Goal: Task Accomplishment & Management: Manage account settings

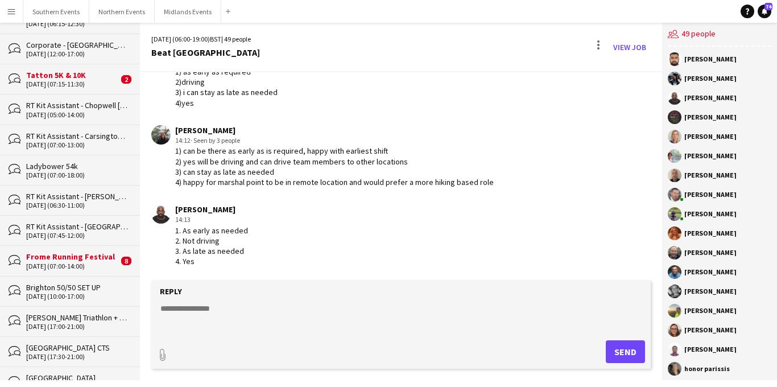
scroll to position [606, 0]
click at [10, 7] on app-icon "Menu" at bounding box center [11, 11] width 9 height 9
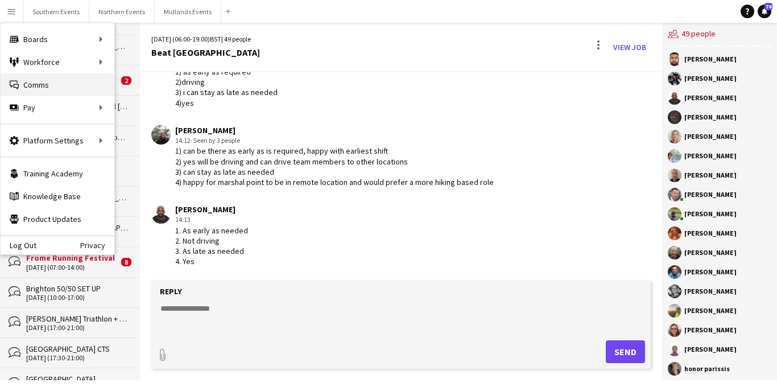
click at [64, 85] on link "Comms Comms" at bounding box center [58, 84] width 114 height 23
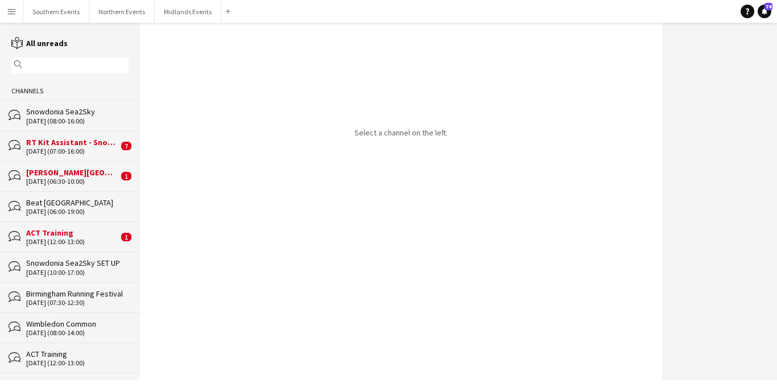
click at [13, 18] on button "Menu" at bounding box center [11, 11] width 23 height 23
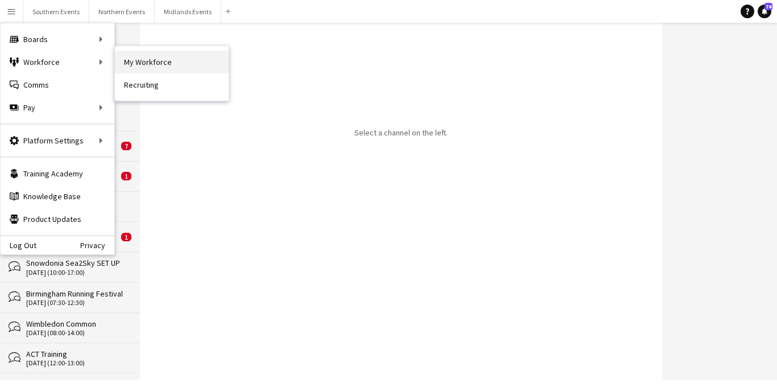
click at [147, 57] on link "My Workforce" at bounding box center [172, 62] width 114 height 23
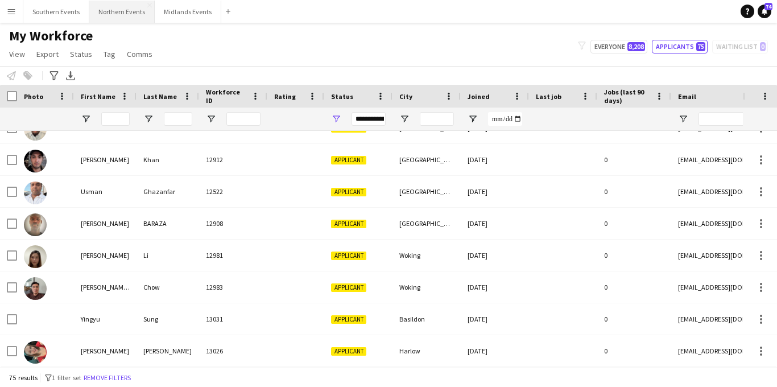
click at [123, 16] on button "Northern Events Close" at bounding box center [121, 12] width 65 height 22
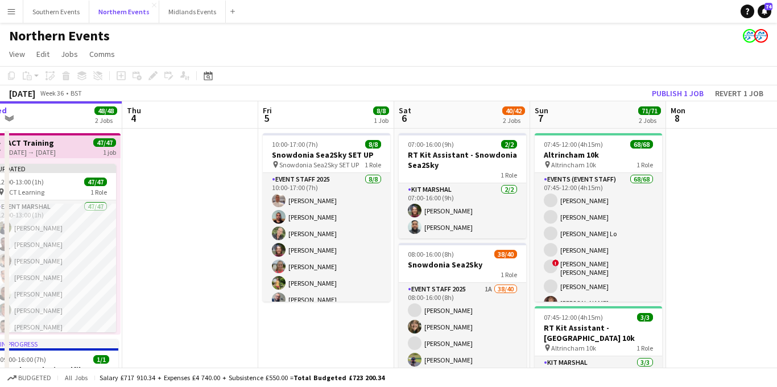
scroll to position [0, 326]
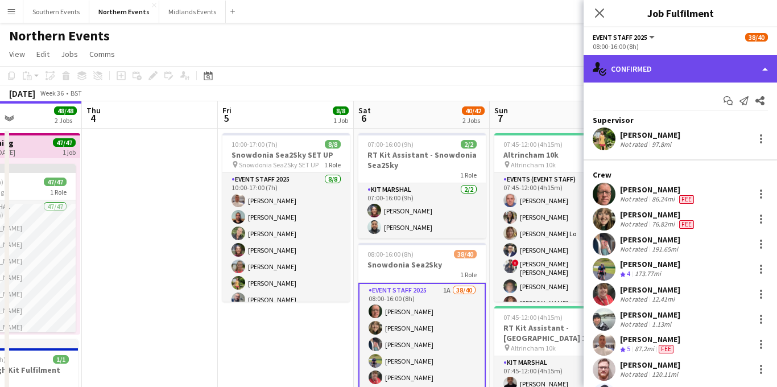
click at [648, 73] on div "single-neutral-actions-check-2 Confirmed" at bounding box center [679, 68] width 193 height 27
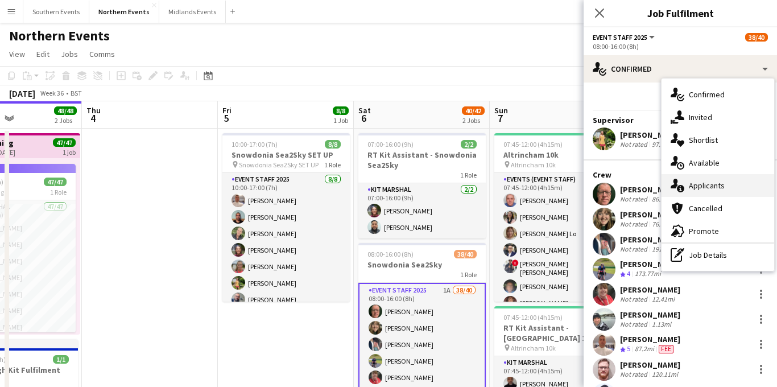
click at [681, 185] on icon at bounding box center [679, 188] width 7 height 7
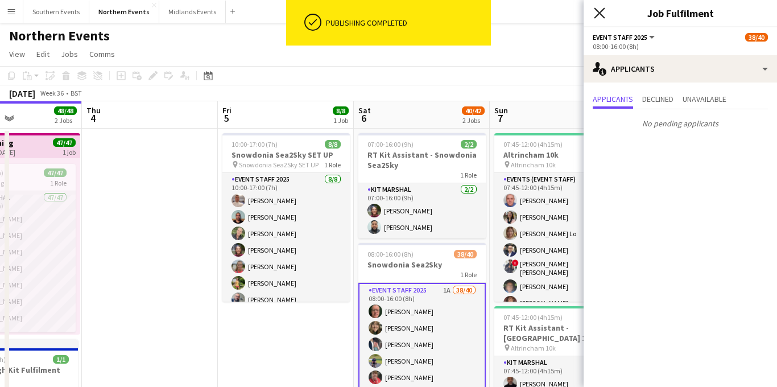
click at [602, 9] on icon at bounding box center [598, 12] width 11 height 11
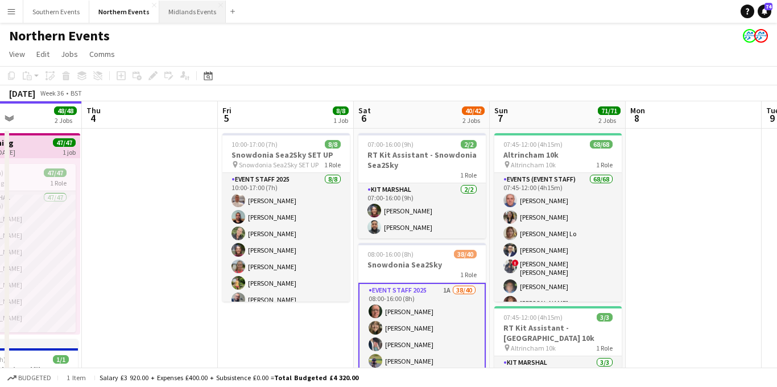
click at [171, 13] on button "Midlands Events Close" at bounding box center [192, 12] width 67 height 22
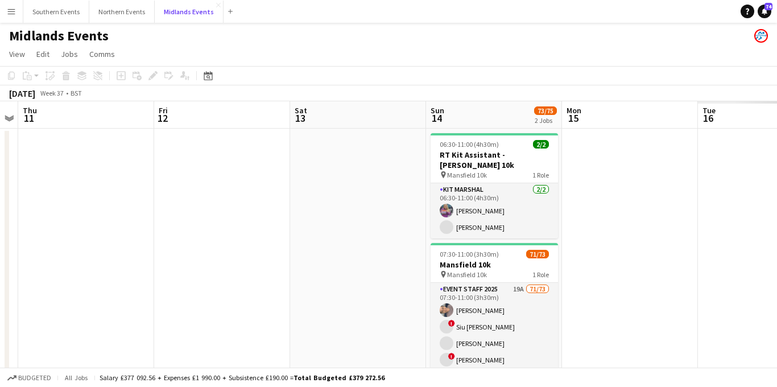
scroll to position [0, 294]
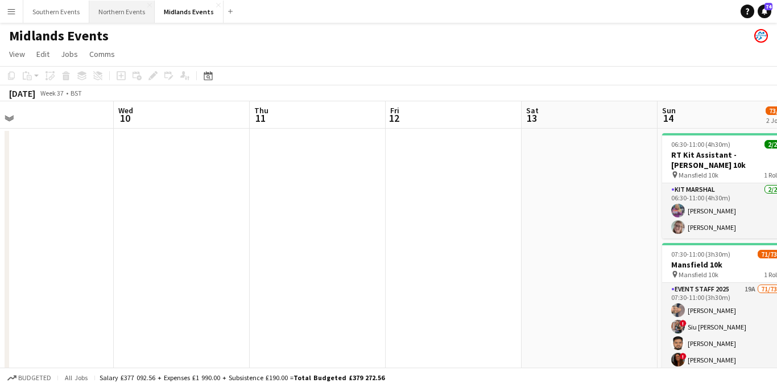
click at [124, 13] on button "Northern Events Close" at bounding box center [121, 12] width 65 height 22
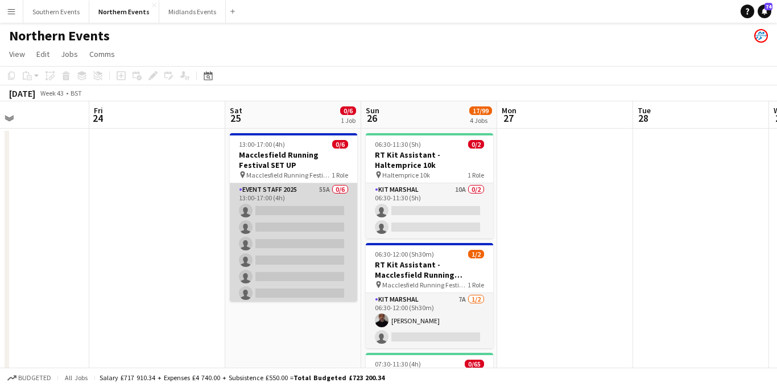
click at [330, 272] on app-card-role "Event Staff 2025 55A 0/6 13:00-17:00 (4h) single-neutral-actions single-neutral…" at bounding box center [293, 243] width 127 height 121
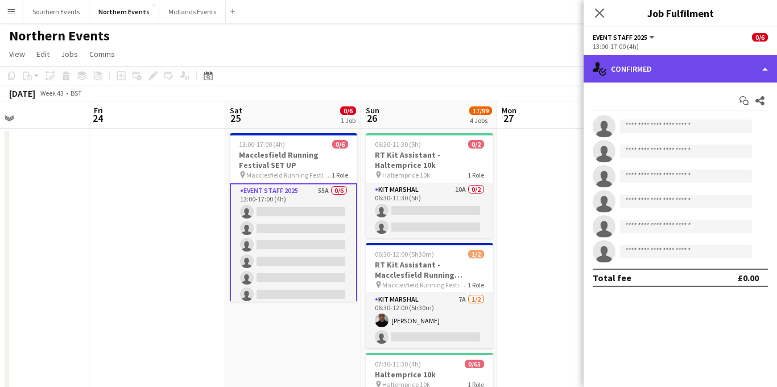
click at [691, 72] on div "single-neutral-actions-check-2 Confirmed" at bounding box center [679, 68] width 193 height 27
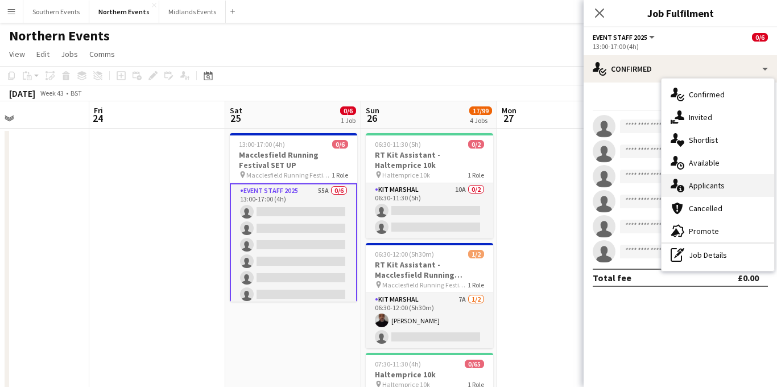
click at [700, 180] on span "Applicants" at bounding box center [706, 185] width 36 height 10
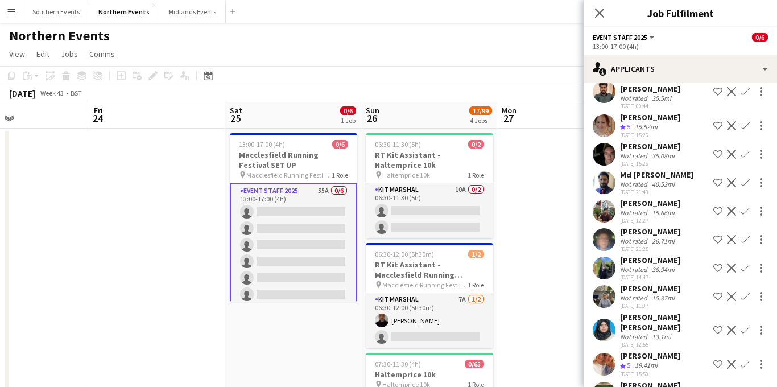
scroll to position [1347, 0]
click at [742, 121] on app-icon "Confirm" at bounding box center [744, 125] width 9 height 9
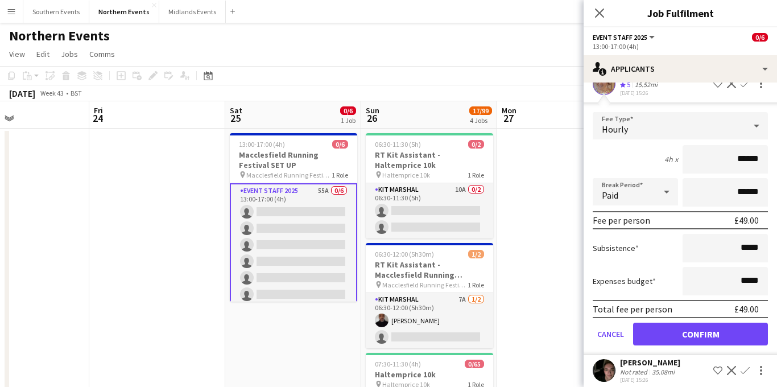
scroll to position [1390, 0]
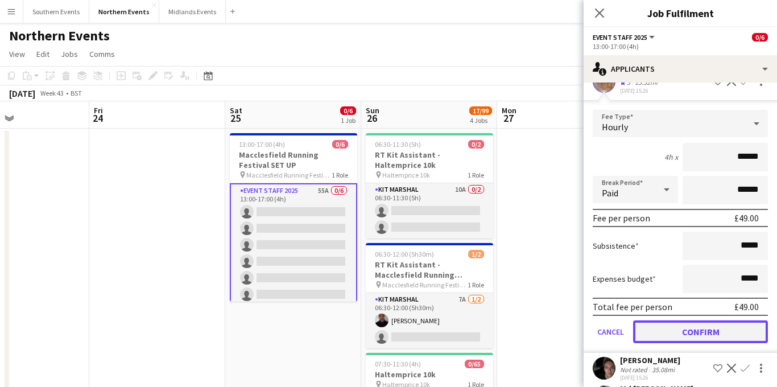
click at [671, 322] on button "Confirm" at bounding box center [700, 331] width 135 height 23
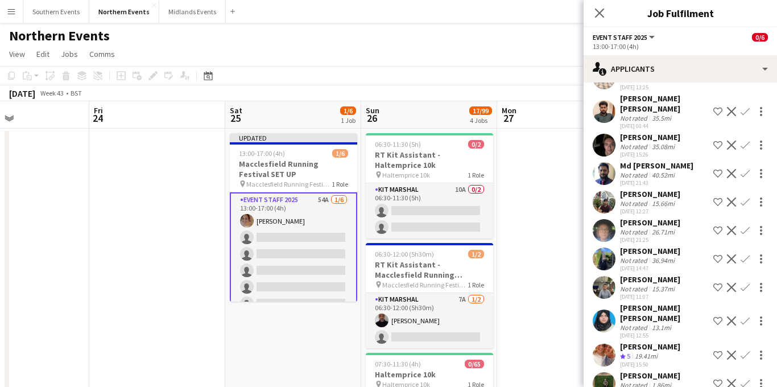
scroll to position [1327, 0]
click at [744, 350] on app-icon "Confirm" at bounding box center [744, 354] width 9 height 9
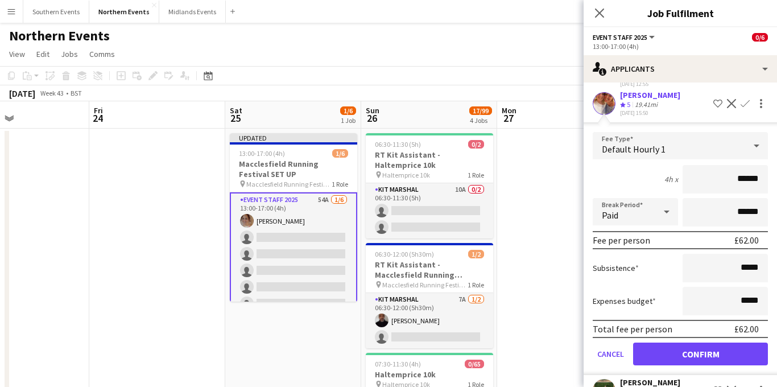
scroll to position [1585, 0]
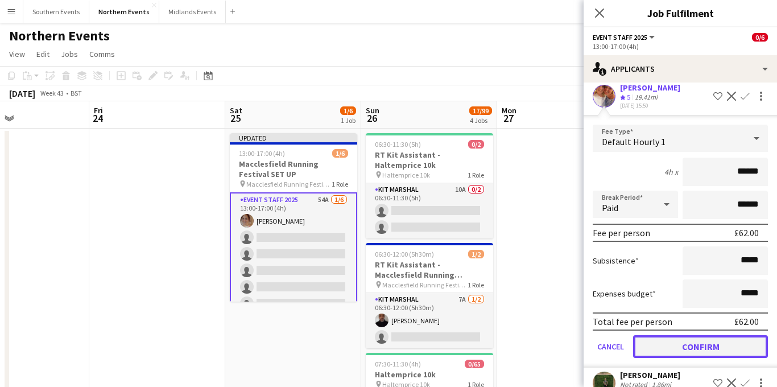
click at [674, 335] on button "Confirm" at bounding box center [700, 346] width 135 height 23
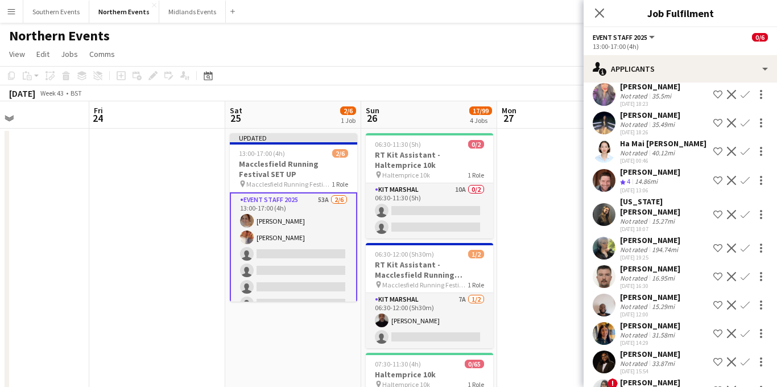
scroll to position [860, 0]
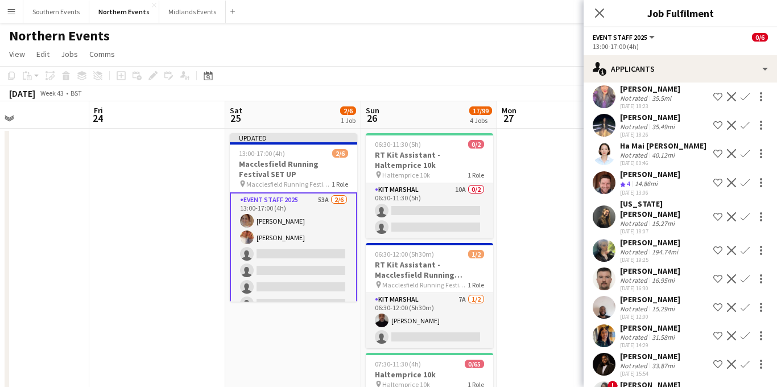
click at [746, 187] on app-icon "Confirm" at bounding box center [744, 182] width 9 height 9
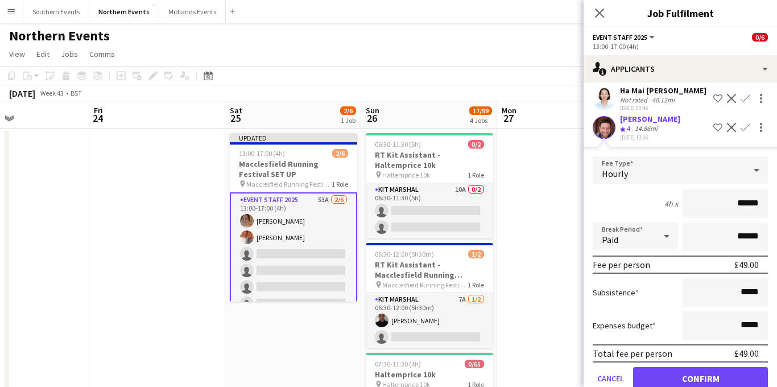
scroll to position [978, 0]
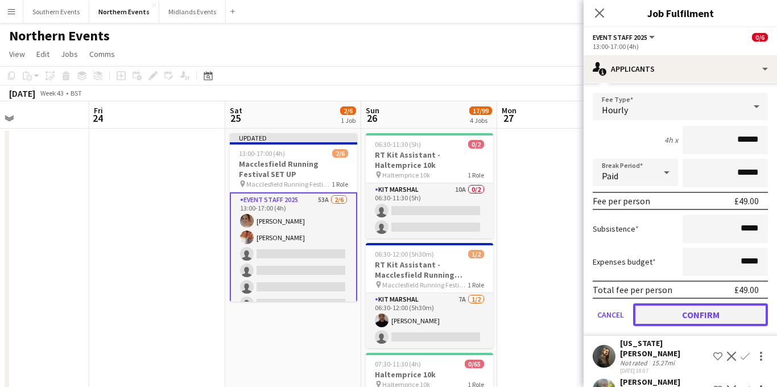
click at [674, 319] on button "Confirm" at bounding box center [700, 314] width 135 height 23
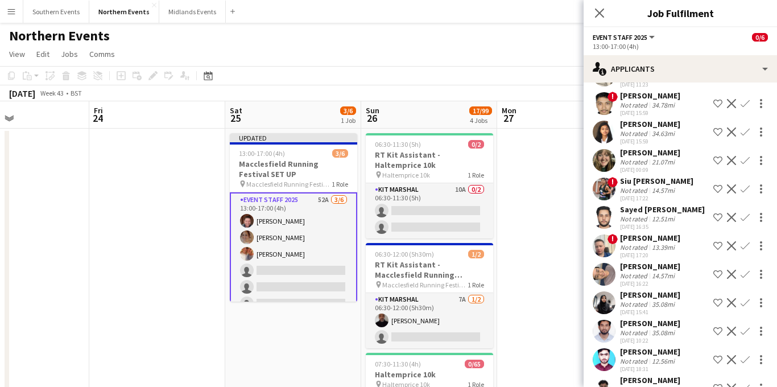
scroll to position [148, 0]
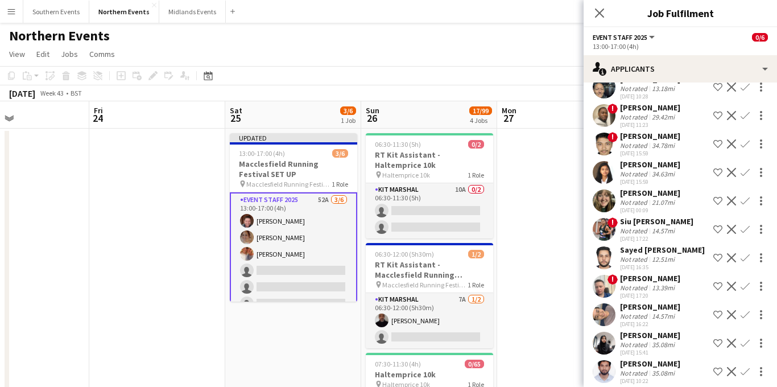
click at [746, 204] on app-icon "Confirm" at bounding box center [744, 200] width 9 height 9
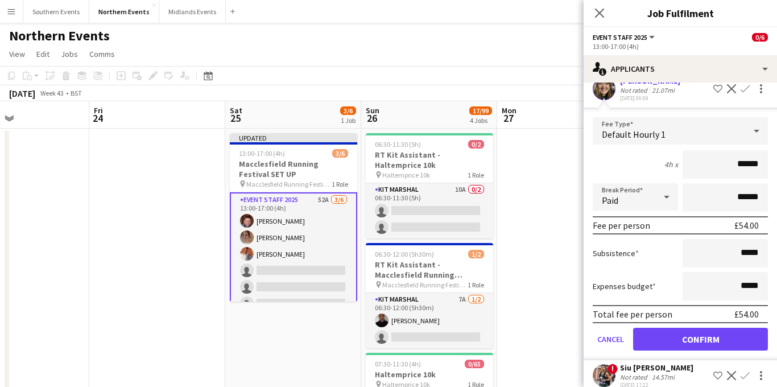
scroll to position [269, 0]
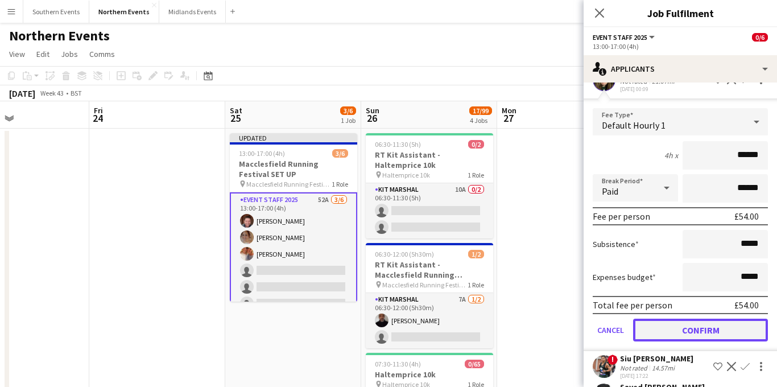
click at [673, 325] on button "Confirm" at bounding box center [700, 329] width 135 height 23
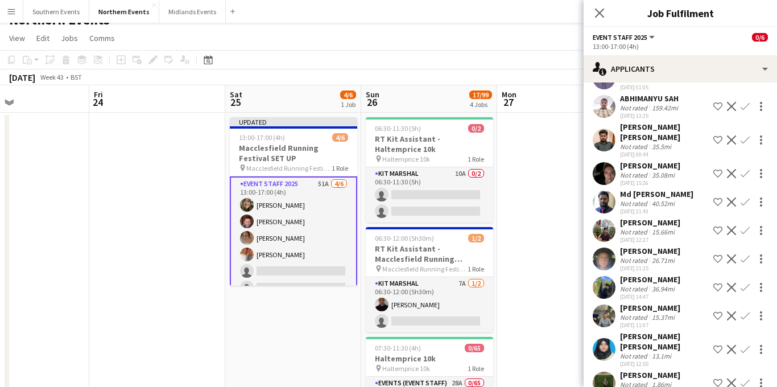
scroll to position [14, 0]
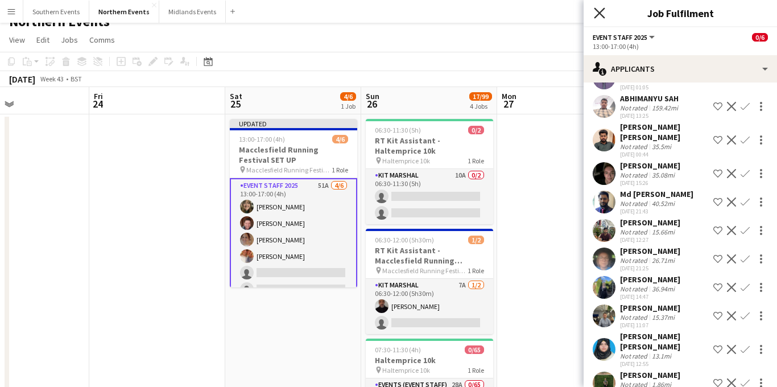
click at [598, 15] on icon "Close pop-in" at bounding box center [598, 12] width 11 height 11
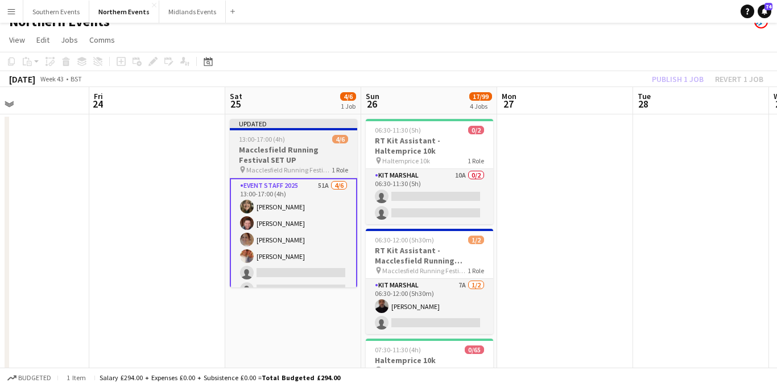
click at [289, 144] on h3 "Macclesfield Running Festival SET UP" at bounding box center [293, 154] width 127 height 20
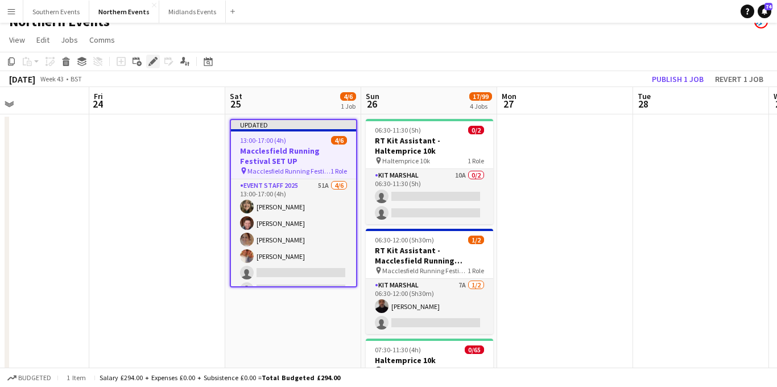
click at [156, 59] on icon at bounding box center [156, 58] width 3 height 3
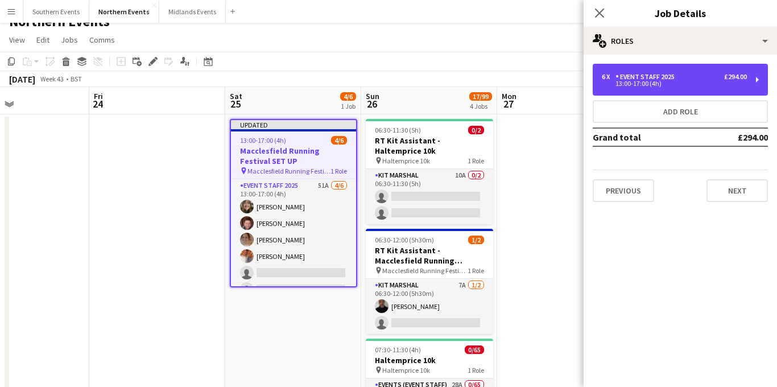
click at [653, 86] on div "13:00-17:00 (4h)" at bounding box center [673, 84] width 145 height 6
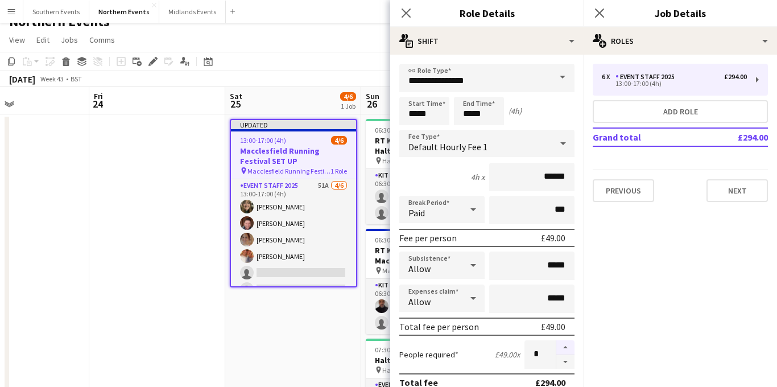
click at [563, 348] on button "button" at bounding box center [565, 347] width 18 height 15
type input "*"
click at [599, 12] on icon at bounding box center [598, 12] width 11 height 11
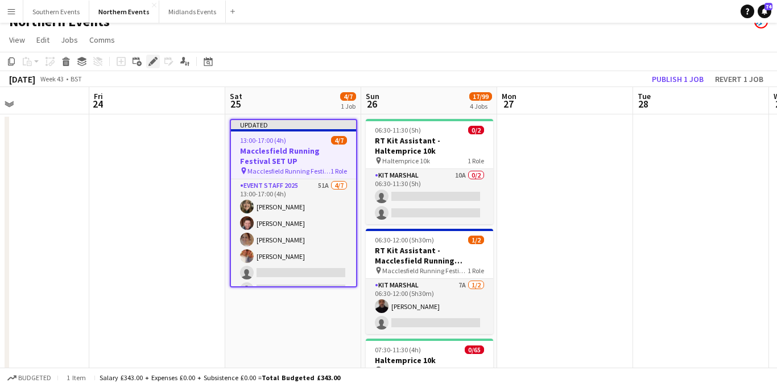
click at [153, 63] on icon at bounding box center [153, 62] width 6 height 6
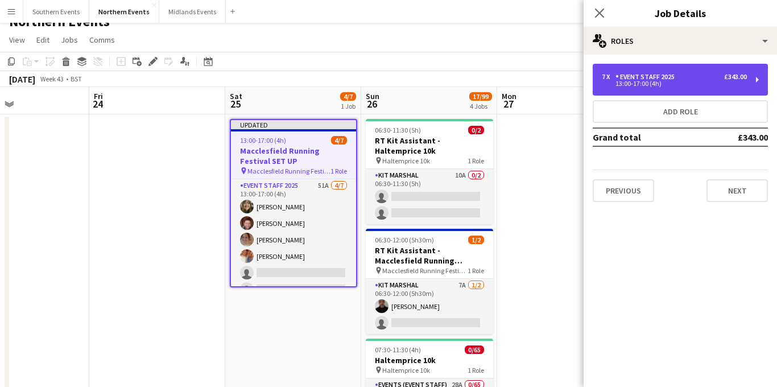
click at [629, 80] on div "Event Staff 2025" at bounding box center [647, 77] width 64 height 8
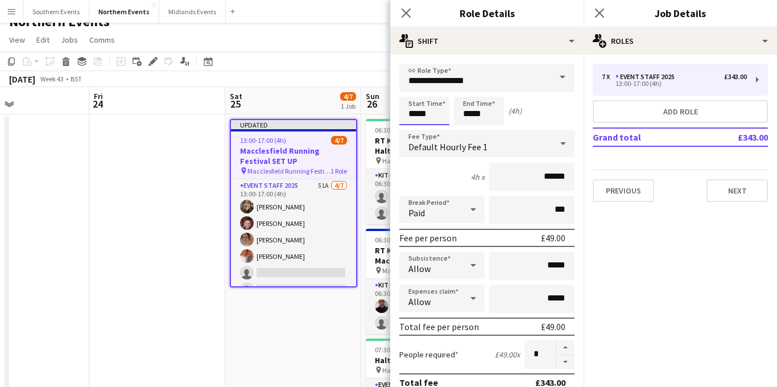
click at [418, 115] on input "*****" at bounding box center [424, 111] width 50 height 28
click at [414, 130] on div at bounding box center [412, 130] width 23 height 11
click at [416, 91] on div at bounding box center [412, 90] width 23 height 11
type input "*****"
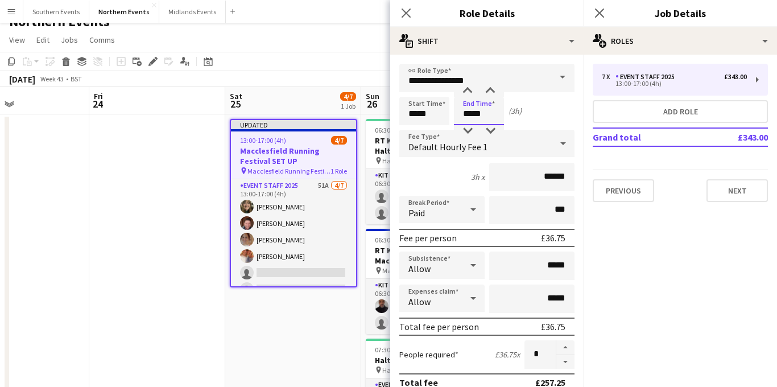
click at [471, 114] on input "*****" at bounding box center [479, 111] width 50 height 28
type input "*****"
click at [470, 86] on div at bounding box center [467, 90] width 23 height 11
click at [599, 10] on icon "Close pop-in" at bounding box center [598, 12] width 11 height 11
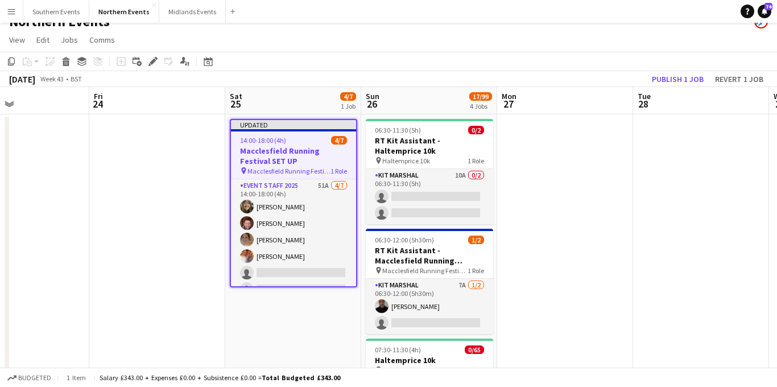
click at [281, 148] on h3 "Macclesfield Running Festival SET UP" at bounding box center [293, 156] width 125 height 20
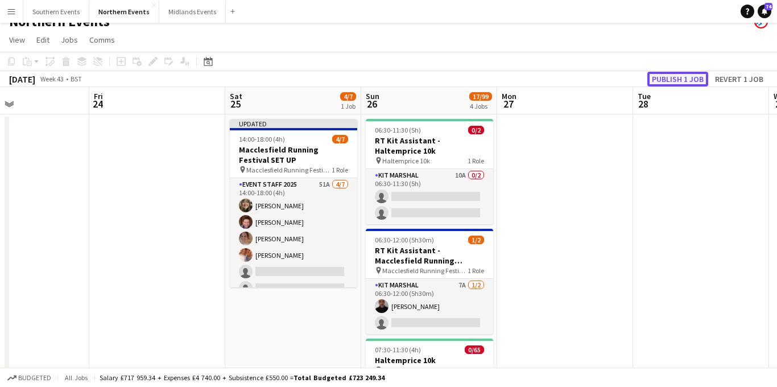
click at [659, 75] on button "Publish 1 job" at bounding box center [677, 79] width 61 height 15
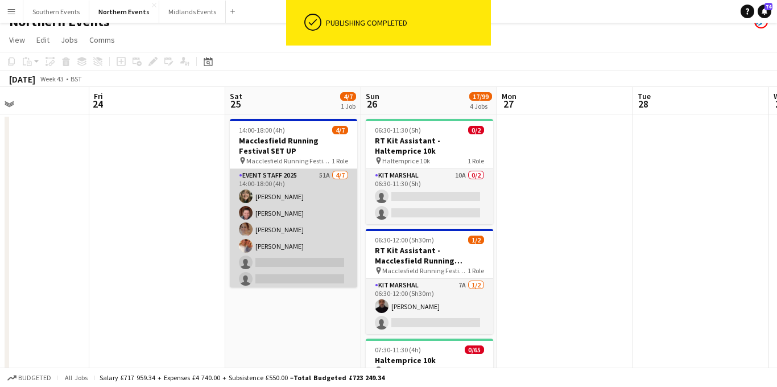
click at [301, 223] on app-card-role "Event Staff 2025 51A [DATE] 14:00-18:00 (4h) [PERSON_NAME] [PERSON_NAME] [PERSO…" at bounding box center [293, 238] width 127 height 138
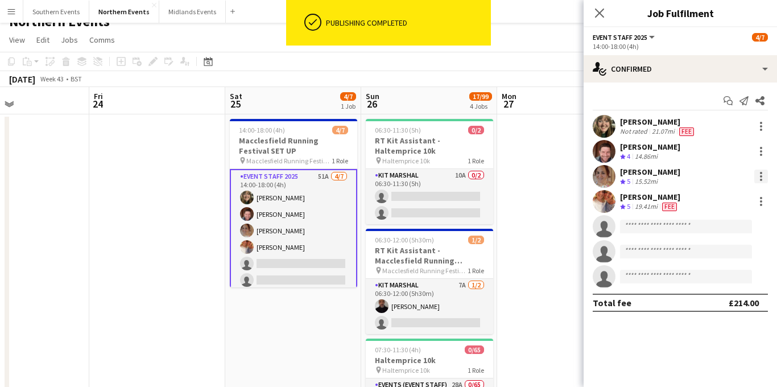
click at [761, 177] on div at bounding box center [760, 176] width 2 height 2
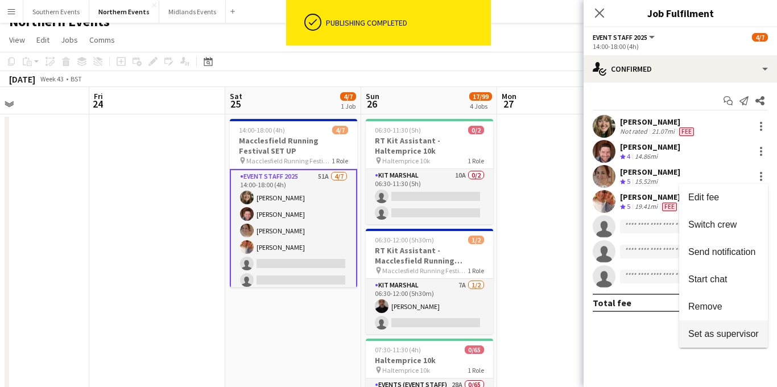
click at [696, 331] on span "Set as supervisor" at bounding box center [723, 334] width 70 height 10
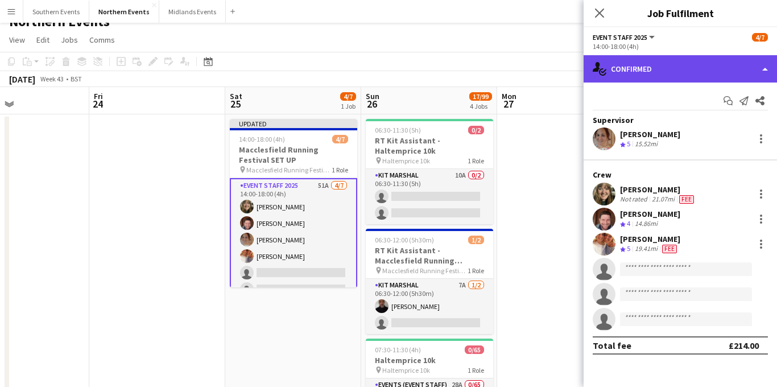
click at [720, 69] on div "single-neutral-actions-check-2 Confirmed" at bounding box center [679, 68] width 193 height 27
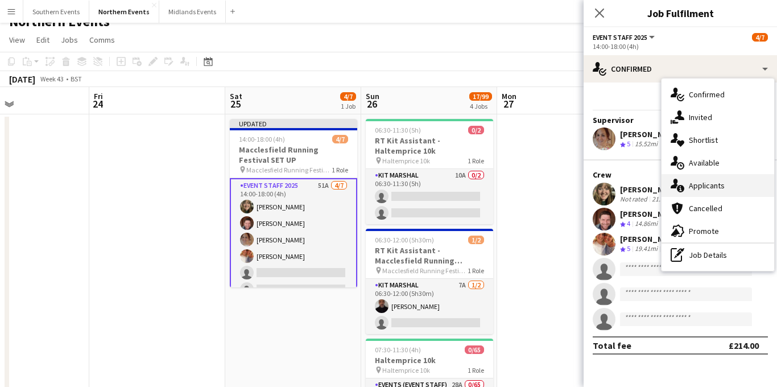
click at [719, 182] on span "Applicants" at bounding box center [706, 185] width 36 height 10
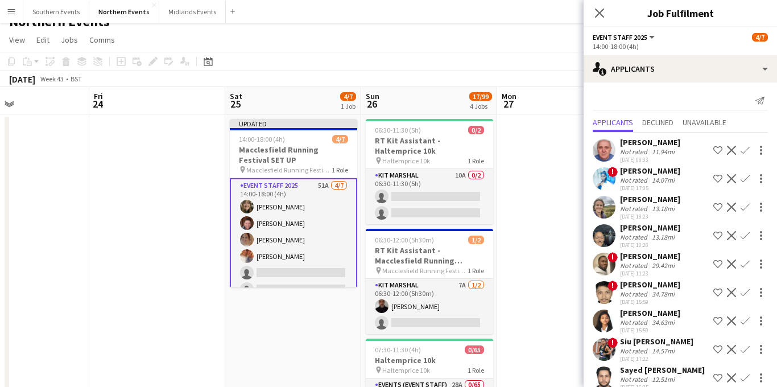
click at [744, 207] on app-icon "Confirm" at bounding box center [744, 206] width 9 height 9
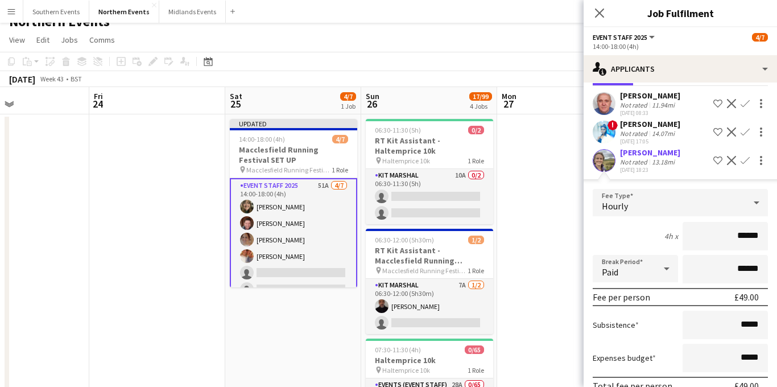
scroll to position [104, 0]
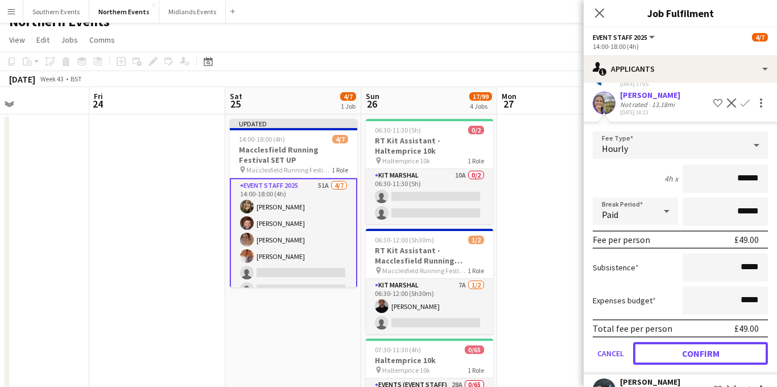
click at [675, 348] on button "Confirm" at bounding box center [700, 353] width 135 height 23
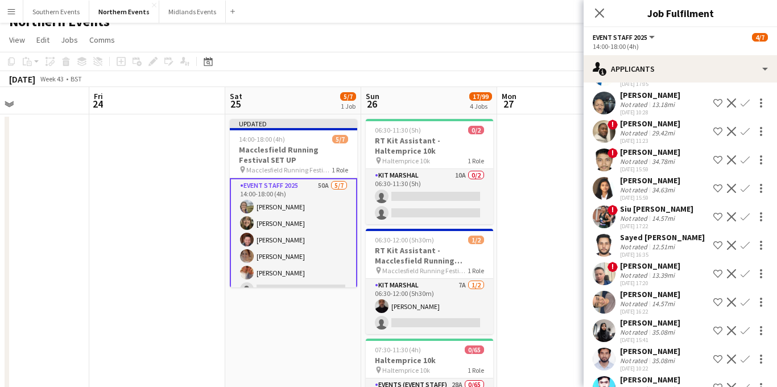
click at [744, 102] on app-icon "Confirm" at bounding box center [744, 102] width 9 height 9
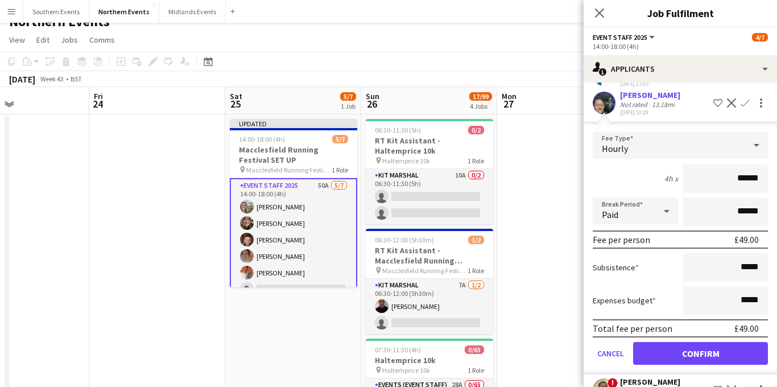
scroll to position [149, 0]
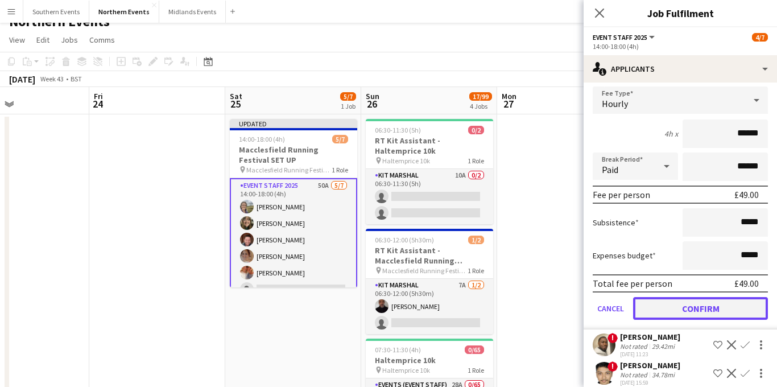
click at [667, 315] on button "Confirm" at bounding box center [700, 308] width 135 height 23
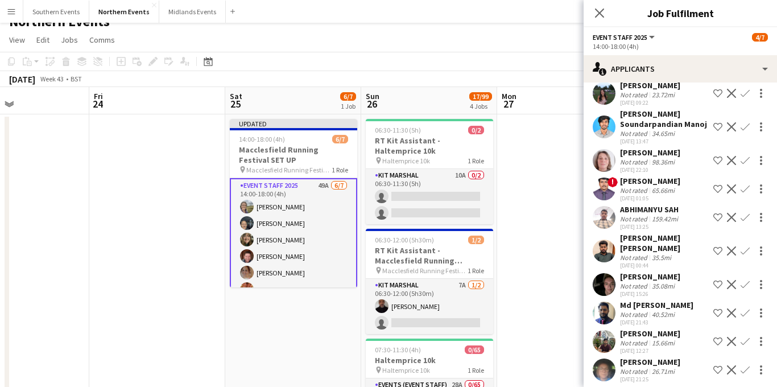
scroll to position [1183, 0]
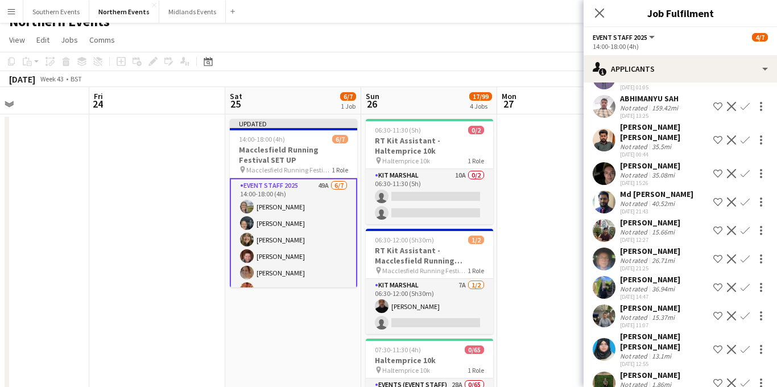
click at [741, 378] on app-icon "Confirm" at bounding box center [744, 382] width 9 height 9
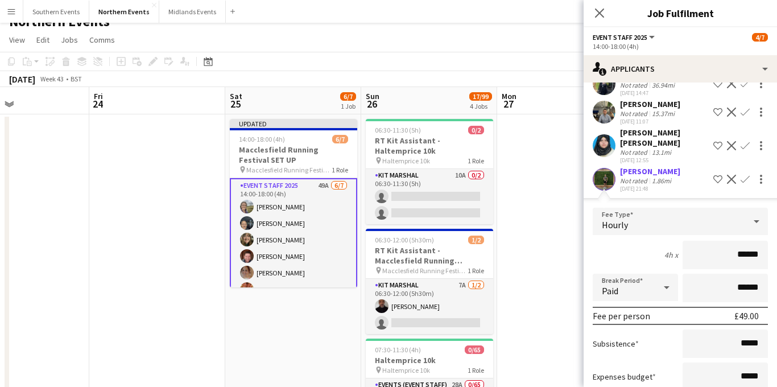
scroll to position [1441, 0]
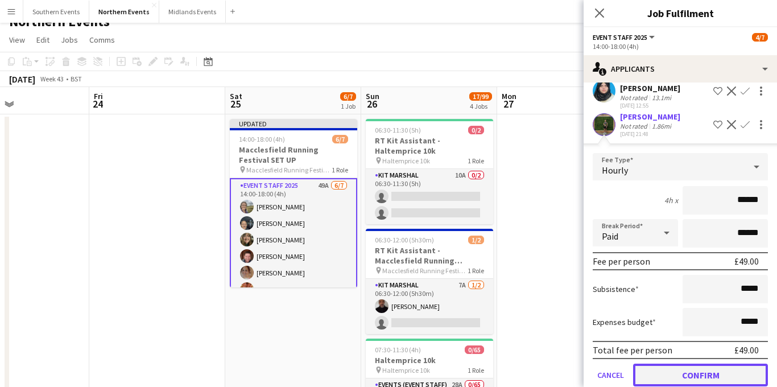
click at [665, 363] on button "Confirm" at bounding box center [700, 374] width 135 height 23
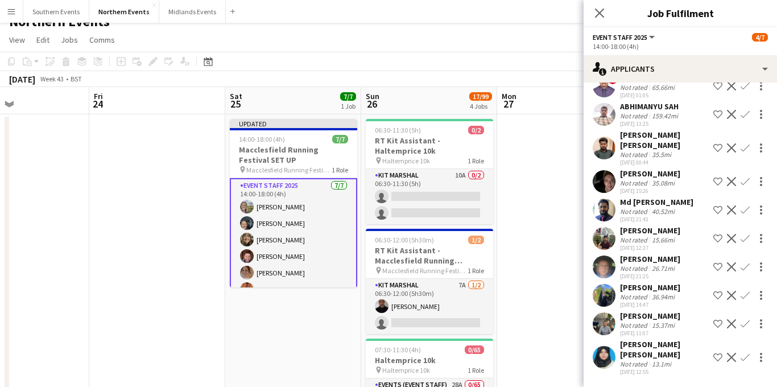
scroll to position [1155, 0]
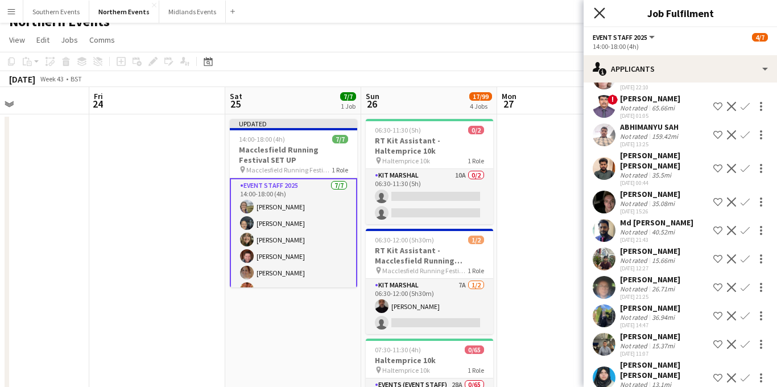
click at [597, 10] on icon "Close pop-in" at bounding box center [598, 12] width 11 height 11
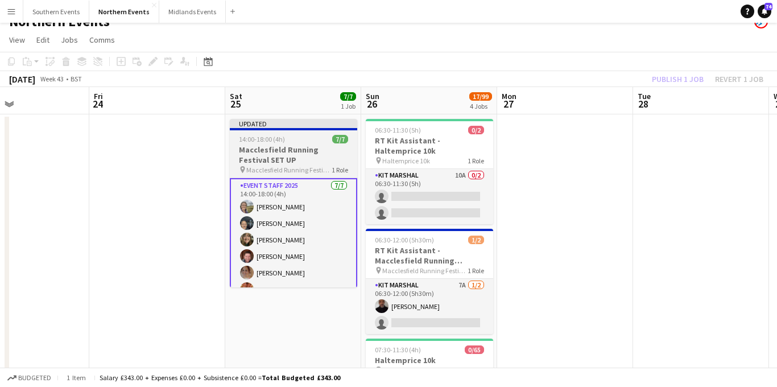
click at [280, 147] on h3 "Macclesfield Running Festival SET UP" at bounding box center [293, 154] width 127 height 20
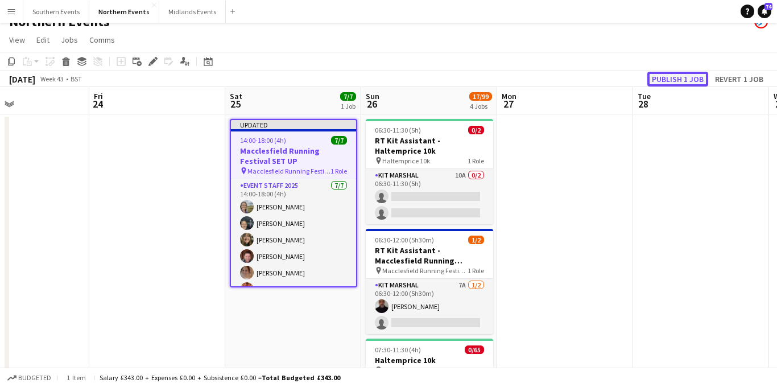
click at [676, 81] on button "Publish 1 job" at bounding box center [677, 79] width 61 height 15
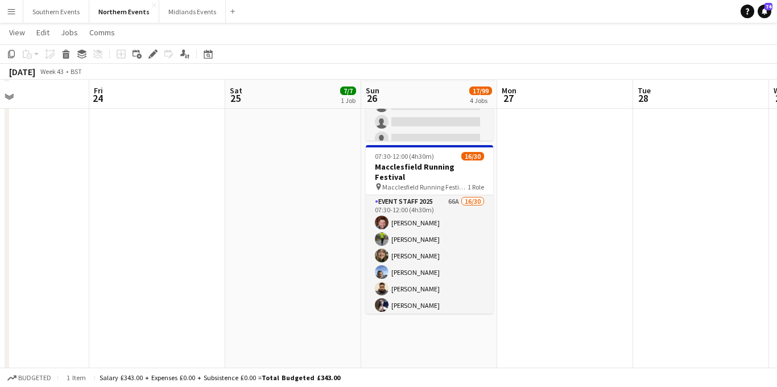
scroll to position [383, 0]
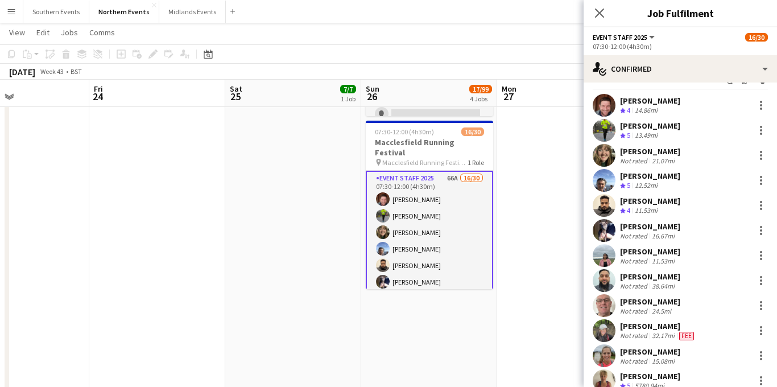
scroll to position [0, 0]
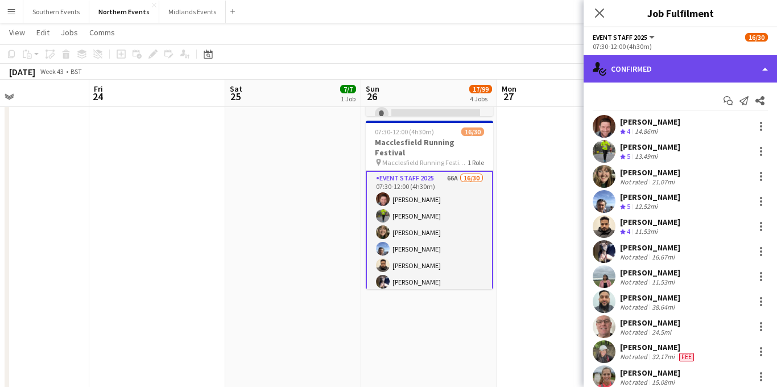
click at [668, 77] on div "single-neutral-actions-check-2 Confirmed" at bounding box center [679, 68] width 193 height 27
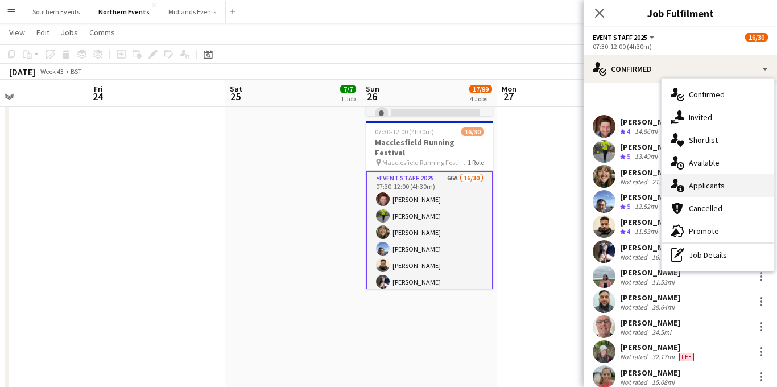
click at [704, 183] on span "Applicants" at bounding box center [706, 185] width 36 height 10
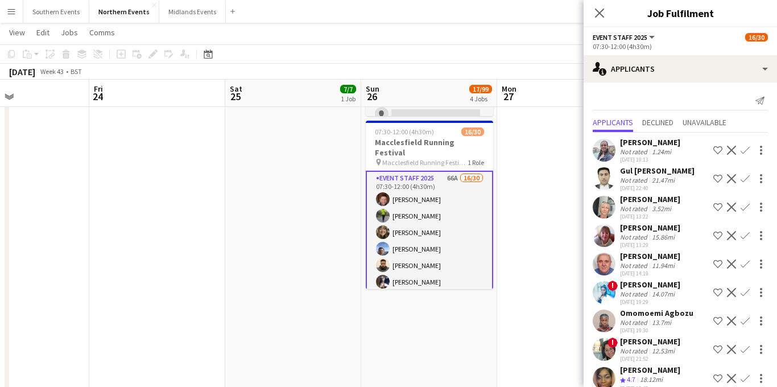
click at [744, 264] on app-icon "Confirm" at bounding box center [744, 263] width 9 height 9
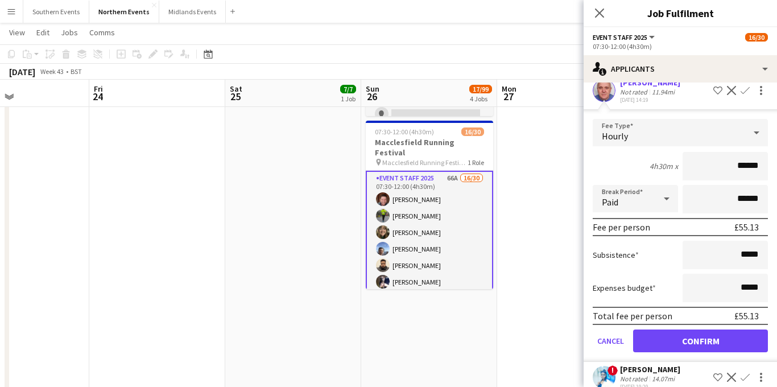
scroll to position [219, 0]
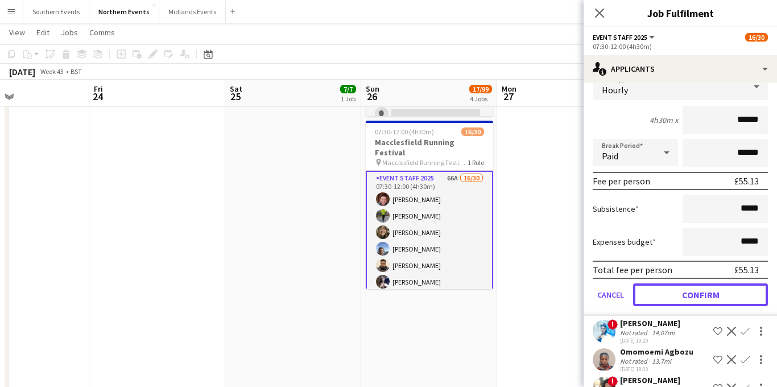
click at [683, 294] on button "Confirm" at bounding box center [700, 294] width 135 height 23
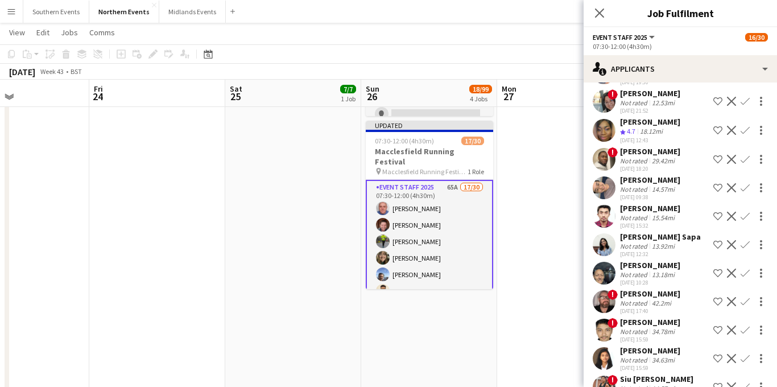
scroll to position [0, 0]
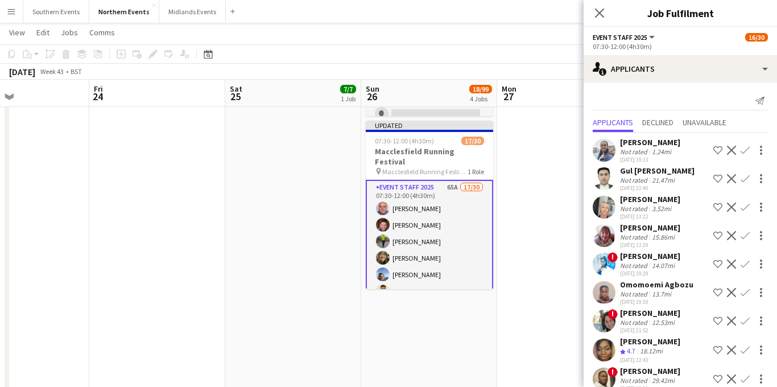
click at [745, 233] on app-icon "Confirm" at bounding box center [744, 235] width 9 height 9
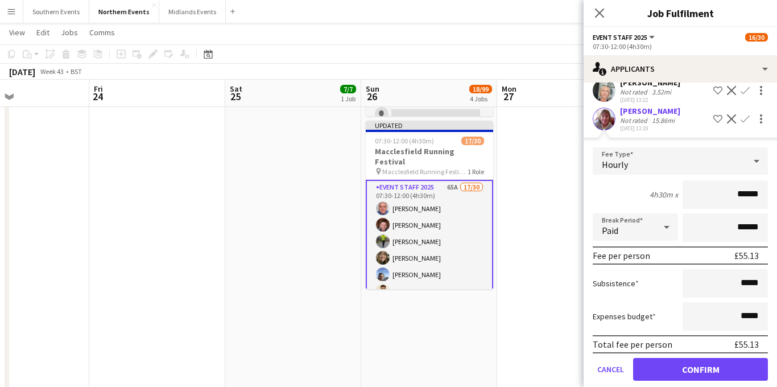
scroll to position [116, 0]
click at [669, 366] on button "Confirm" at bounding box center [700, 369] width 135 height 23
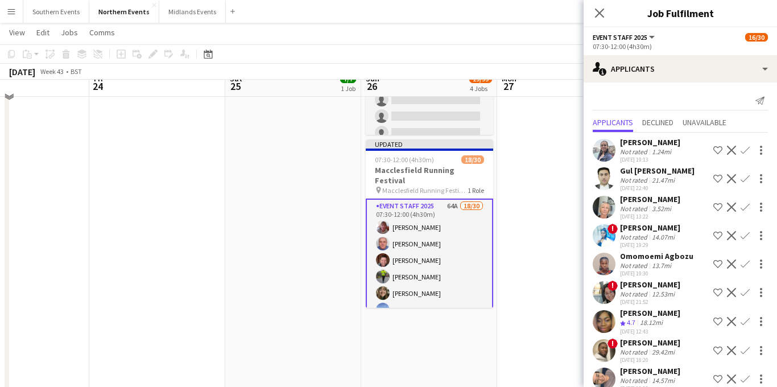
scroll to position [362, 0]
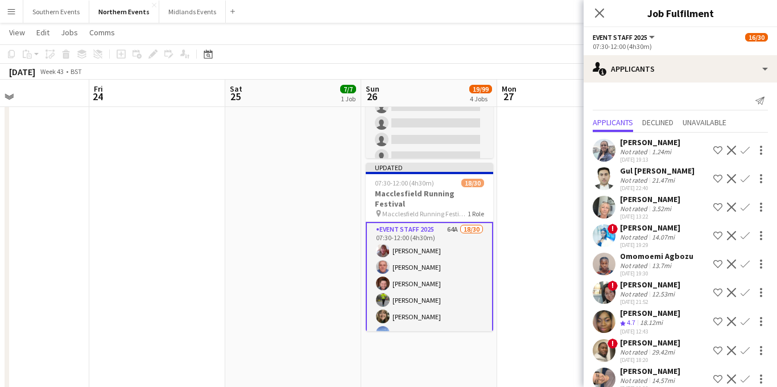
click at [746, 148] on app-icon "Confirm" at bounding box center [744, 150] width 9 height 9
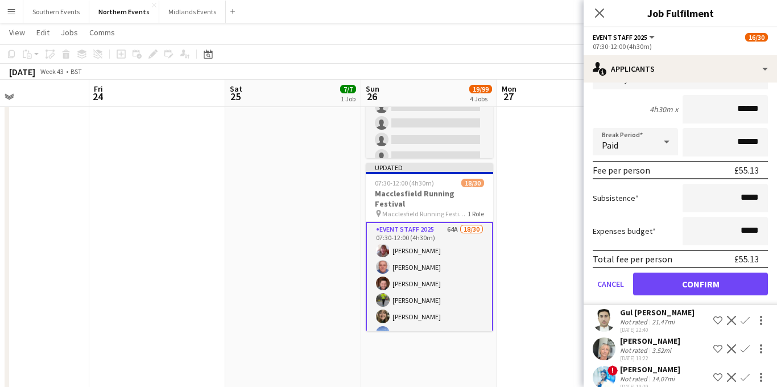
scroll to position [151, 0]
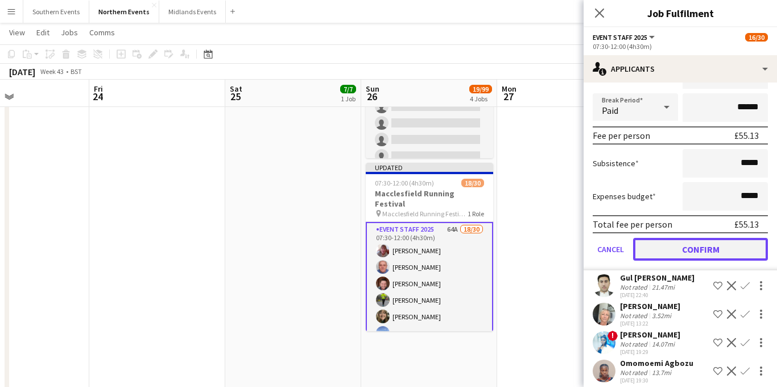
click at [695, 247] on button "Confirm" at bounding box center [700, 249] width 135 height 23
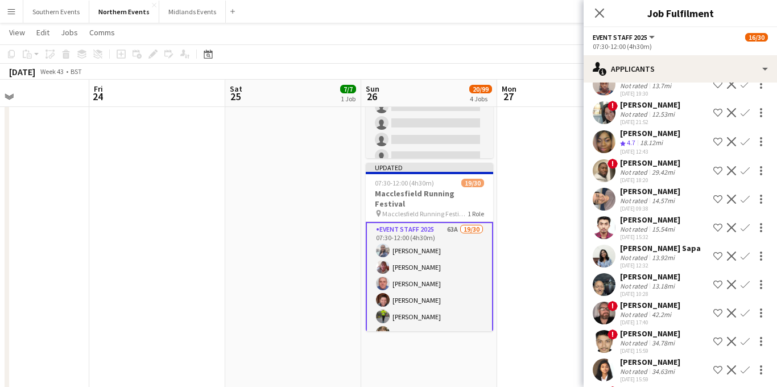
scroll to position [0, 0]
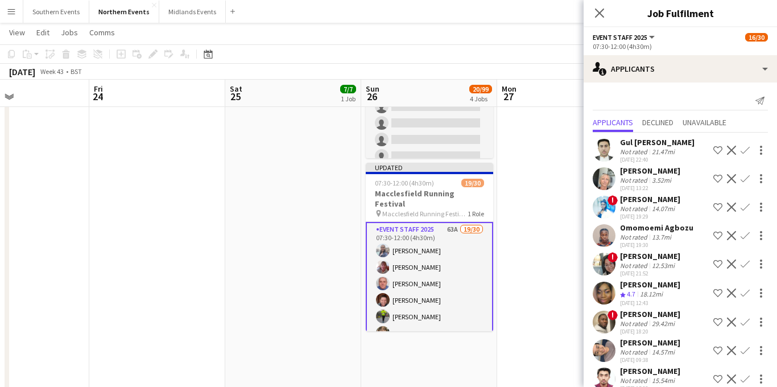
click at [745, 179] on app-icon "Confirm" at bounding box center [744, 178] width 9 height 9
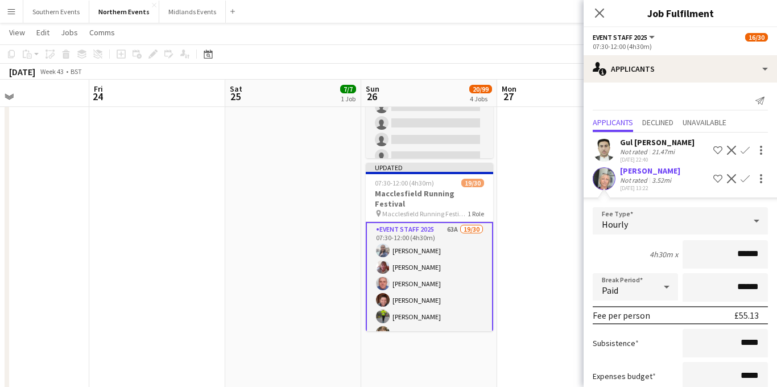
scroll to position [208, 0]
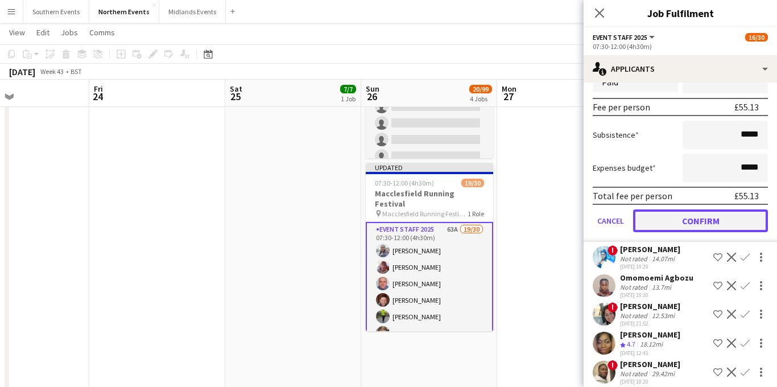
click at [689, 226] on button "Confirm" at bounding box center [700, 220] width 135 height 23
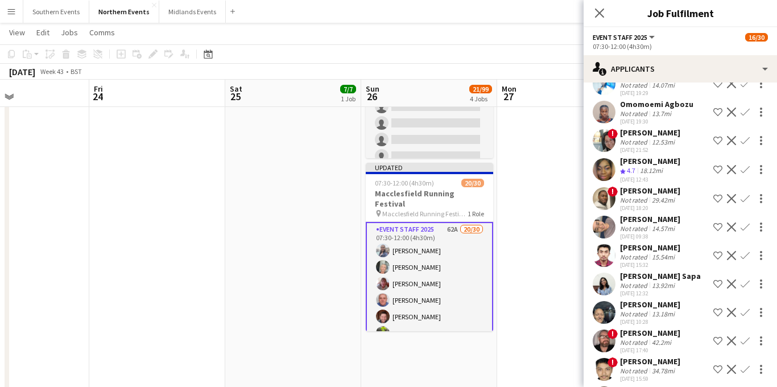
scroll to position [101, 0]
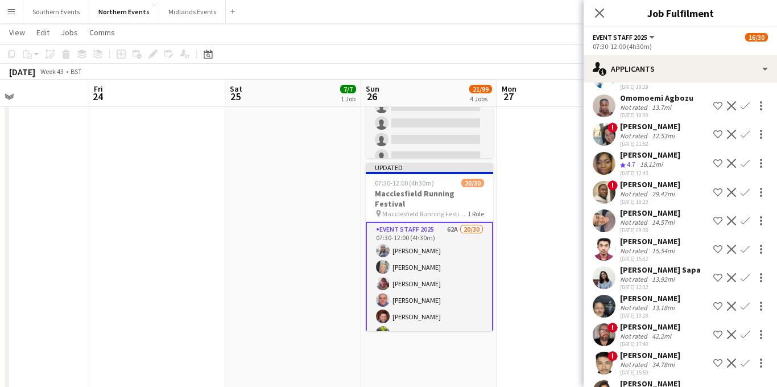
click at [747, 162] on app-icon "Confirm" at bounding box center [744, 163] width 9 height 9
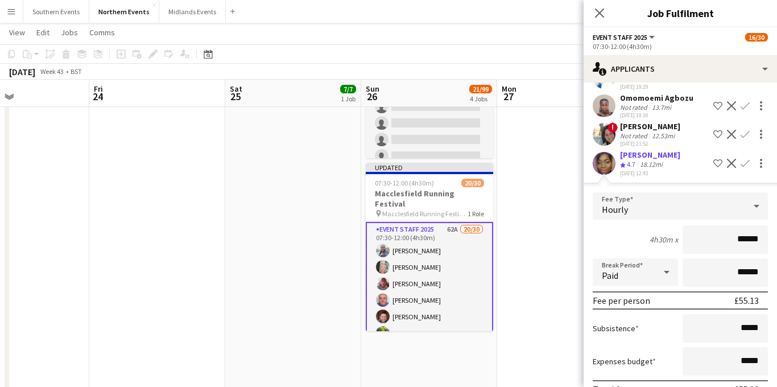
click at [682, 165] on div "[PERSON_NAME] Crew rating 4.7 18.12mi [DATE] 12:43 Shortlist crew Decline Confi…" at bounding box center [679, 163] width 193 height 27
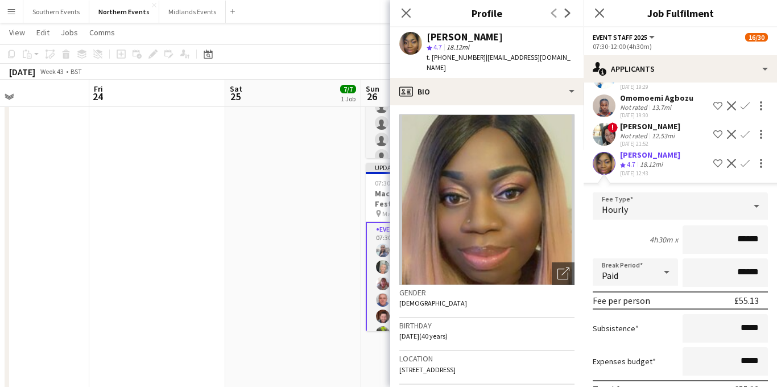
click at [678, 165] on div "[PERSON_NAME] Crew rating 4.7 18.12mi [DATE] 12:43 Shortlist crew Decline Confi…" at bounding box center [679, 163] width 193 height 27
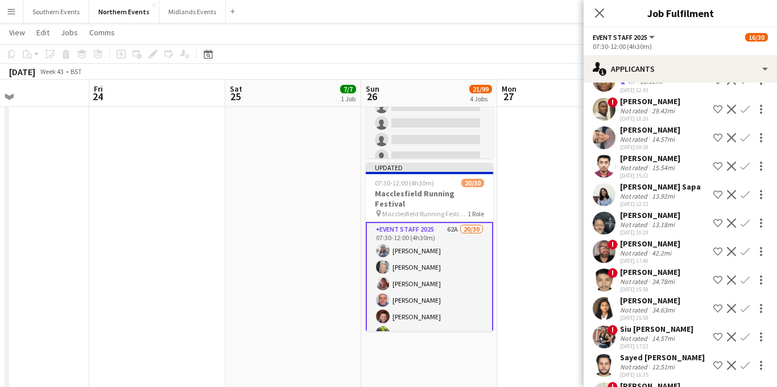
scroll to position [189, 0]
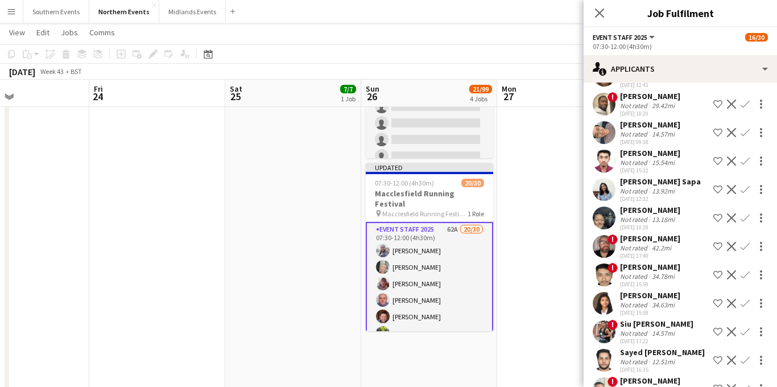
click at [743, 215] on app-icon "Confirm" at bounding box center [744, 217] width 9 height 9
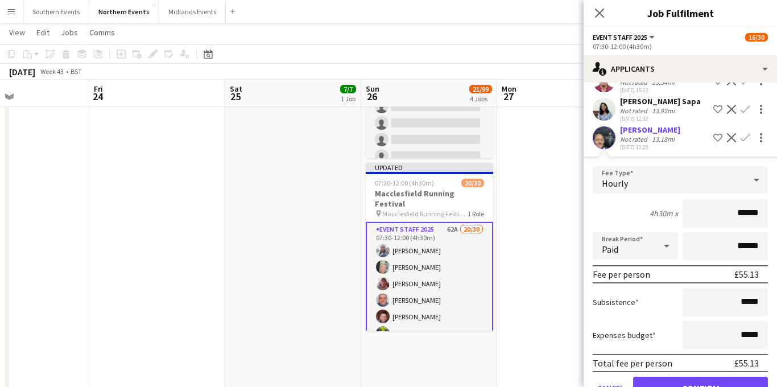
scroll to position [297, 0]
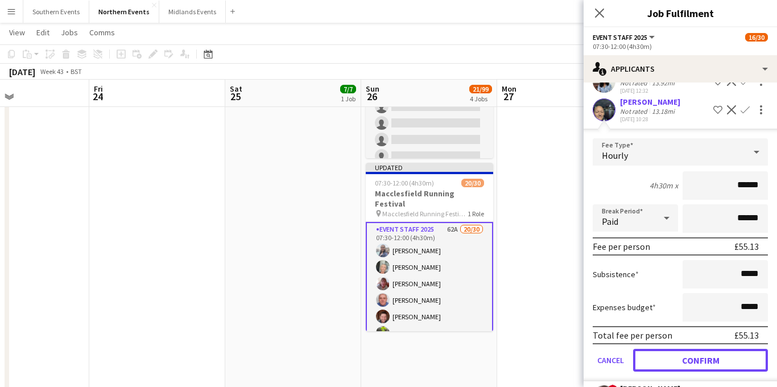
click at [667, 361] on button "Confirm" at bounding box center [700, 359] width 135 height 23
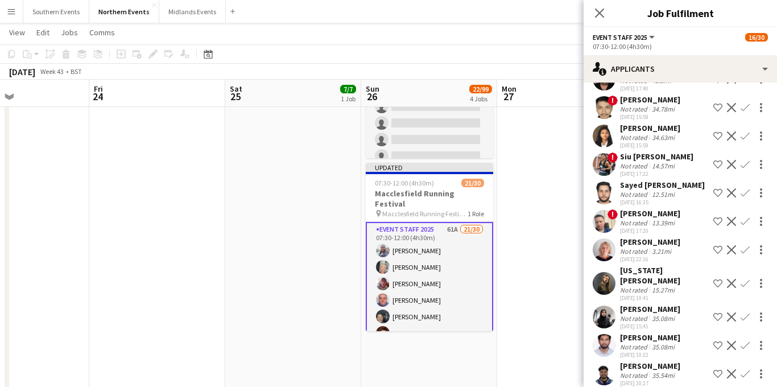
scroll to position [339, 0]
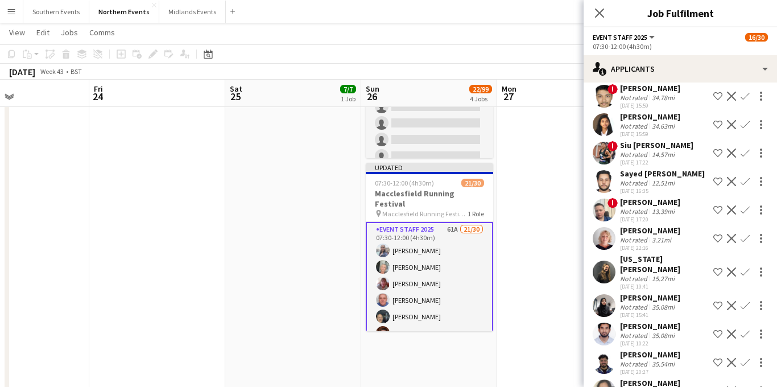
click at [747, 236] on app-icon "Confirm" at bounding box center [744, 238] width 9 height 9
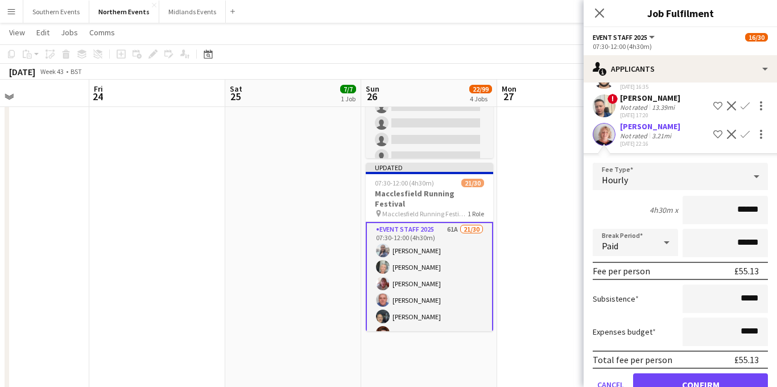
scroll to position [478, 0]
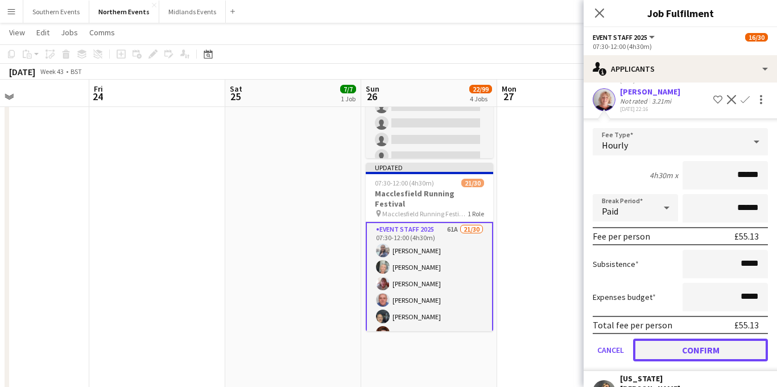
click at [666, 353] on button "Confirm" at bounding box center [700, 349] width 135 height 23
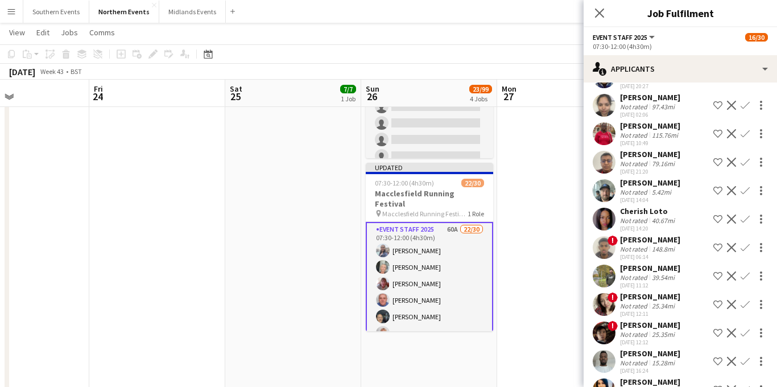
scroll to position [603, 0]
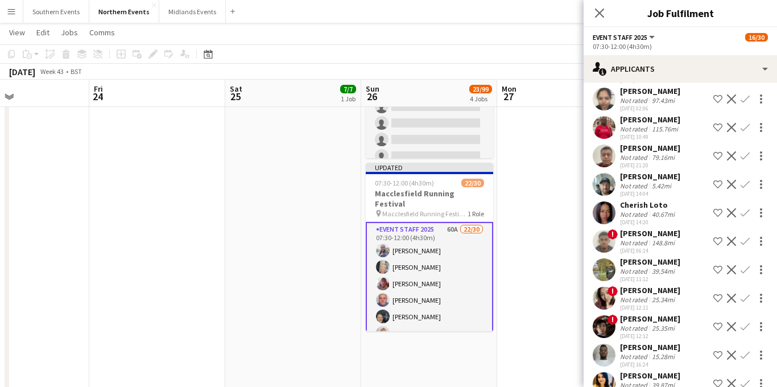
click at [730, 239] on app-icon "Decline" at bounding box center [730, 240] width 9 height 9
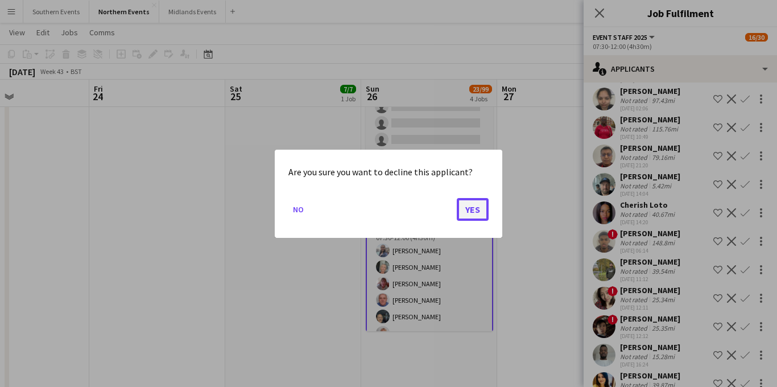
click at [477, 209] on button "Yes" at bounding box center [472, 208] width 32 height 23
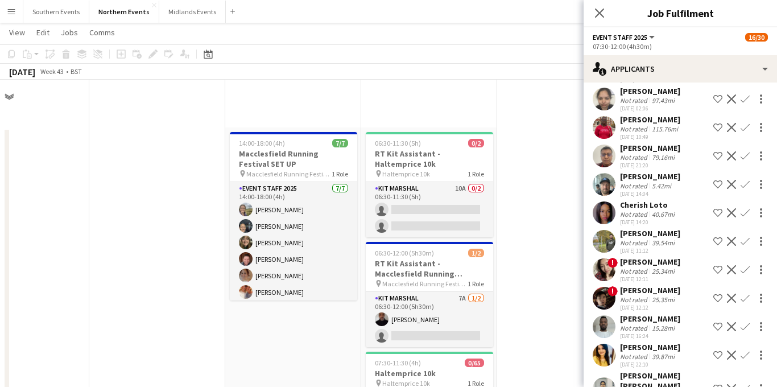
scroll to position [362, 0]
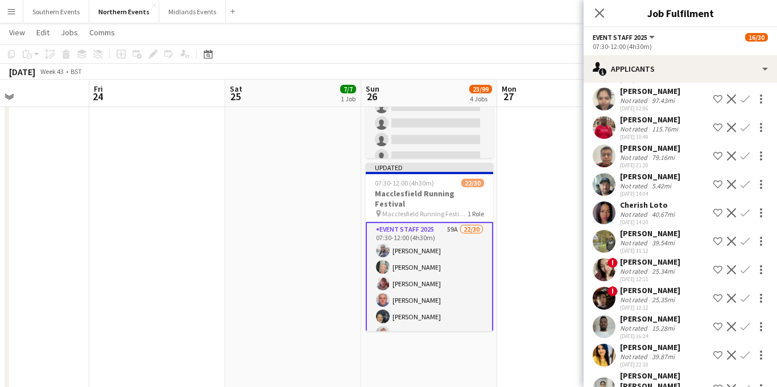
click at [742, 186] on app-icon "Confirm" at bounding box center [744, 184] width 9 height 9
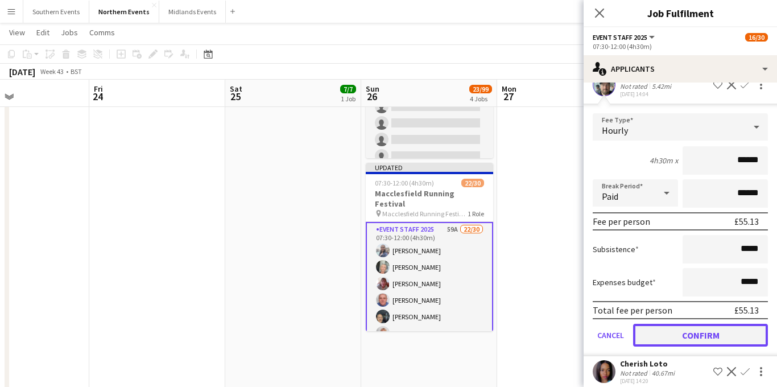
click at [666, 332] on button "Confirm" at bounding box center [700, 334] width 135 height 23
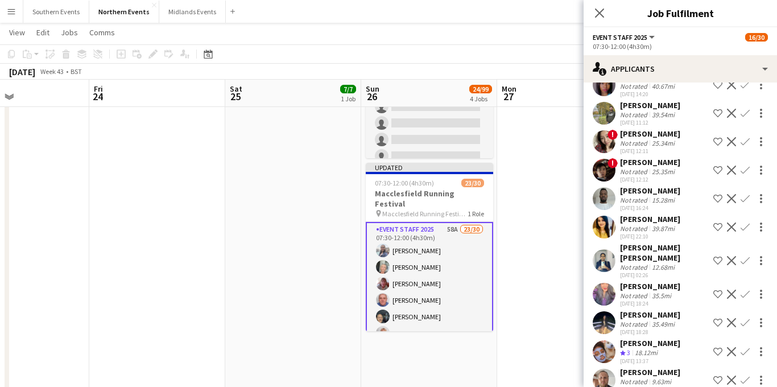
scroll to position [416, 0]
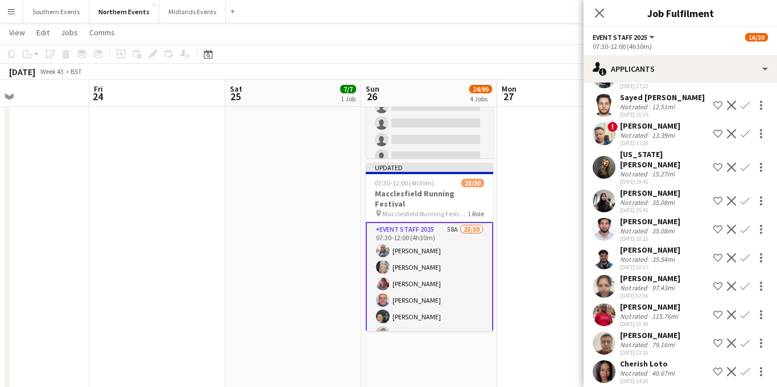
click at [745, 163] on app-icon "Confirm" at bounding box center [744, 167] width 9 height 9
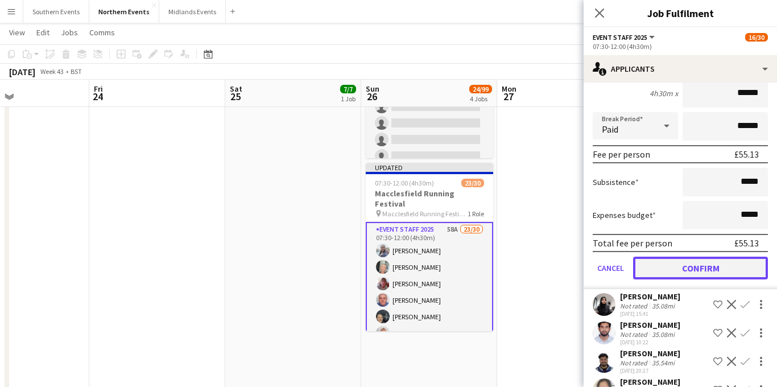
click at [678, 261] on button "Confirm" at bounding box center [700, 267] width 135 height 23
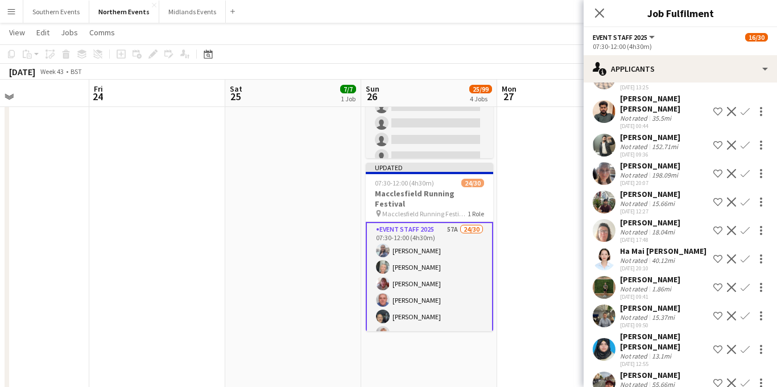
scroll to position [1409, 0]
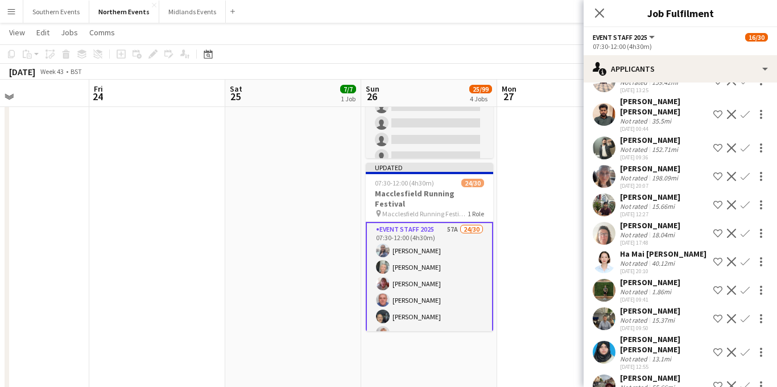
click at [663, 135] on div "[PERSON_NAME]" at bounding box center [650, 140] width 60 height 10
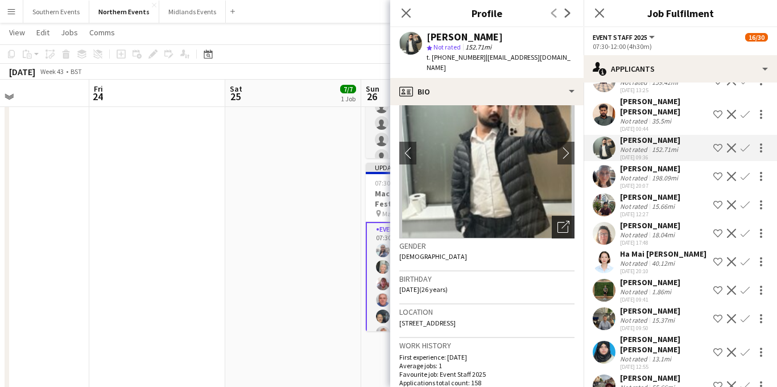
scroll to position [57, 0]
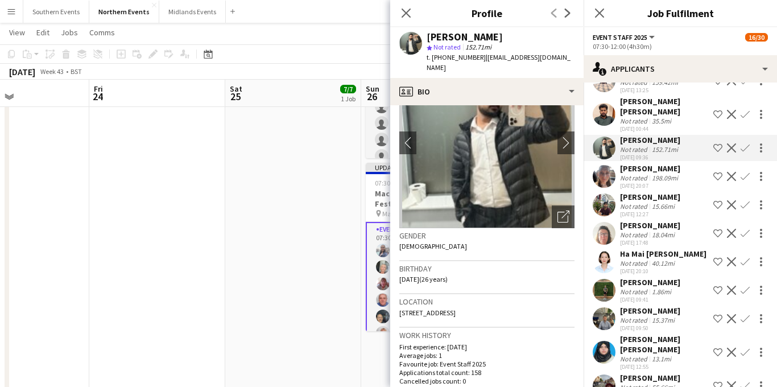
click at [729, 143] on app-icon "Decline" at bounding box center [730, 147] width 9 height 9
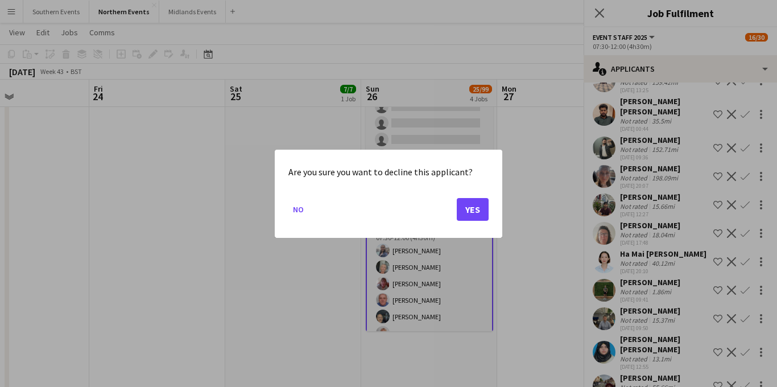
scroll to position [0, 0]
click at [484, 214] on button "Yes" at bounding box center [472, 208] width 32 height 23
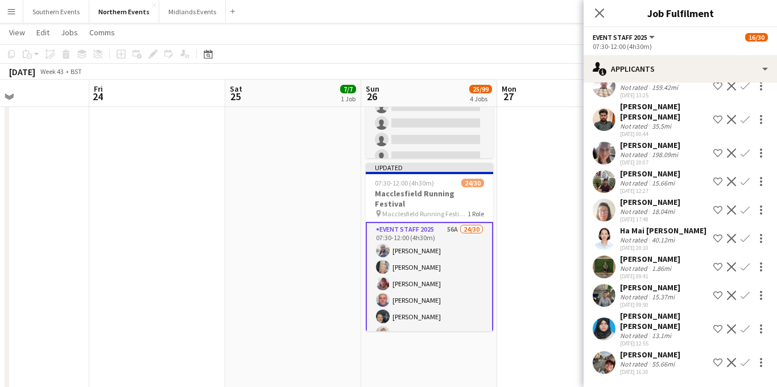
scroll to position [1384, 0]
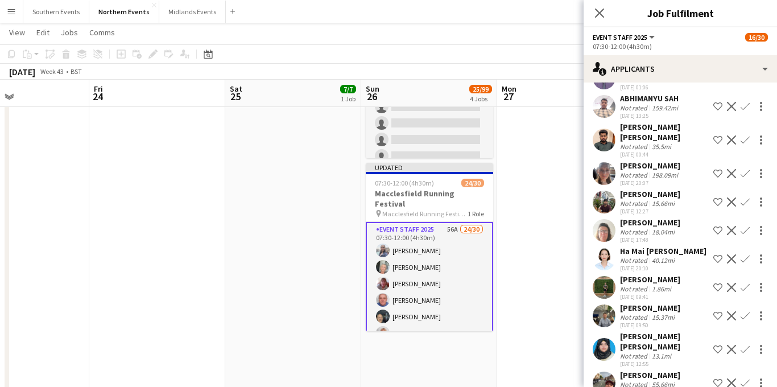
click at [662, 380] on div "55.66mi" at bounding box center [662, 384] width 27 height 9
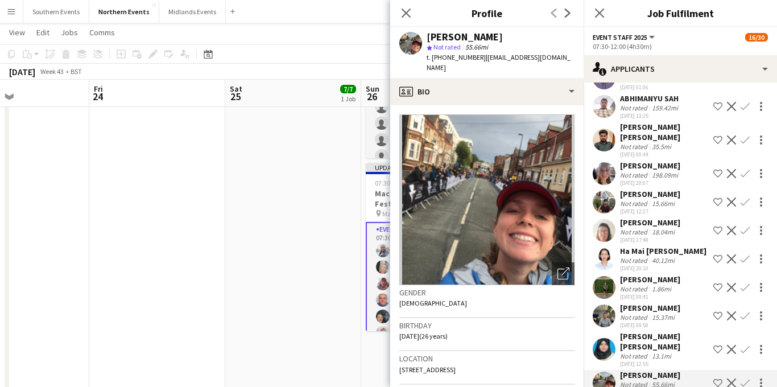
click at [663, 380] on div "55.66mi" at bounding box center [662, 384] width 27 height 9
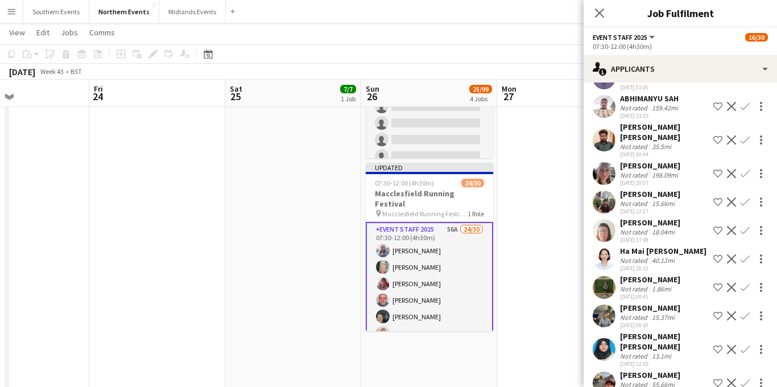
click at [742, 378] on app-icon "Confirm" at bounding box center [744, 382] width 9 height 9
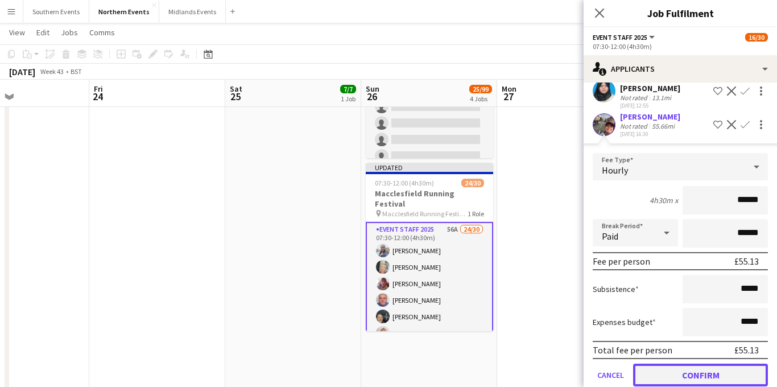
click at [676, 363] on button "Confirm" at bounding box center [700, 374] width 135 height 23
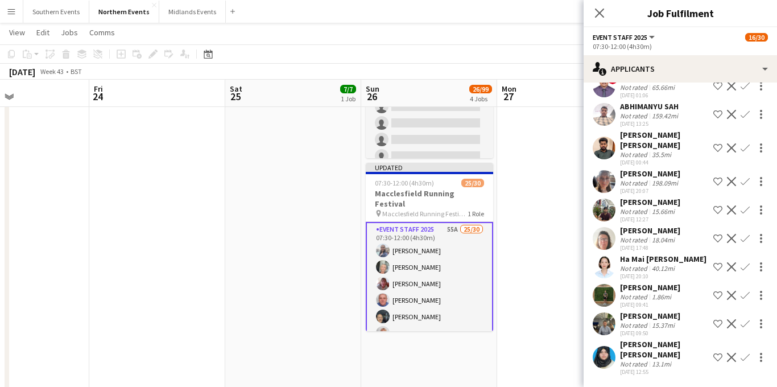
scroll to position [1355, 0]
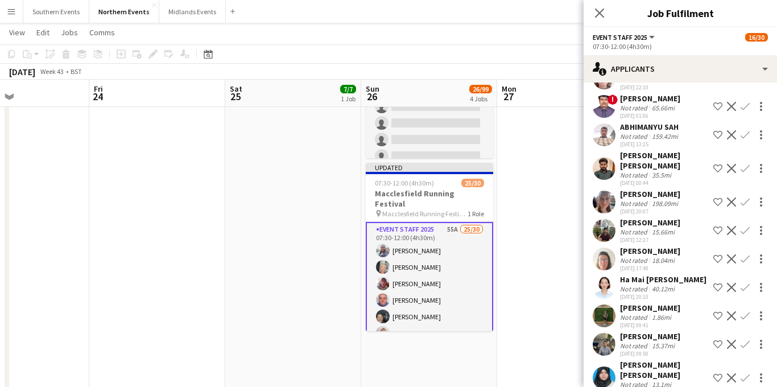
click at [745, 339] on app-icon "Confirm" at bounding box center [744, 343] width 9 height 9
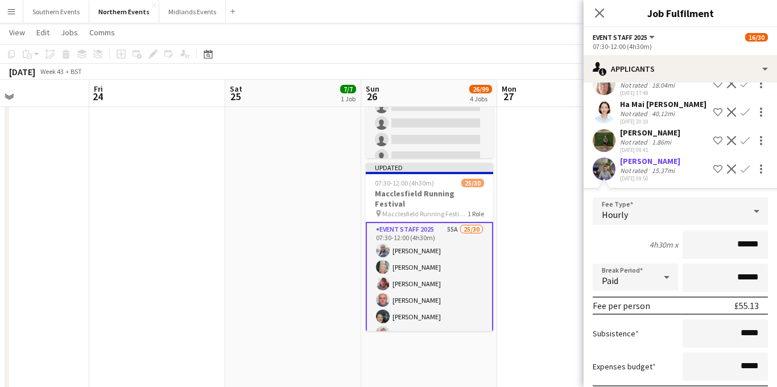
scroll to position [1595, 0]
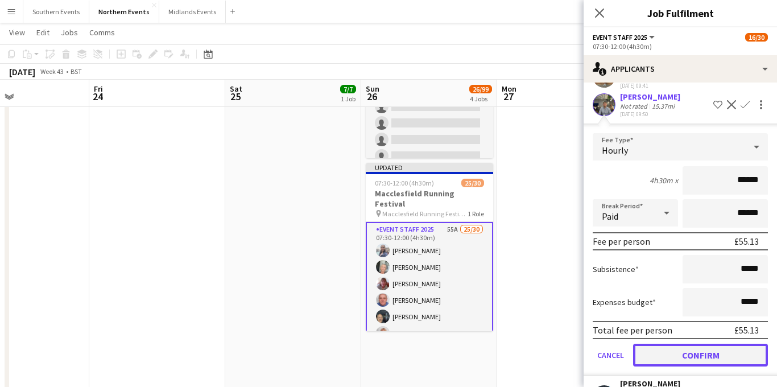
click at [672, 348] on button "Confirm" at bounding box center [700, 354] width 135 height 23
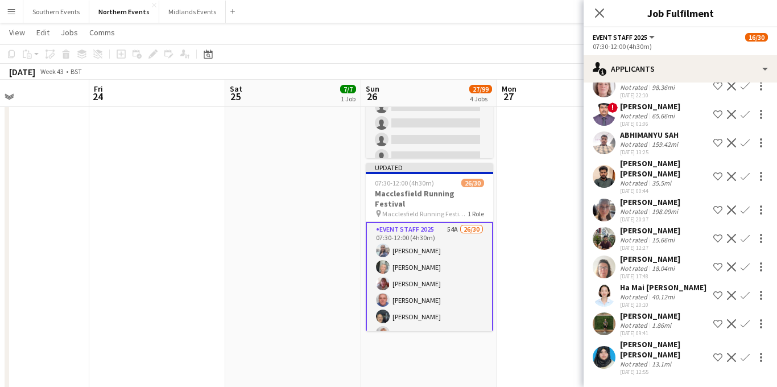
scroll to position [1308, 0]
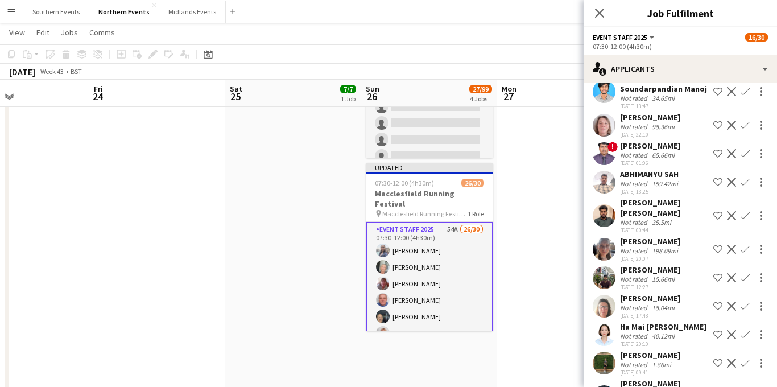
click at [744, 358] on app-icon "Confirm" at bounding box center [744, 362] width 9 height 9
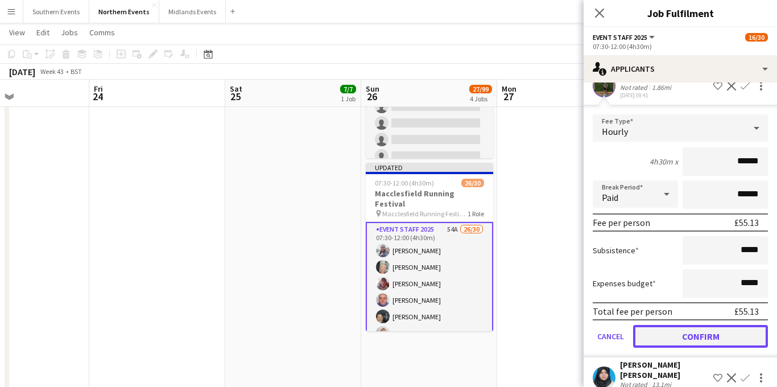
click at [662, 327] on button "Confirm" at bounding box center [700, 336] width 135 height 23
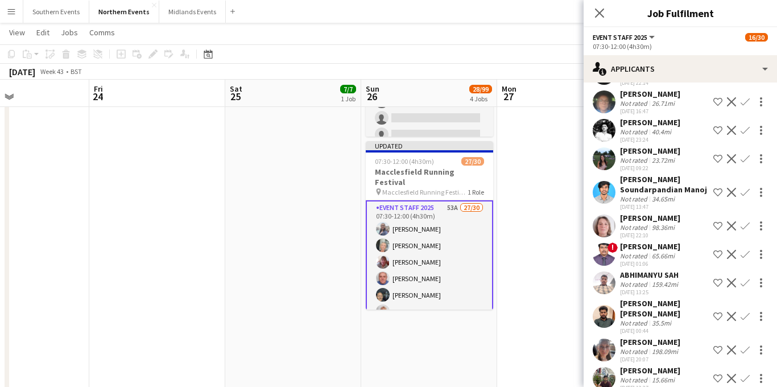
scroll to position [1210, 0]
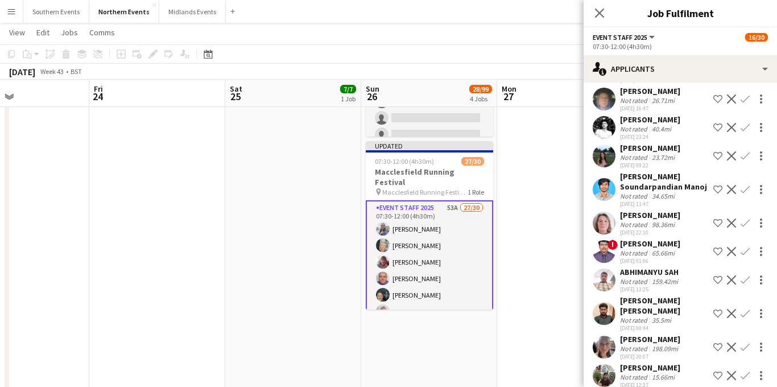
click at [683, 276] on div "ABHIMANYU SAH Not rated 159.42mi [DATE] 13:25 Shortlist crew Decline Confirm" at bounding box center [679, 280] width 193 height 26
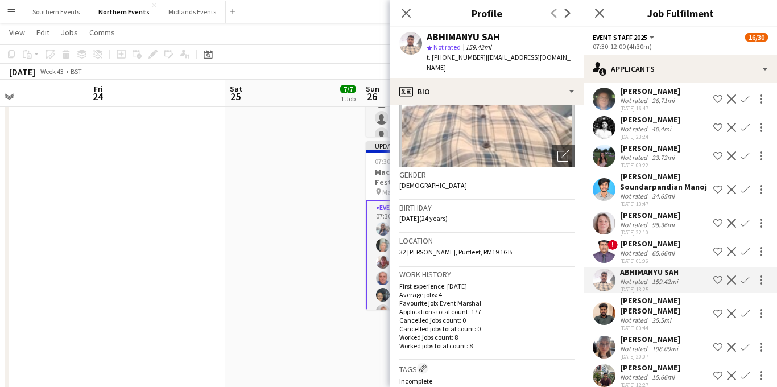
scroll to position [122, 0]
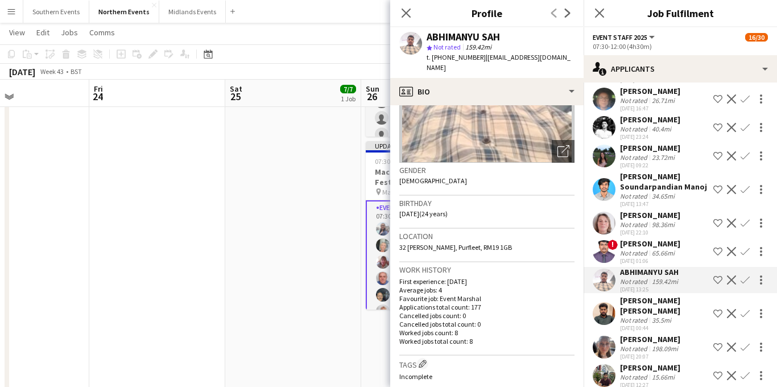
click at [733, 279] on app-icon "Decline" at bounding box center [730, 279] width 9 height 9
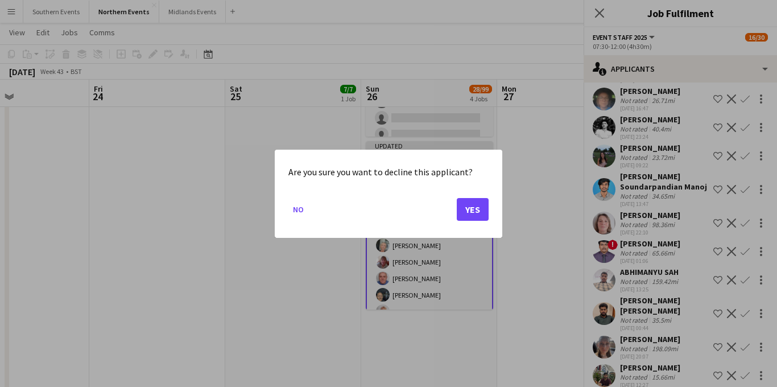
scroll to position [0, 0]
click at [481, 213] on button "Yes" at bounding box center [472, 208] width 32 height 23
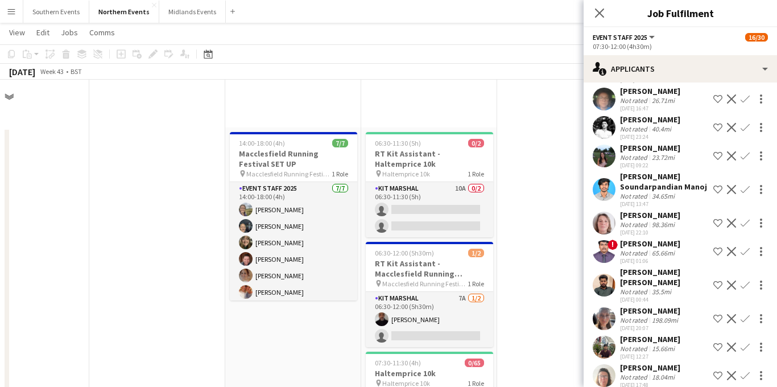
scroll to position [383, 0]
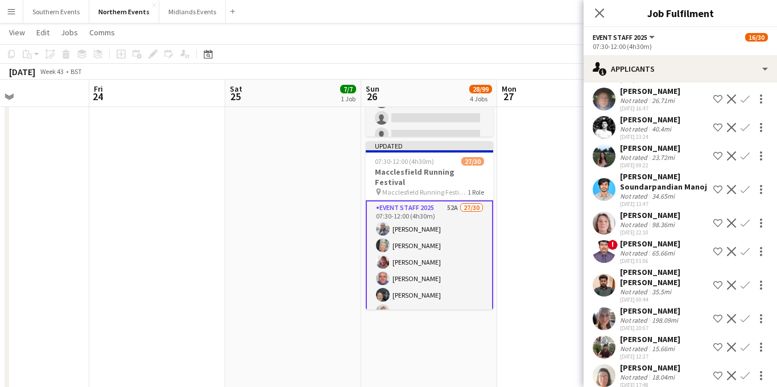
click at [655, 230] on div "[DATE] 22:10" at bounding box center [650, 232] width 60 height 7
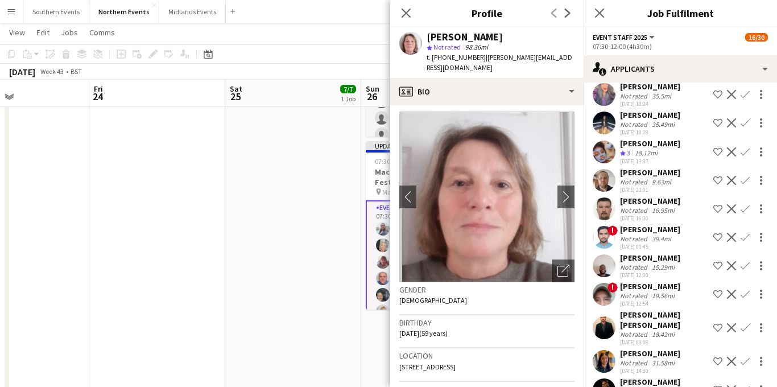
scroll to position [861, 0]
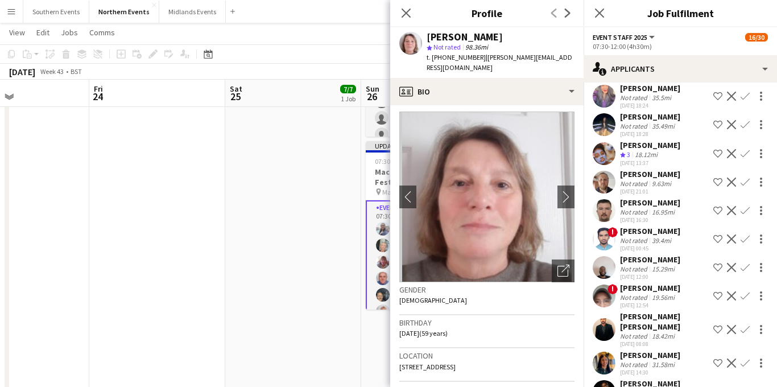
click at [745, 211] on app-icon "Confirm" at bounding box center [744, 210] width 9 height 9
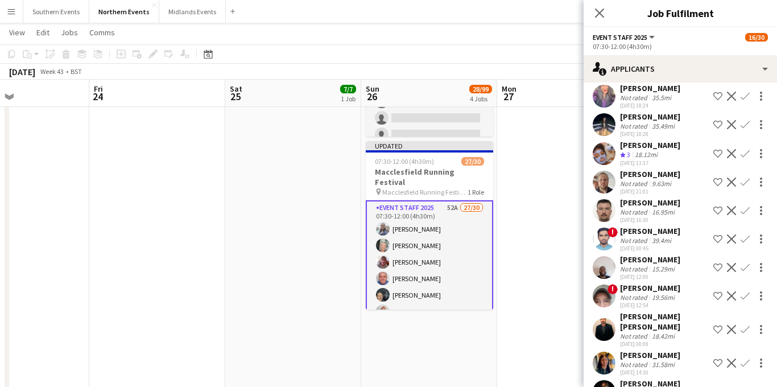
click at [746, 209] on app-icon "Confirm" at bounding box center [744, 210] width 9 height 9
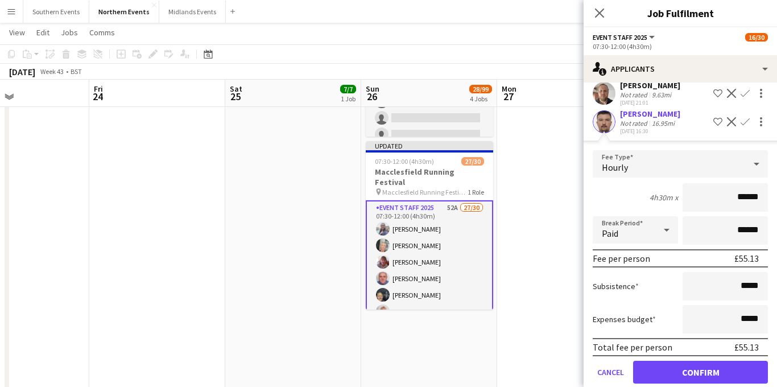
scroll to position [968, 0]
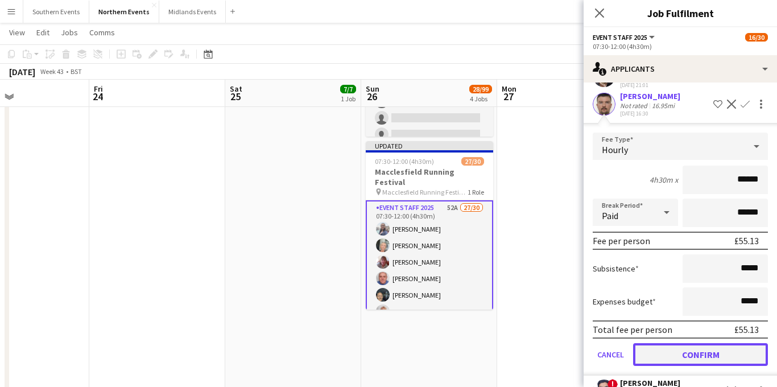
click at [680, 348] on button "Confirm" at bounding box center [700, 354] width 135 height 23
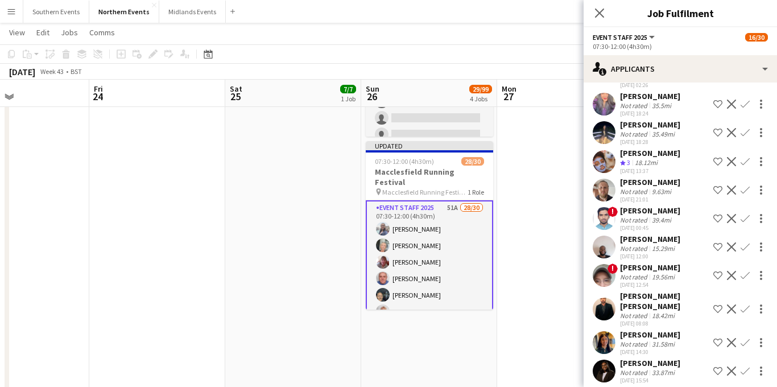
scroll to position [846, 0]
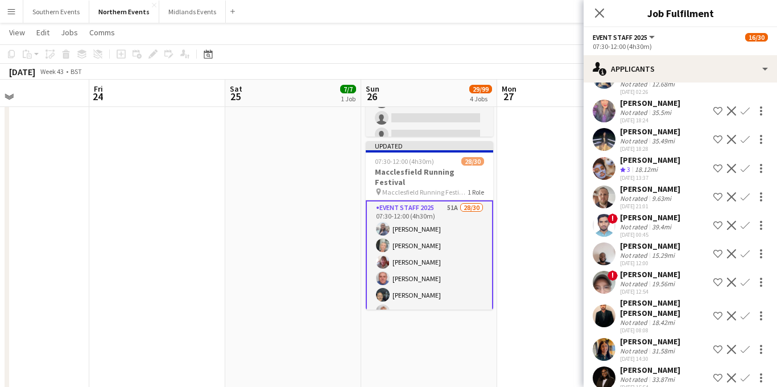
click at [653, 193] on div "[PERSON_NAME]" at bounding box center [650, 189] width 60 height 10
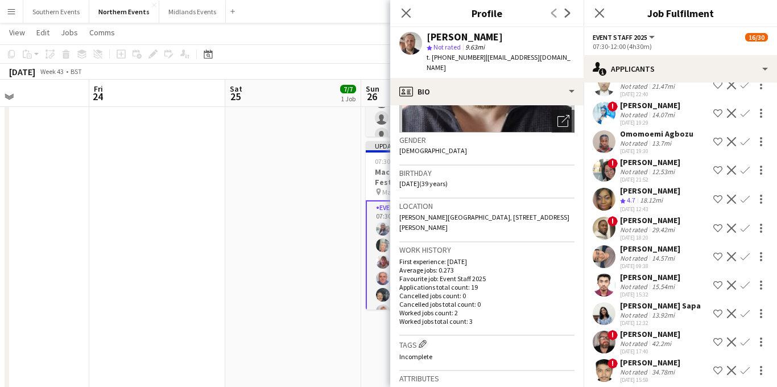
scroll to position [0, 0]
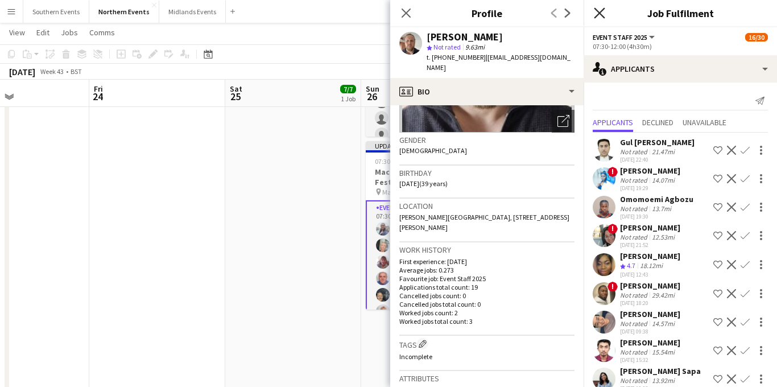
click at [596, 18] on icon "Close pop-in" at bounding box center [598, 12] width 11 height 11
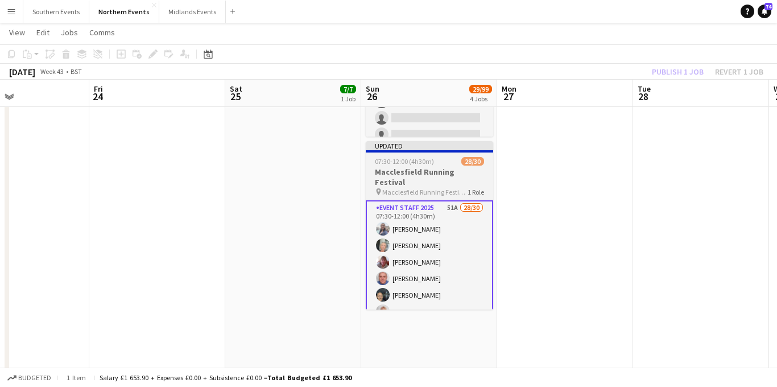
click at [419, 188] on span "Macclesfield Running Festival" at bounding box center [424, 192] width 85 height 9
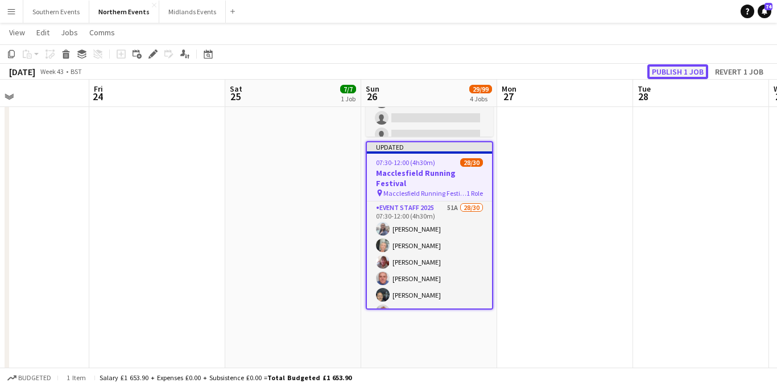
click at [666, 72] on button "Publish 1 job" at bounding box center [677, 71] width 61 height 15
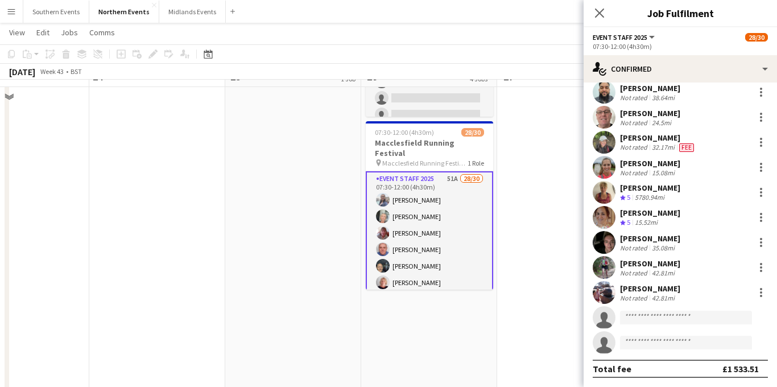
scroll to position [405, 0]
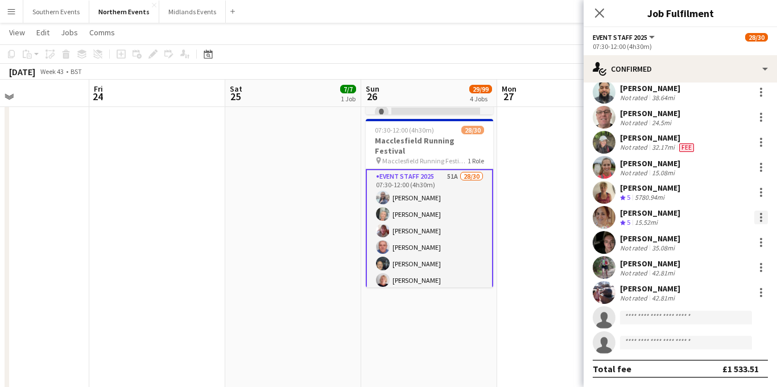
click at [759, 219] on div at bounding box center [760, 220] width 2 height 2
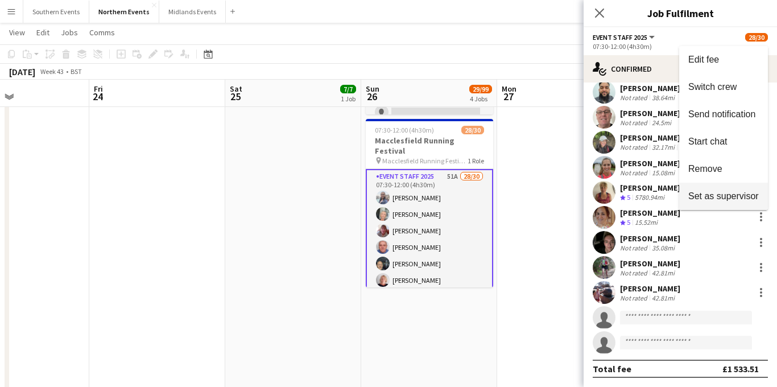
click at [712, 194] on span "Set as supervisor" at bounding box center [723, 196] width 70 height 10
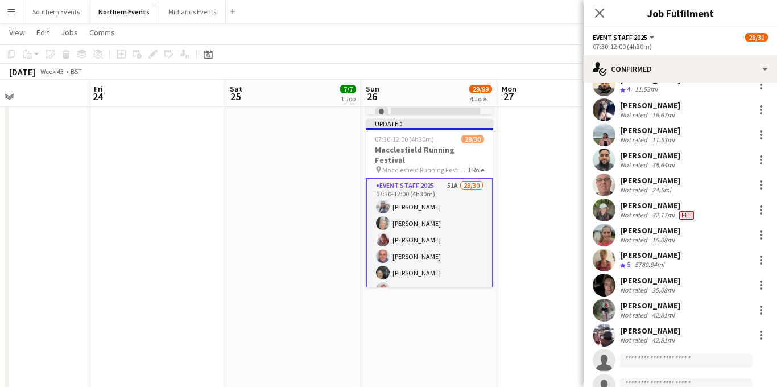
scroll to position [551, 0]
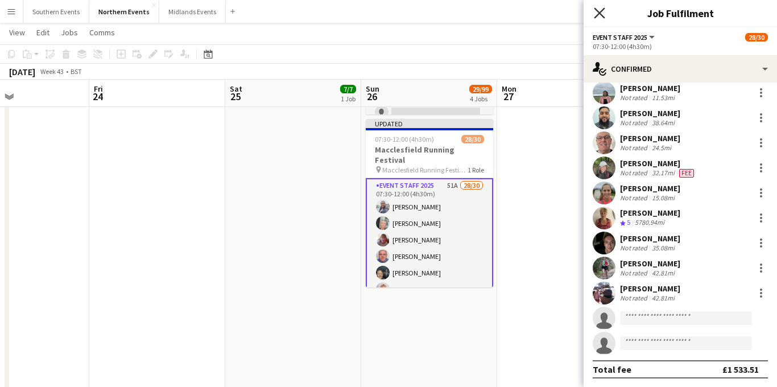
click at [599, 18] on icon "Close pop-in" at bounding box center [598, 12] width 11 height 11
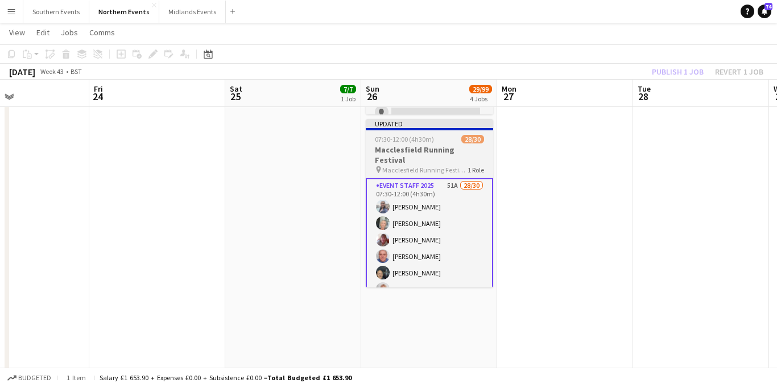
click at [442, 165] on span "Macclesfield Running Festival" at bounding box center [424, 169] width 85 height 9
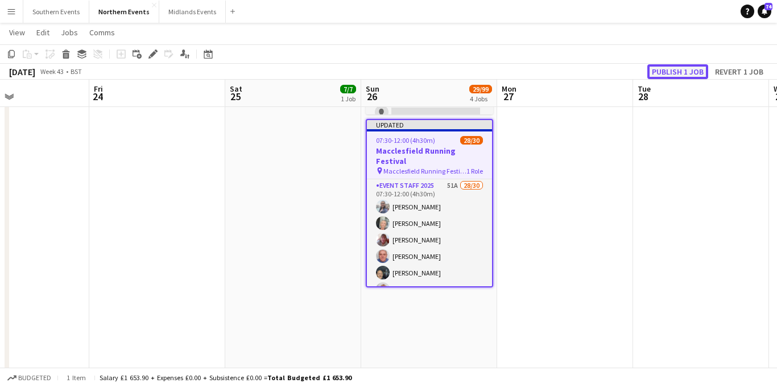
click at [674, 74] on button "Publish 1 job" at bounding box center [677, 71] width 61 height 15
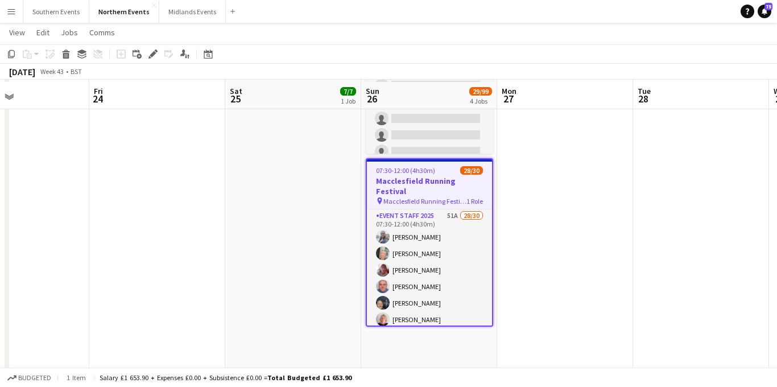
scroll to position [369, 0]
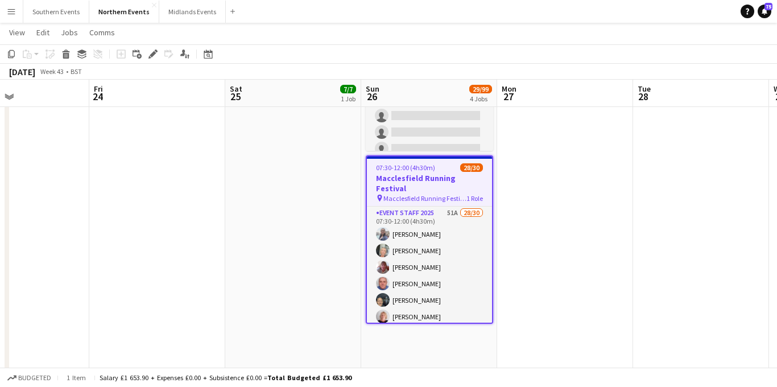
click at [13, 13] on app-icon "Menu" at bounding box center [11, 11] width 9 height 9
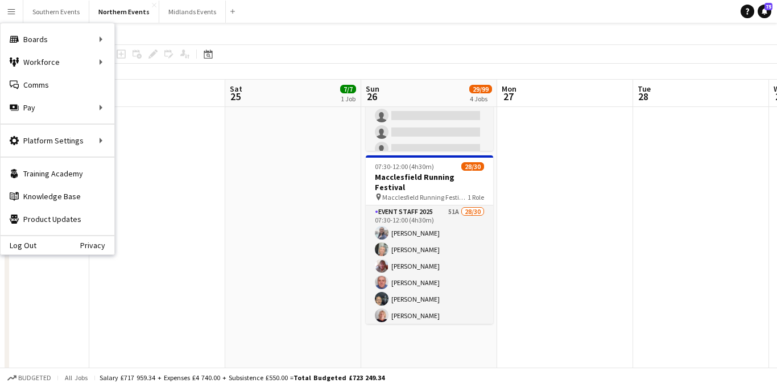
click at [11, 9] on app-icon "Menu" at bounding box center [11, 11] width 9 height 9
click at [160, 61] on link "My Workforce" at bounding box center [172, 62] width 114 height 23
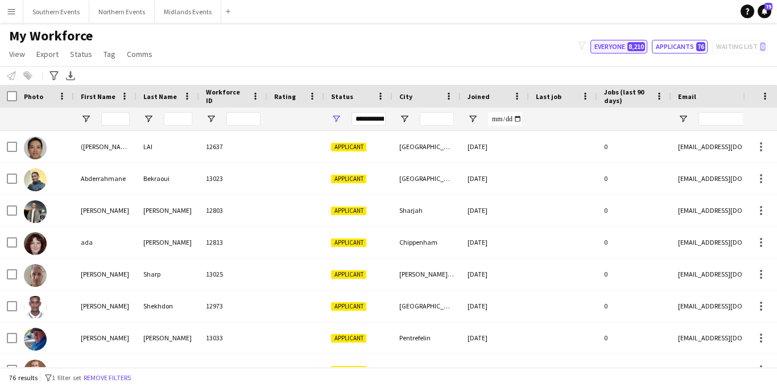
click at [622, 45] on button "Everyone 8,210" at bounding box center [618, 47] width 57 height 14
type input "**********"
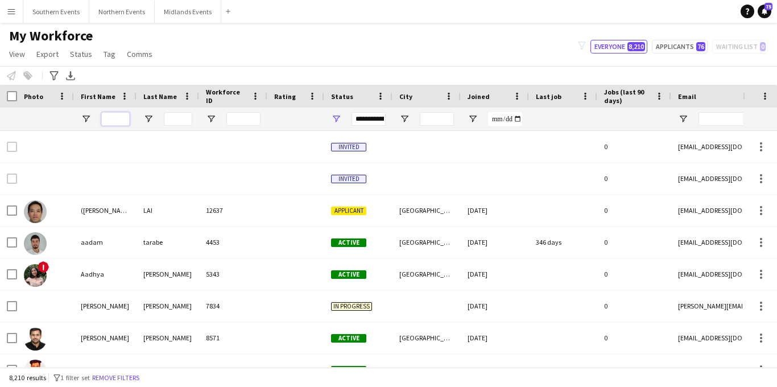
click at [115, 118] on input "First Name Filter Input" at bounding box center [115, 119] width 28 height 14
click at [430, 114] on input "City Filter Input" at bounding box center [437, 119] width 34 height 14
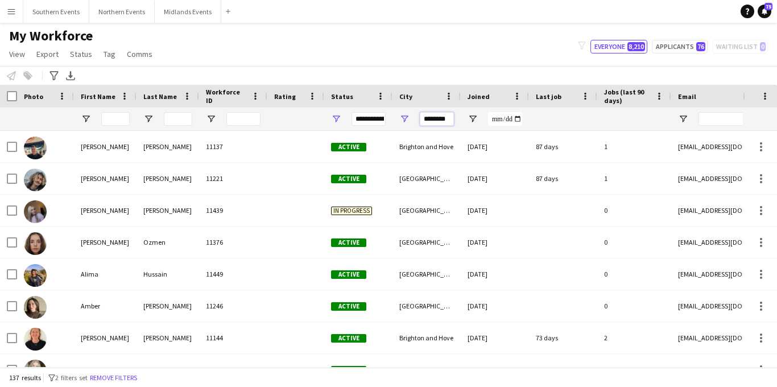
type input "********"
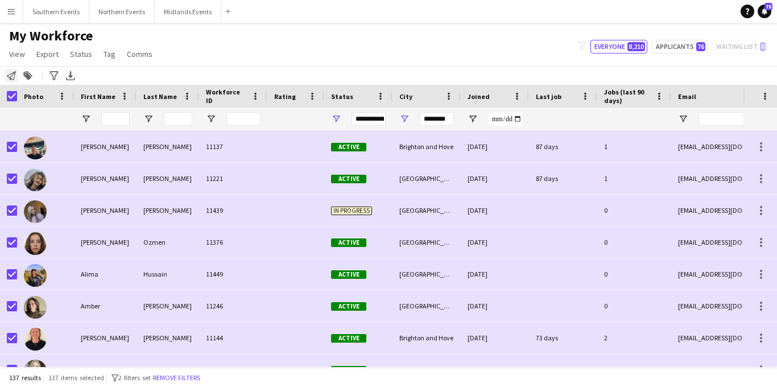
click at [11, 78] on icon at bounding box center [11, 75] width 9 height 9
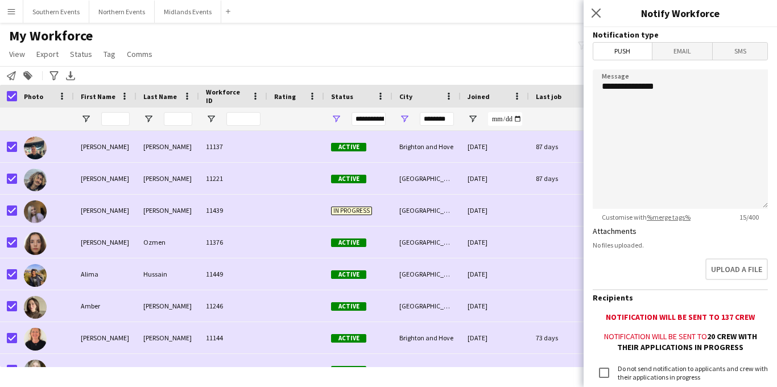
click at [676, 56] on span "Email" at bounding box center [682, 51] width 60 height 17
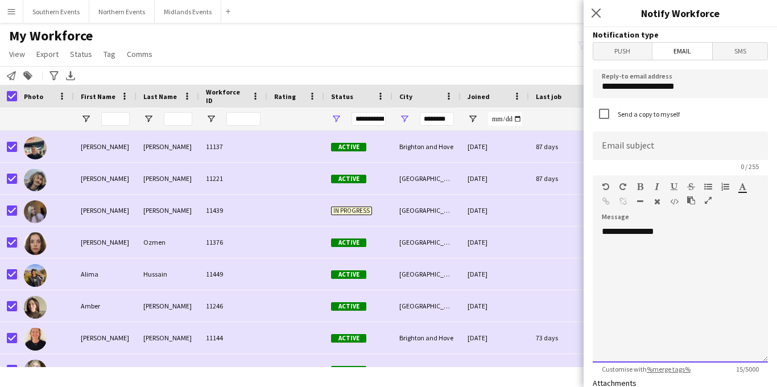
click at [675, 235] on div "**********" at bounding box center [679, 294] width 175 height 136
click at [671, 232] on div "**********" at bounding box center [679, 294] width 175 height 136
click at [619, 252] on div "**********" at bounding box center [679, 305] width 157 height 114
click at [609, 259] on div "**********" at bounding box center [679, 305] width 157 height 114
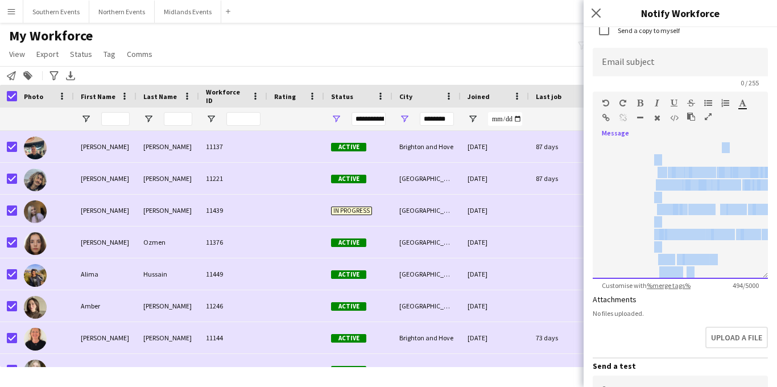
scroll to position [243, 0]
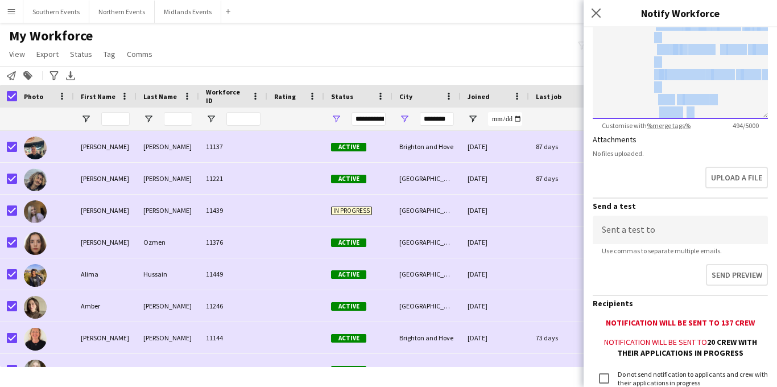
drag, startPoint x: 621, startPoint y: 261, endPoint x: 694, endPoint y: 230, distance: 79.9
click at [694, 230] on form "**********" at bounding box center [679, 129] width 193 height 691
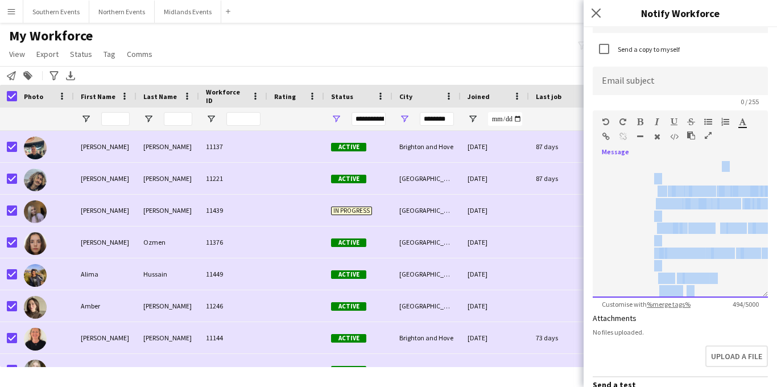
scroll to position [0, 0]
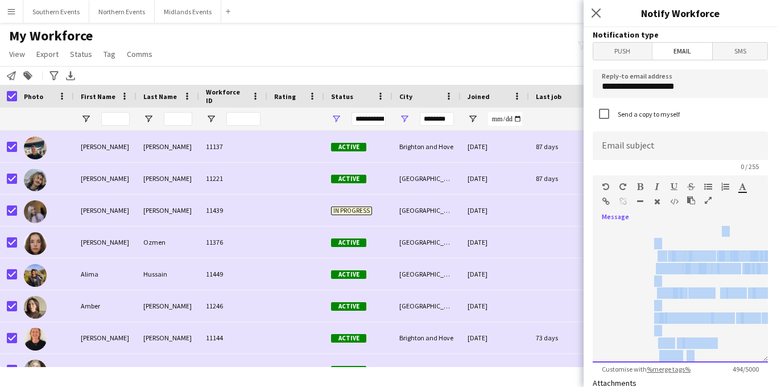
click at [648, 250] on div "**********" at bounding box center [679, 294] width 175 height 136
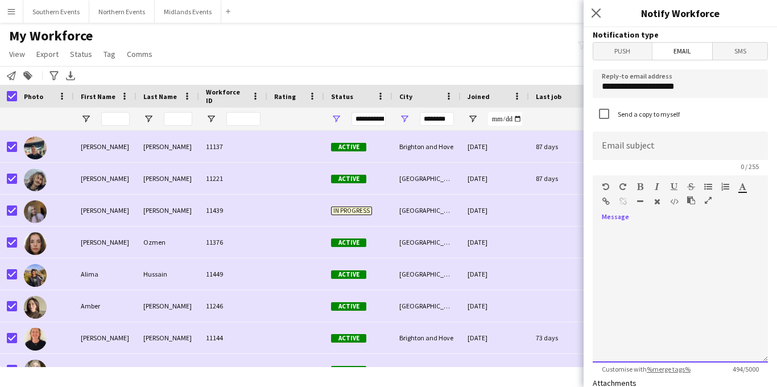
drag, startPoint x: 660, startPoint y: 243, endPoint x: 641, endPoint y: 247, distance: 19.1
click at [641, 247] on div "**********" at bounding box center [679, 294] width 175 height 136
click at [742, 186] on icon "button" at bounding box center [741, 186] width 7 height 8
type input "*******"
click at [595, 255] on div "**********" at bounding box center [679, 294] width 175 height 136
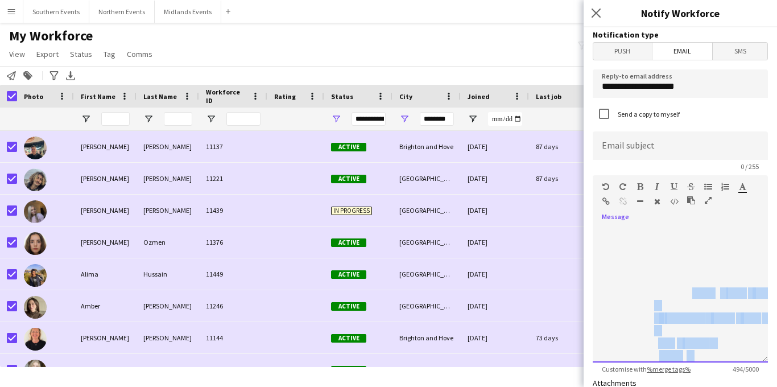
drag, startPoint x: 629, startPoint y: 244, endPoint x: 690, endPoint y: 297, distance: 81.0
click at [690, 297] on div "**********" at bounding box center [679, 294] width 175 height 136
click at [740, 190] on icon "button" at bounding box center [741, 186] width 7 height 8
click at [596, 298] on div "**********" at bounding box center [679, 294] width 175 height 136
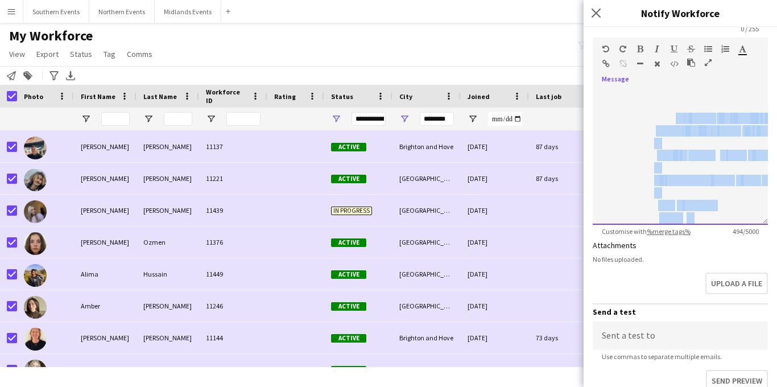
drag, startPoint x: 674, startPoint y: 256, endPoint x: 663, endPoint y: 386, distance: 130.0
click at [663, 386] on form "**********" at bounding box center [679, 235] width 193 height 691
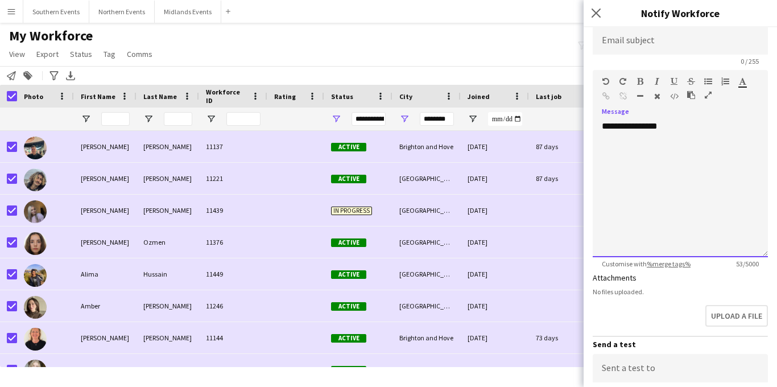
scroll to position [93, 0]
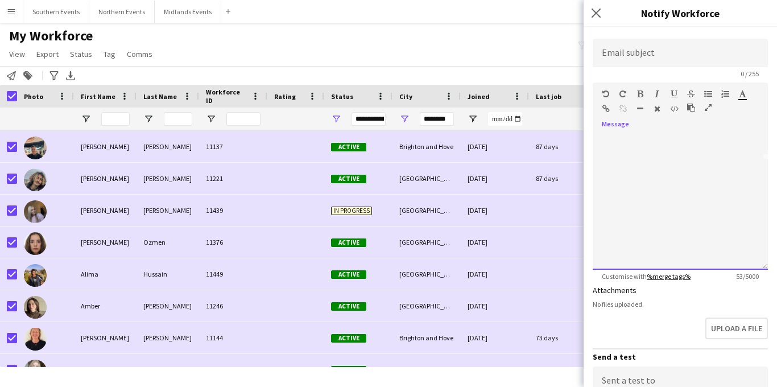
drag, startPoint x: 603, startPoint y: 154, endPoint x: 674, endPoint y: 271, distance: 137.0
click at [674, 271] on app-form-group "**********" at bounding box center [679, 181] width 175 height 198
drag, startPoint x: 676, startPoint y: 242, endPoint x: 646, endPoint y: 193, distance: 57.4
click at [646, 193] on div "**********" at bounding box center [679, 201] width 175 height 136
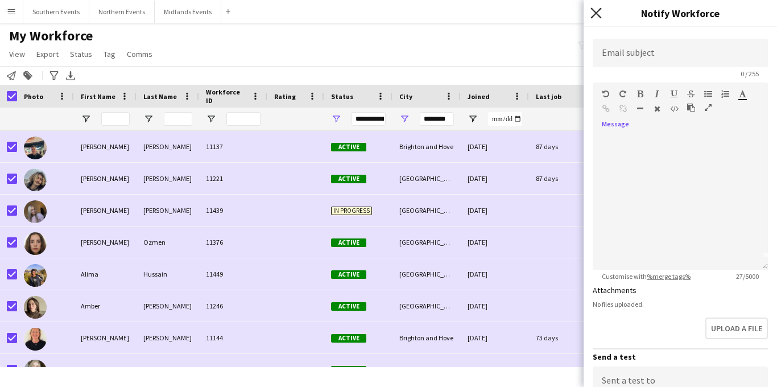
click at [595, 14] on icon at bounding box center [595, 12] width 11 height 11
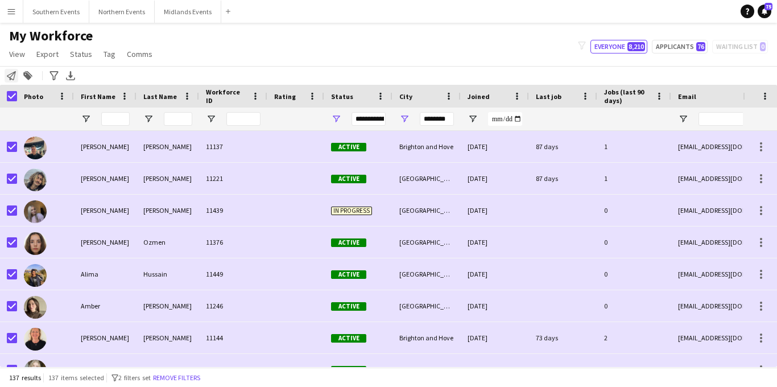
click at [11, 78] on icon "Notify workforce" at bounding box center [11, 75] width 9 height 9
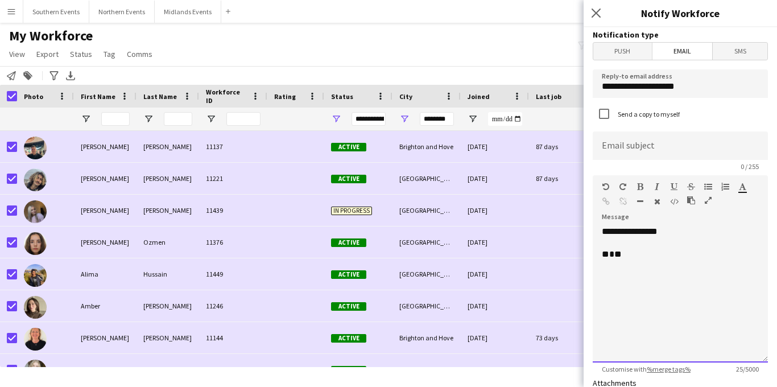
click at [628, 255] on div "** **" at bounding box center [679, 253] width 157 height 11
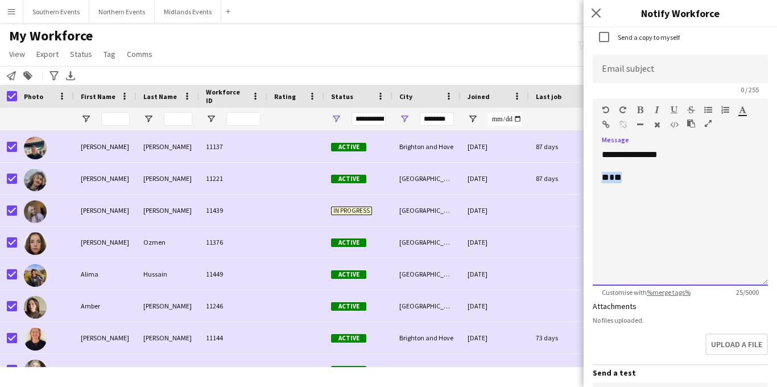
drag, startPoint x: 603, startPoint y: 254, endPoint x: 730, endPoint y: 386, distance: 183.7
click at [730, 386] on form "**********" at bounding box center [679, 296] width 193 height 691
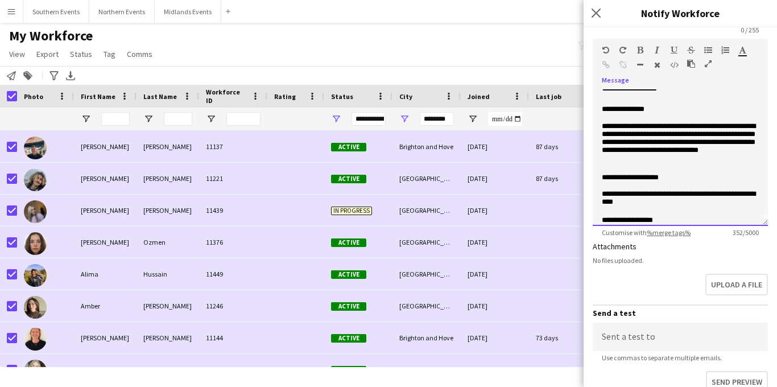
scroll to position [0, 0]
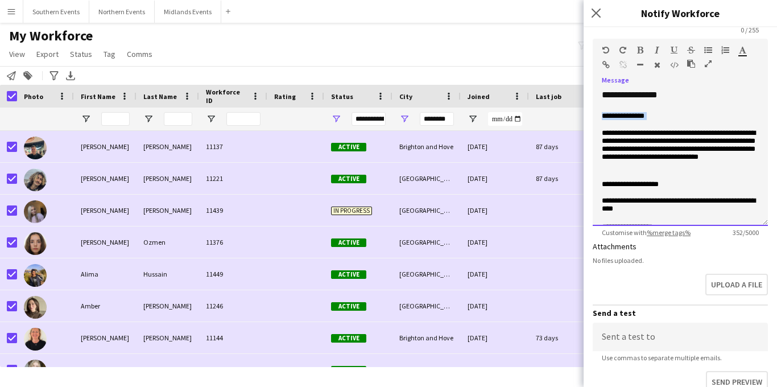
drag, startPoint x: 646, startPoint y: 116, endPoint x: 601, endPoint y: 115, distance: 44.3
click at [601, 115] on p "**********" at bounding box center [679, 116] width 157 height 9
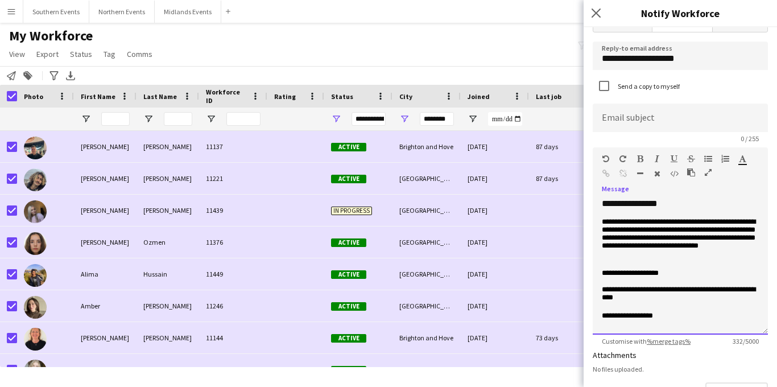
scroll to position [18, 0]
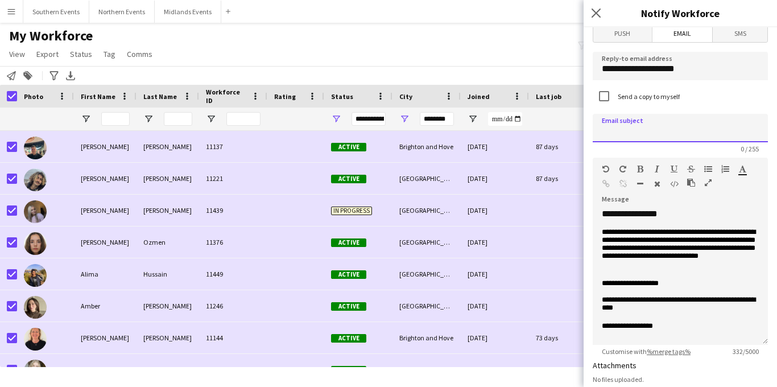
click at [639, 126] on input at bounding box center [679, 128] width 175 height 28
drag, startPoint x: 706, startPoint y: 135, endPoint x: 767, endPoint y: 126, distance: 61.5
click at [767, 126] on input "**********" at bounding box center [679, 128] width 175 height 28
type input "**********"
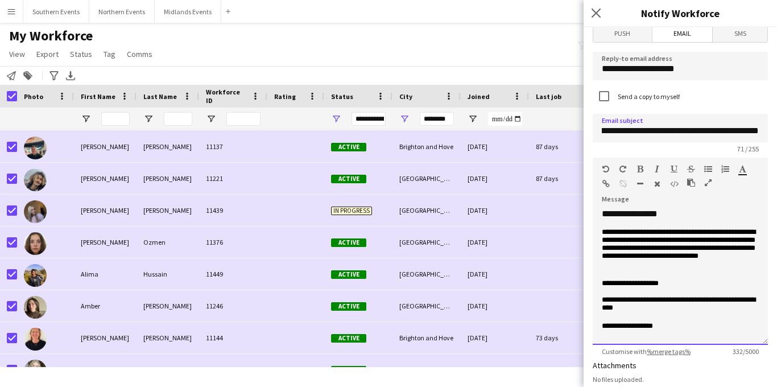
click at [724, 252] on p "**********" at bounding box center [679, 249] width 157 height 43
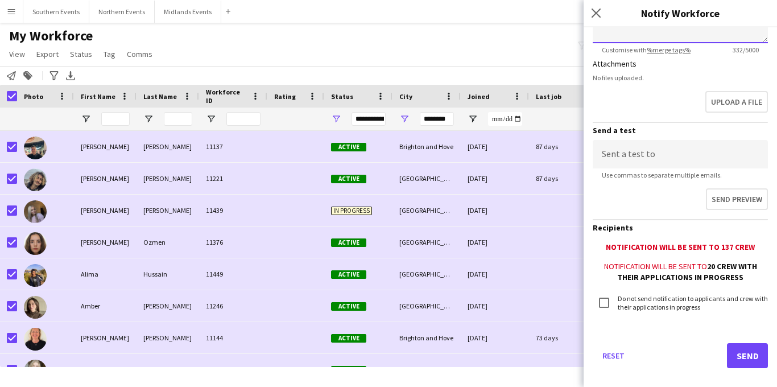
scroll to position [332, 0]
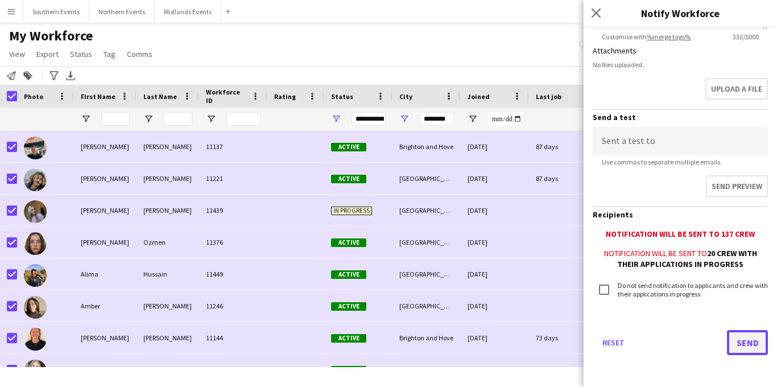
click at [742, 339] on button "Send" at bounding box center [746, 342] width 41 height 25
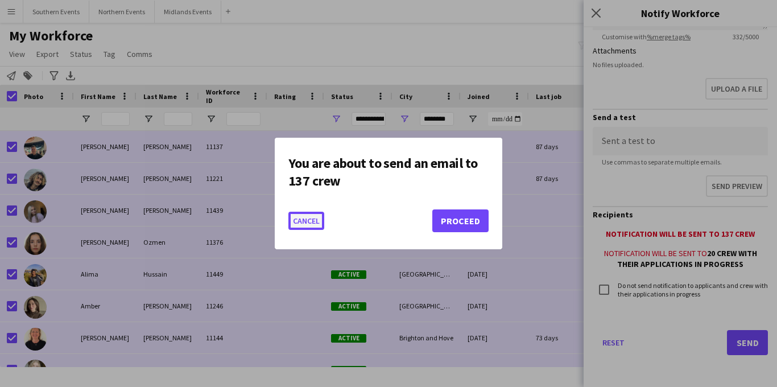
click at [314, 220] on button "Cancel" at bounding box center [306, 220] width 36 height 18
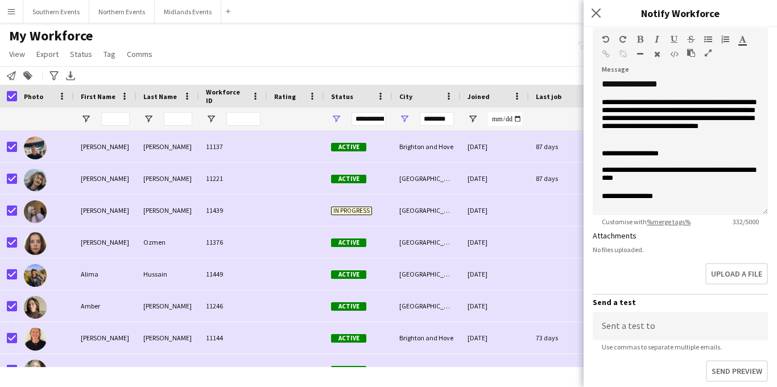
scroll to position [147, 0]
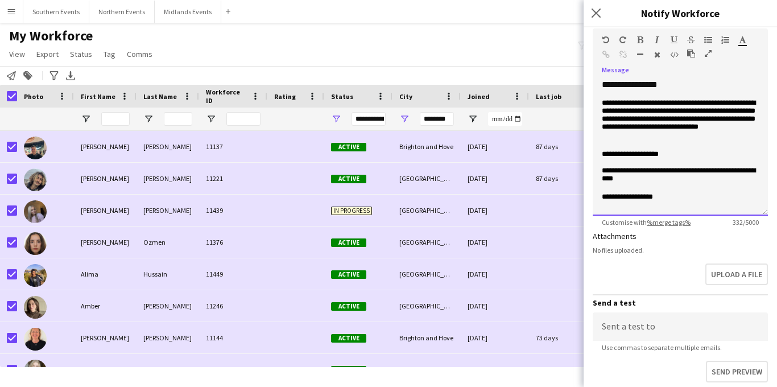
click at [721, 182] on p "**********" at bounding box center [679, 172] width 157 height 26
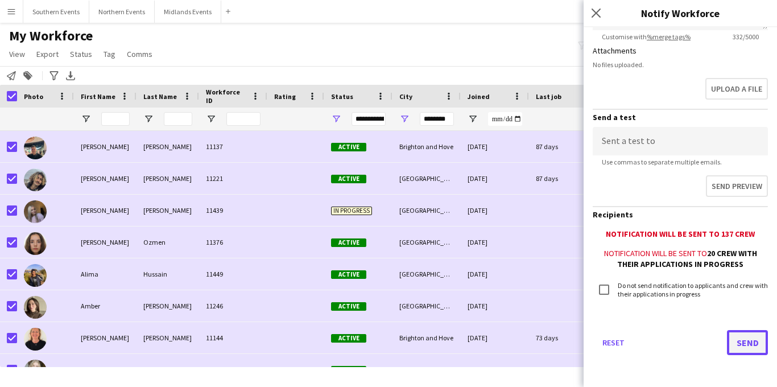
click at [738, 338] on button "Send" at bounding box center [746, 342] width 41 height 25
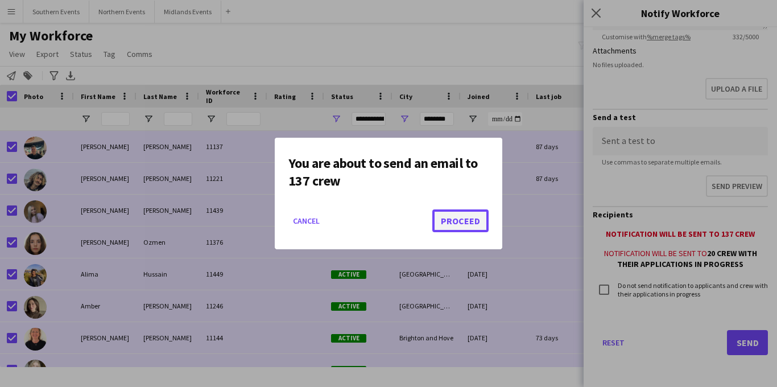
click at [471, 219] on button "Proceed" at bounding box center [460, 220] width 56 height 23
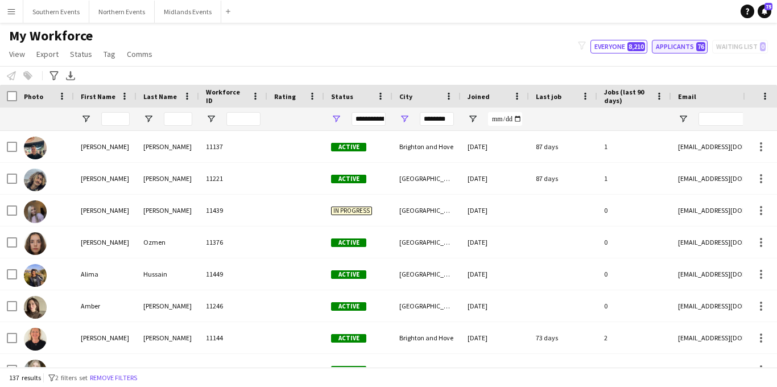
click at [672, 51] on button "Applicants 76" at bounding box center [679, 47] width 56 height 14
type input "**********"
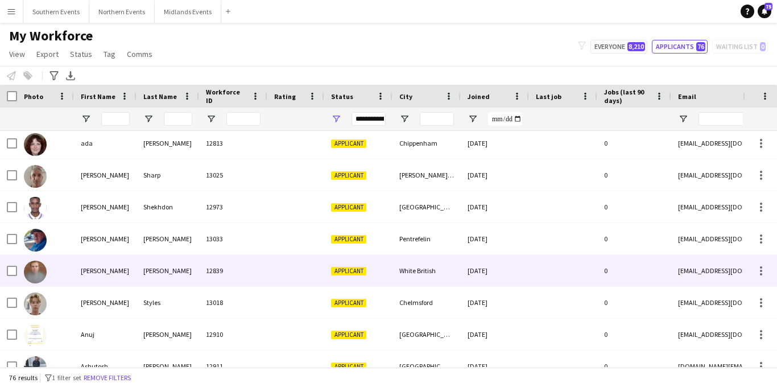
scroll to position [99, 0]
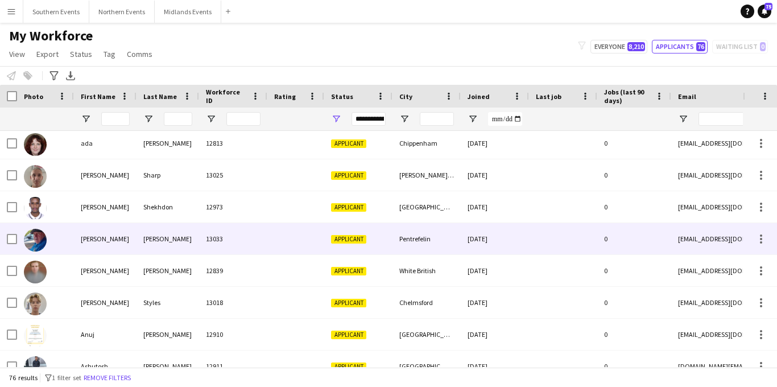
click at [274, 244] on div at bounding box center [295, 238] width 57 height 31
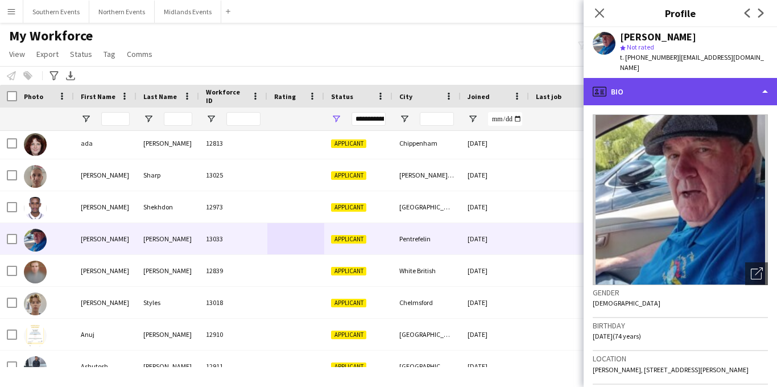
click at [692, 79] on div "profile Bio" at bounding box center [679, 91] width 193 height 27
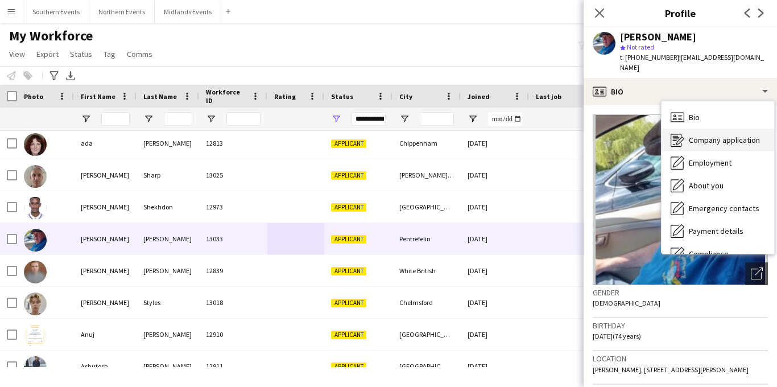
click at [711, 135] on div "Company application Company application" at bounding box center [717, 139] width 113 height 23
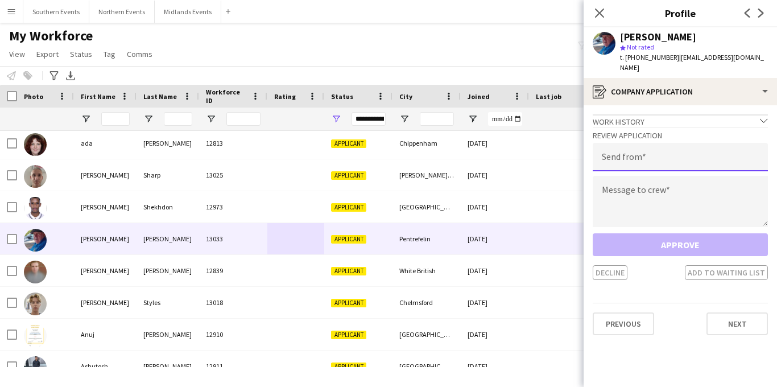
click at [678, 143] on input "email" at bounding box center [679, 157] width 175 height 28
type input "**********"
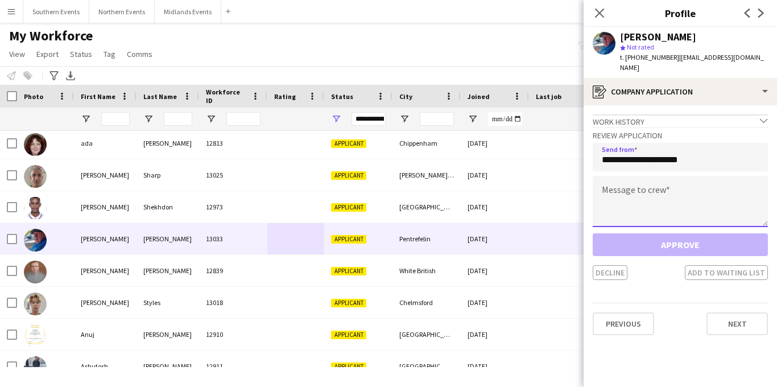
click at [666, 176] on textarea at bounding box center [679, 201] width 175 height 51
paste textarea "**********"
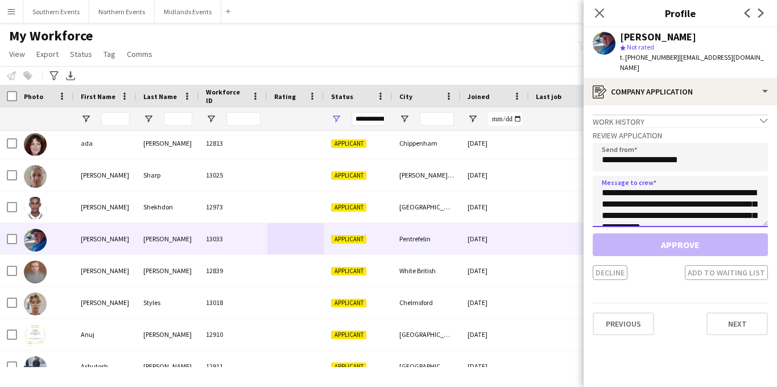
scroll to position [200, 0]
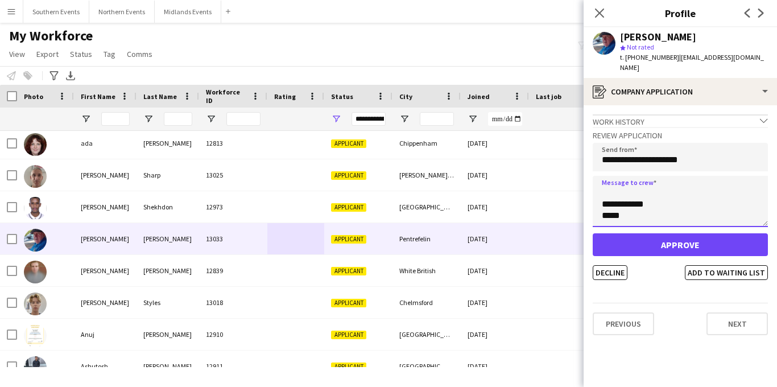
type textarea "**********"
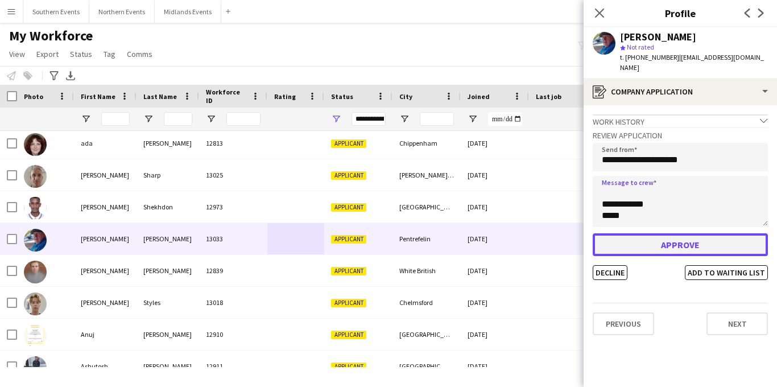
click at [662, 234] on button "Approve" at bounding box center [679, 244] width 175 height 23
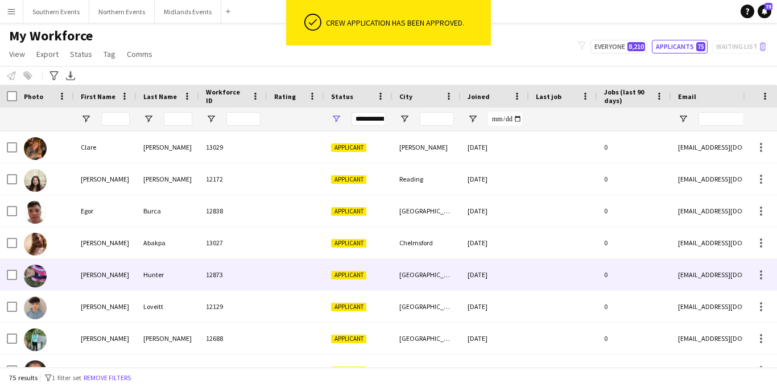
scroll to position [416, 0]
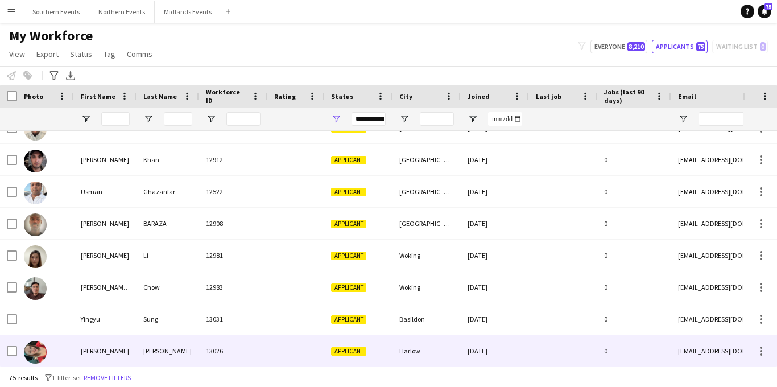
click at [380, 342] on div "Applicant" at bounding box center [358, 350] width 68 height 31
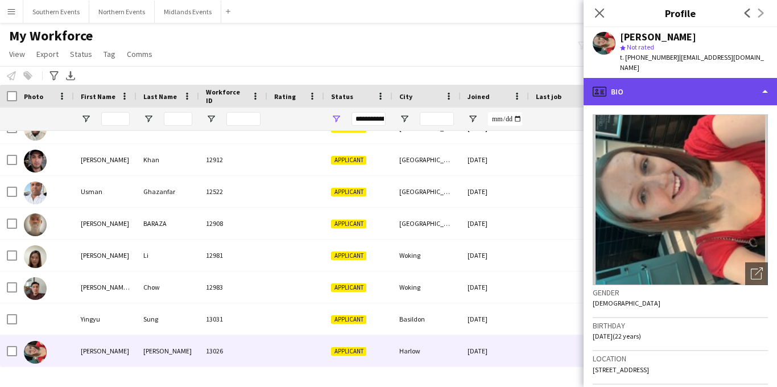
click at [699, 78] on div "profile Bio" at bounding box center [679, 91] width 193 height 27
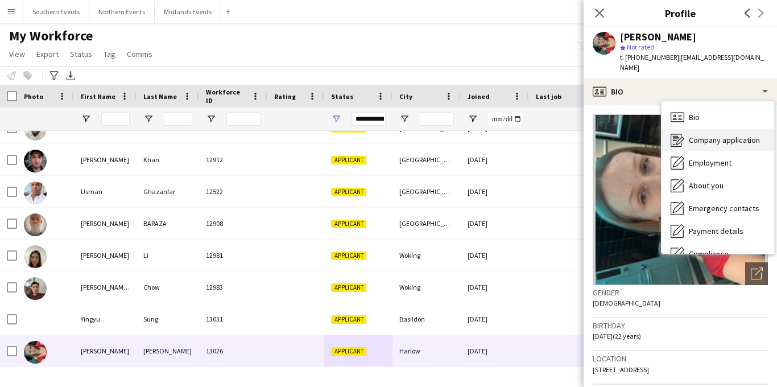
click at [715, 135] on span "Company application" at bounding box center [723, 140] width 71 height 10
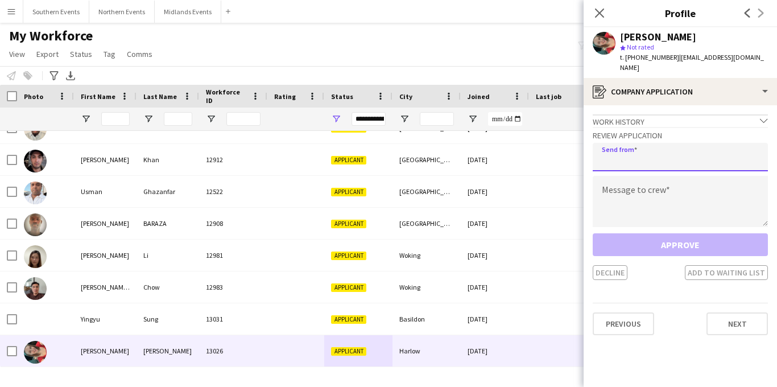
click at [687, 143] on input "email" at bounding box center [679, 157] width 175 height 28
type input "**********"
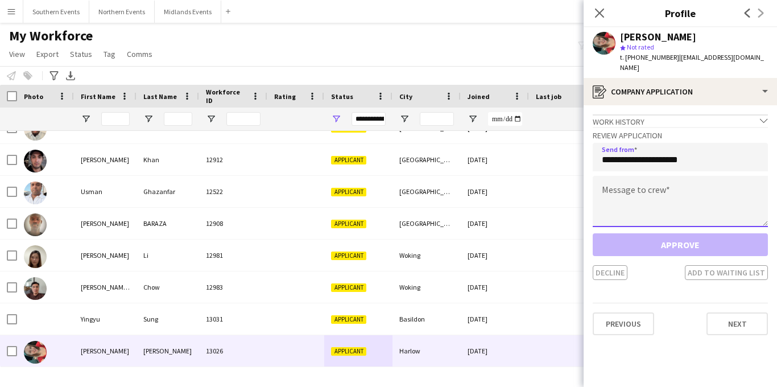
click at [660, 193] on textarea at bounding box center [679, 201] width 175 height 51
paste textarea "**********"
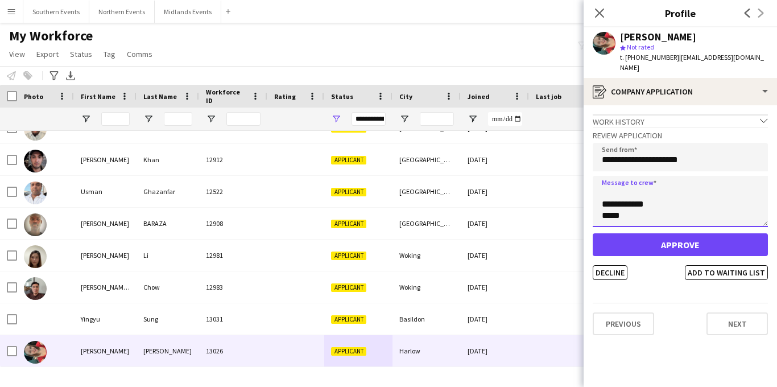
type textarea "**********"
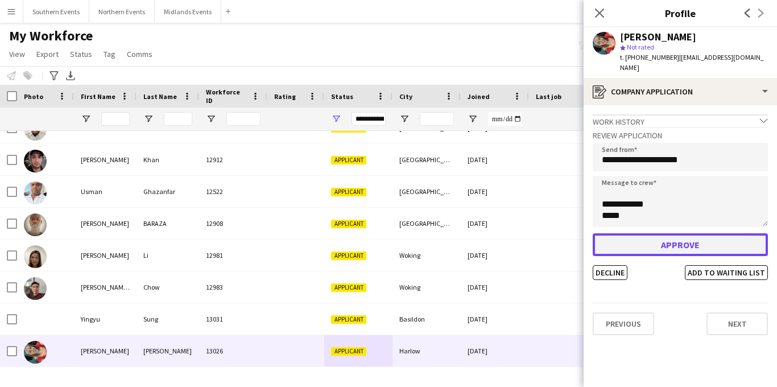
click at [662, 235] on button "Approve" at bounding box center [679, 244] width 175 height 23
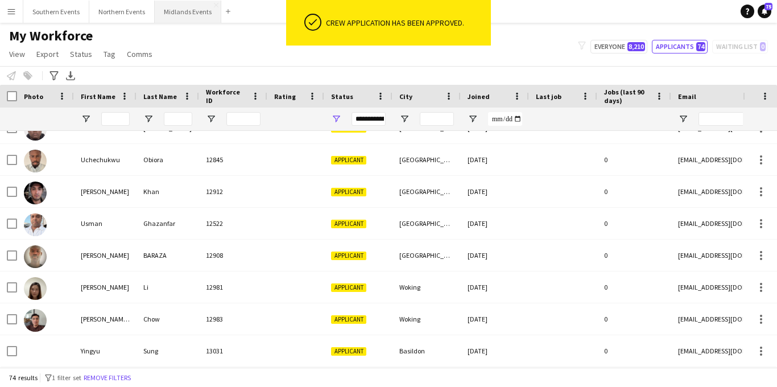
click at [188, 12] on button "Midlands Events Close" at bounding box center [188, 12] width 67 height 22
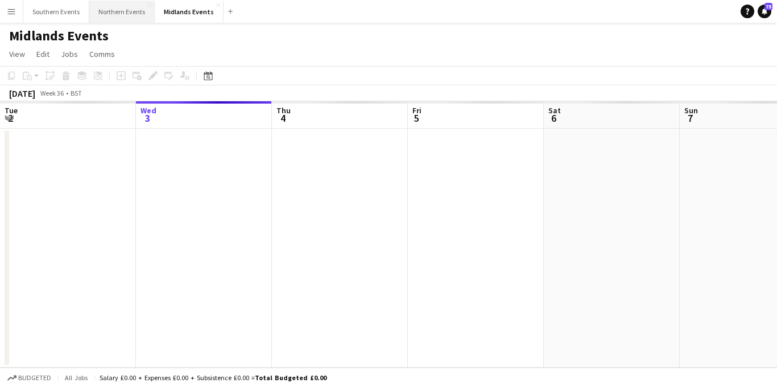
click at [126, 11] on button "Northern Events Close" at bounding box center [121, 12] width 65 height 22
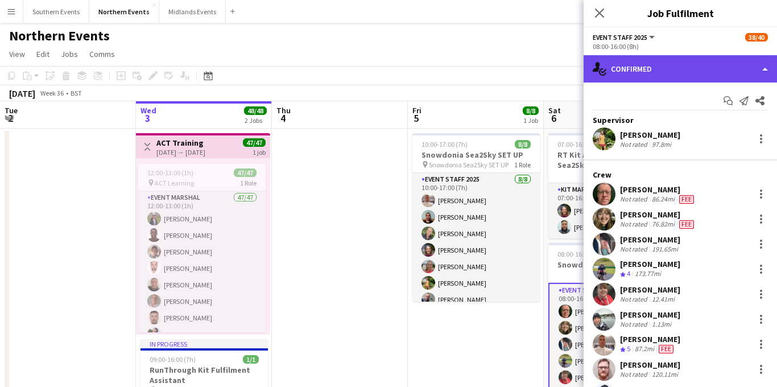
click at [701, 69] on div "single-neutral-actions-check-2 Confirmed" at bounding box center [679, 68] width 193 height 27
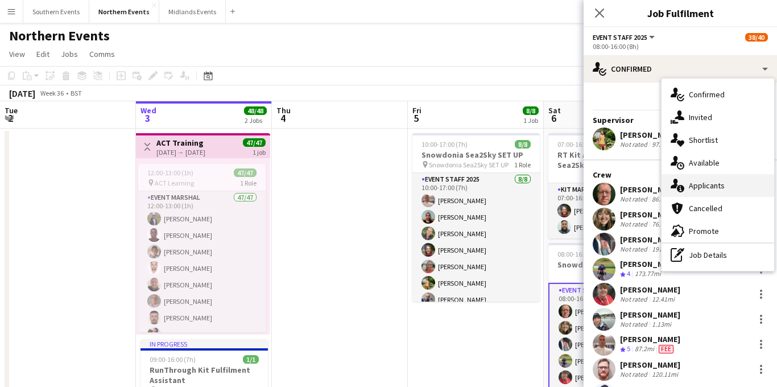
click at [705, 180] on span "Applicants" at bounding box center [706, 185] width 36 height 10
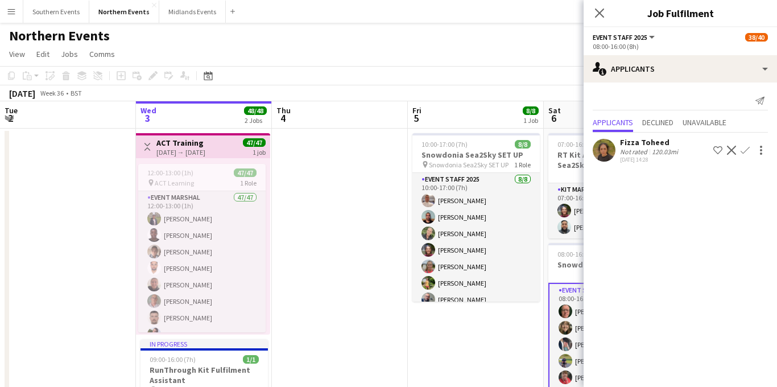
click at [664, 153] on div "120.03mi" at bounding box center [664, 151] width 31 height 9
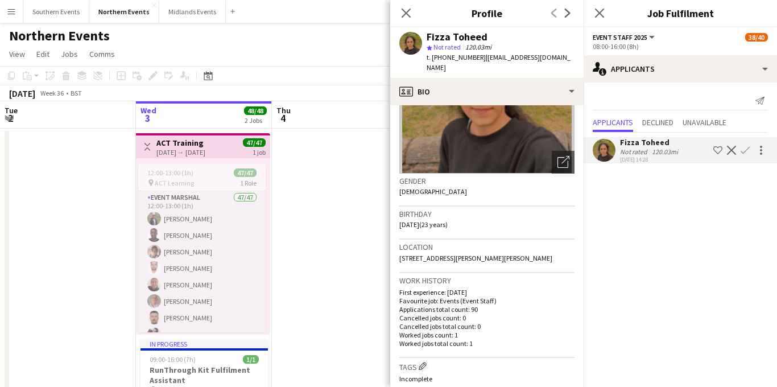
click at [730, 151] on app-icon "Decline" at bounding box center [730, 150] width 9 height 9
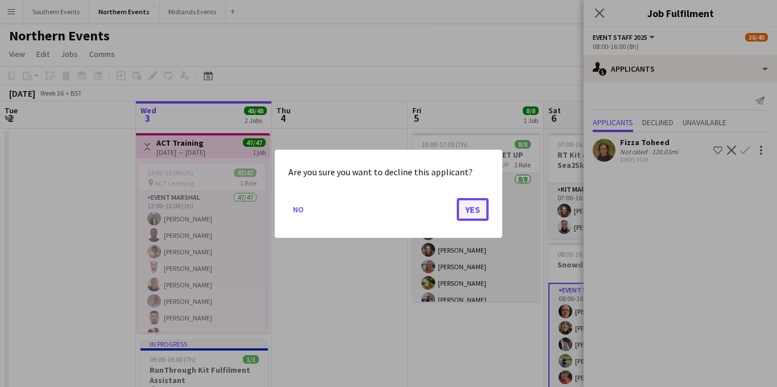
click at [484, 209] on button "Yes" at bounding box center [472, 208] width 32 height 23
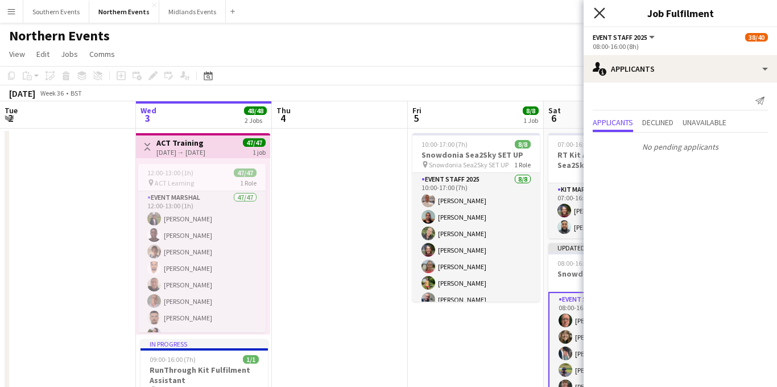
click at [600, 15] on icon "Close pop-in" at bounding box center [598, 12] width 11 height 11
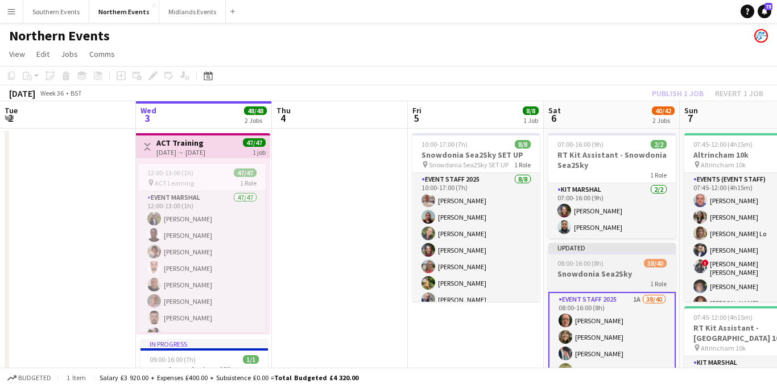
click at [591, 272] on h3 "Snowdonia Sea2Sky" at bounding box center [611, 273] width 127 height 10
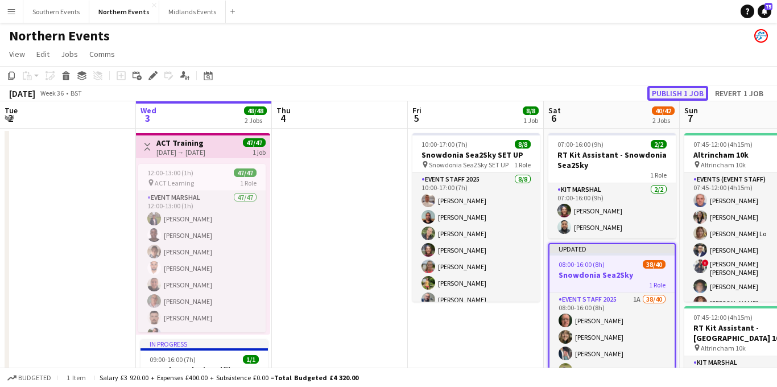
click at [686, 92] on button "Publish 1 job" at bounding box center [677, 93] width 61 height 15
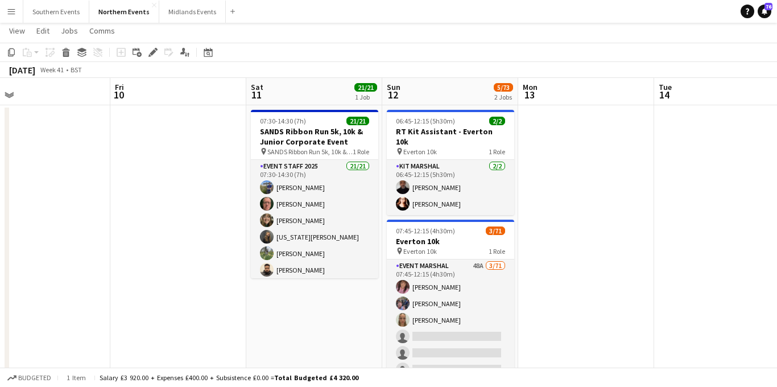
scroll to position [24, 0]
click at [178, 9] on button "Midlands Events Close" at bounding box center [192, 12] width 67 height 22
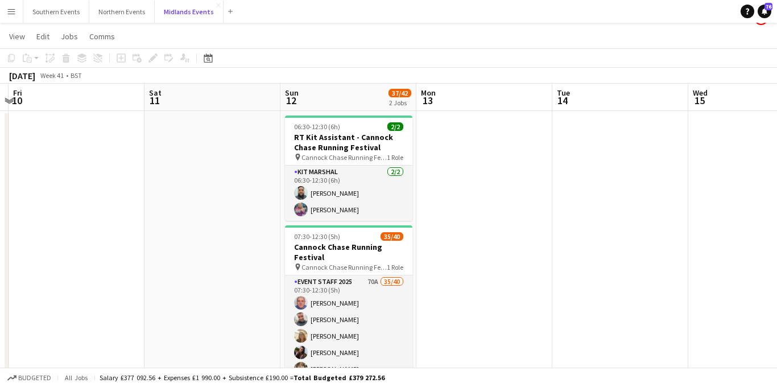
scroll to position [15, 0]
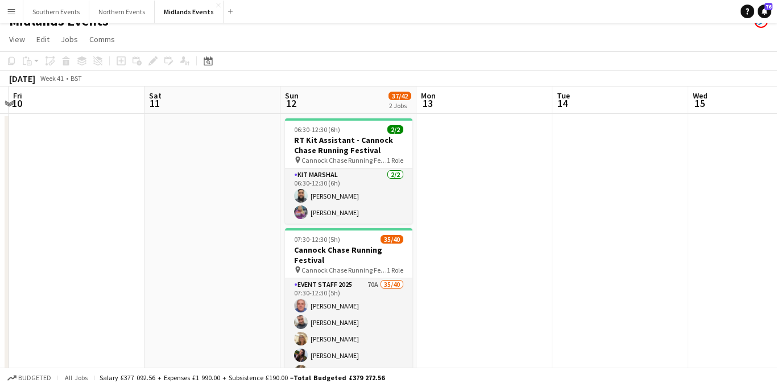
click at [13, 11] on app-icon "Menu" at bounding box center [11, 11] width 9 height 9
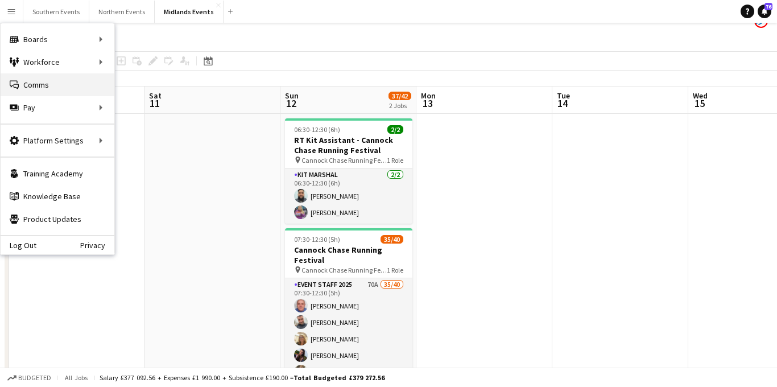
click at [31, 80] on link "Comms Comms" at bounding box center [58, 84] width 114 height 23
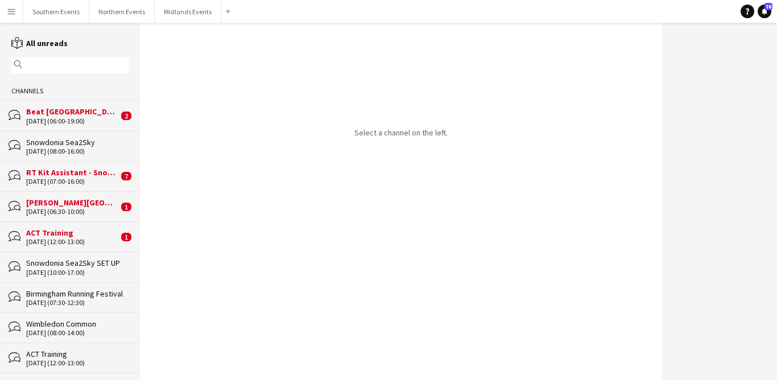
click at [87, 120] on div "[DATE] (06:00-19:00)" at bounding box center [72, 121] width 92 height 8
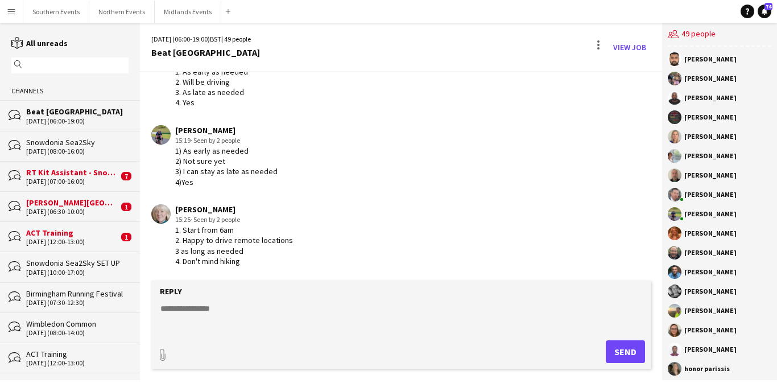
scroll to position [2204, 0]
click at [91, 146] on div "Snowdonia Sea2Sky" at bounding box center [77, 142] width 102 height 10
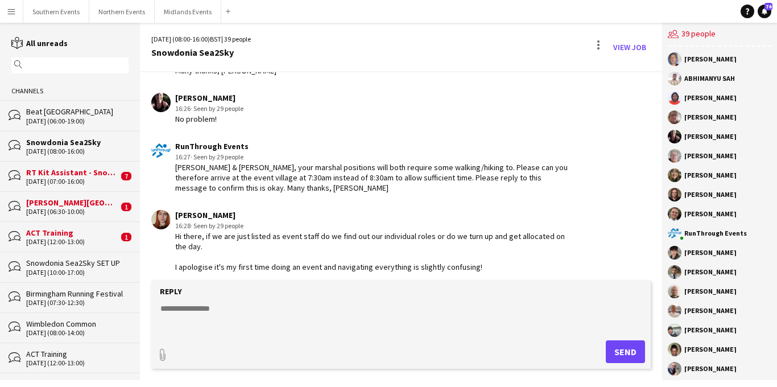
scroll to position [216, 0]
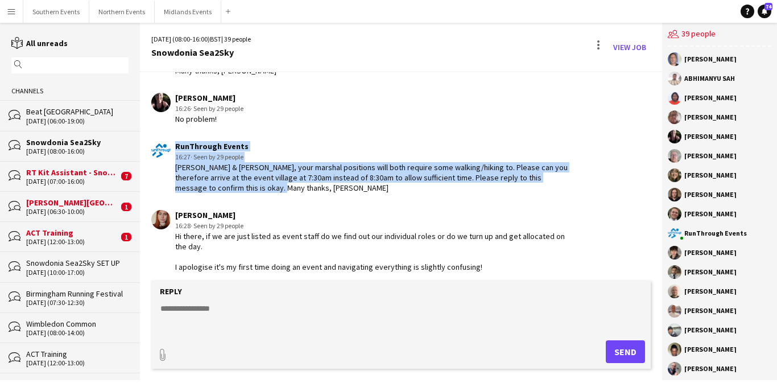
drag, startPoint x: 245, startPoint y: 169, endPoint x: 168, endPoint y: 146, distance: 80.6
click at [168, 146] on div "RunThrough Events 16:27 · Seen by 29 people [PERSON_NAME] & [PERSON_NAME], your…" at bounding box center [360, 167] width 418 height 52
click at [246, 166] on div "[PERSON_NAME] & [PERSON_NAME], your marshal positions will both require some wa…" at bounding box center [372, 177] width 394 height 31
drag, startPoint x: 239, startPoint y: 167, endPoint x: 174, endPoint y: 148, distance: 67.9
click at [174, 148] on div "RunThrough Events 16:27 · Seen by 29 people [PERSON_NAME] & [PERSON_NAME], your…" at bounding box center [360, 167] width 418 height 52
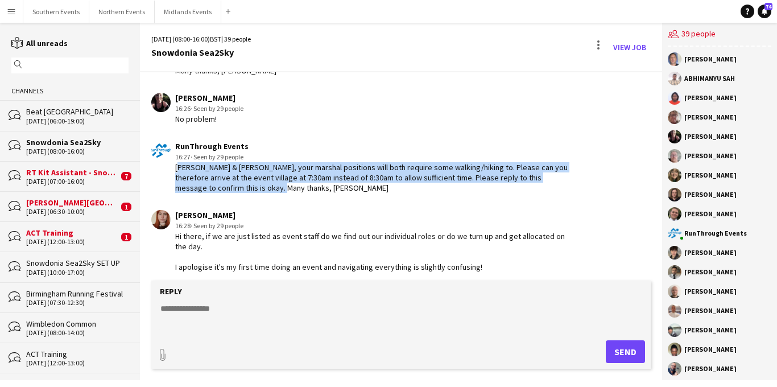
copy div "[PERSON_NAME] & [PERSON_NAME], your marshal positions will both require some wa…"
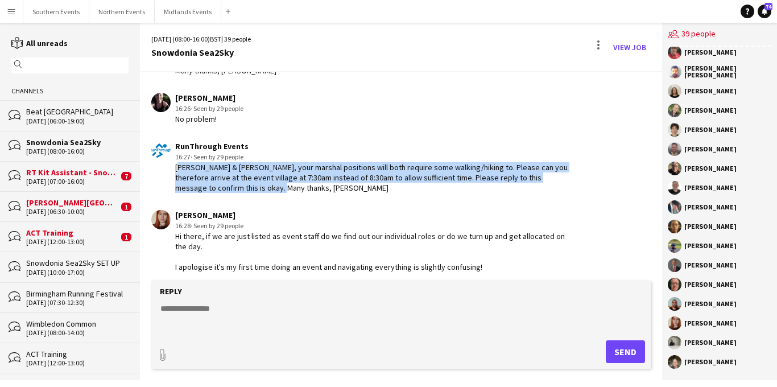
scroll to position [431, 0]
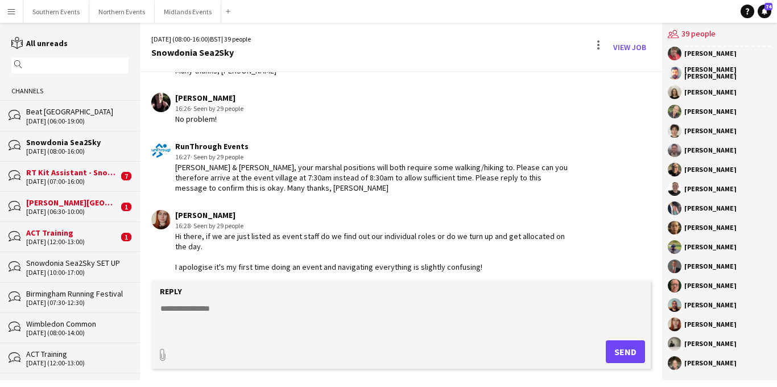
click at [281, 307] on textarea at bounding box center [403, 317] width 488 height 30
paste textarea "**********"
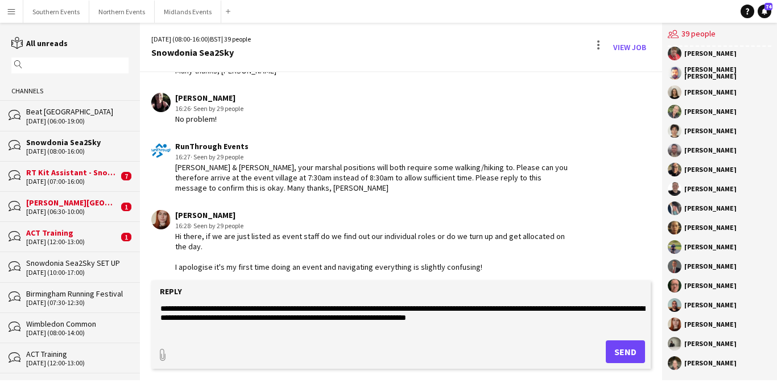
click at [178, 309] on textarea "**********" at bounding box center [403, 317] width 488 height 30
click at [219, 309] on textarea "**********" at bounding box center [403, 317] width 488 height 30
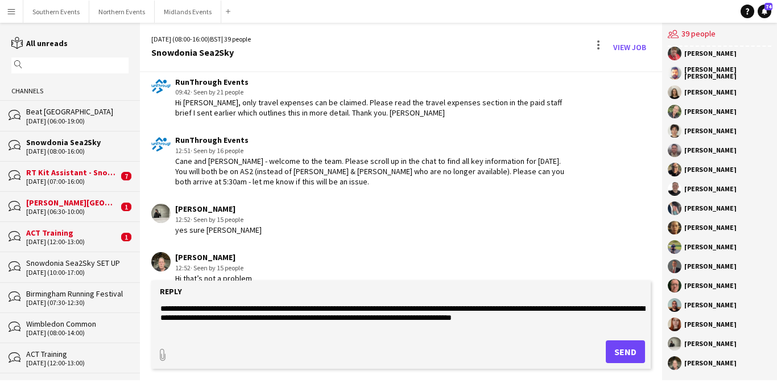
scroll to position [1576, 0]
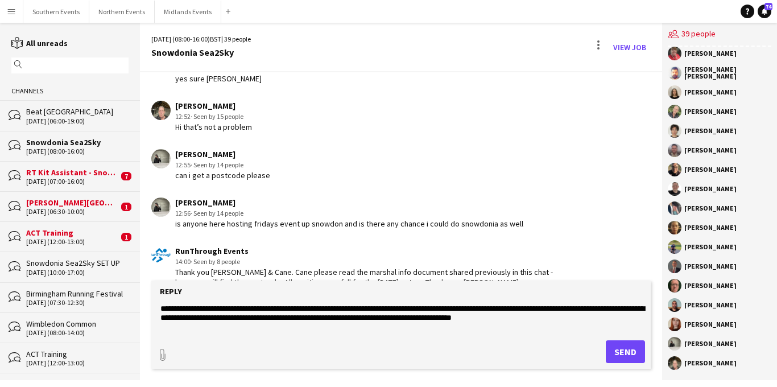
type textarea "**********"
click at [615, 350] on button "Send" at bounding box center [624, 351] width 39 height 23
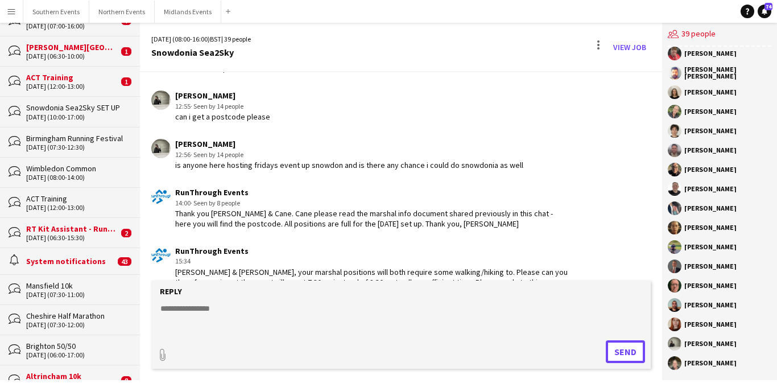
scroll to position [1645, 0]
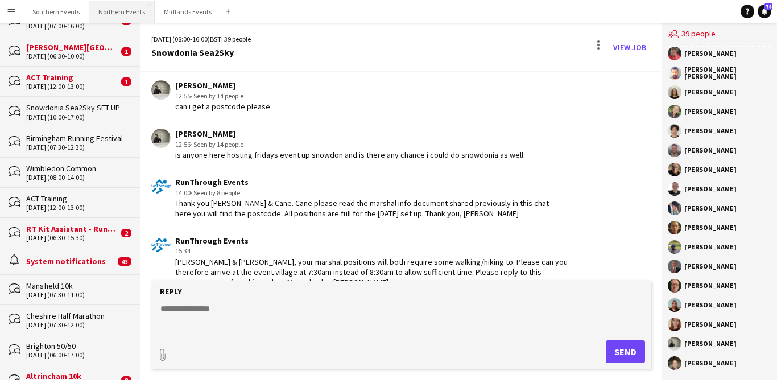
click at [128, 14] on button "Northern Events Close" at bounding box center [121, 12] width 65 height 22
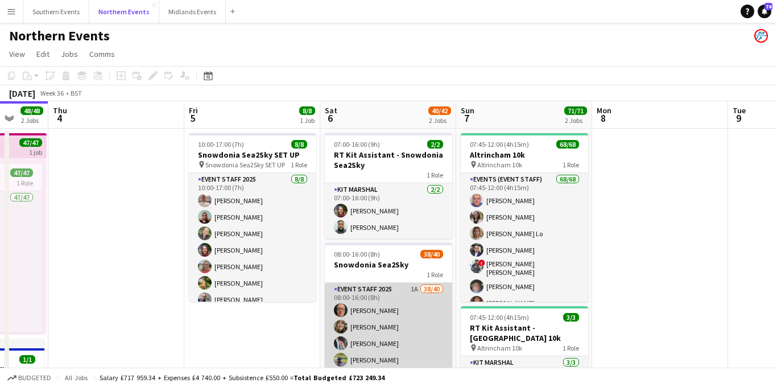
scroll to position [0, 364]
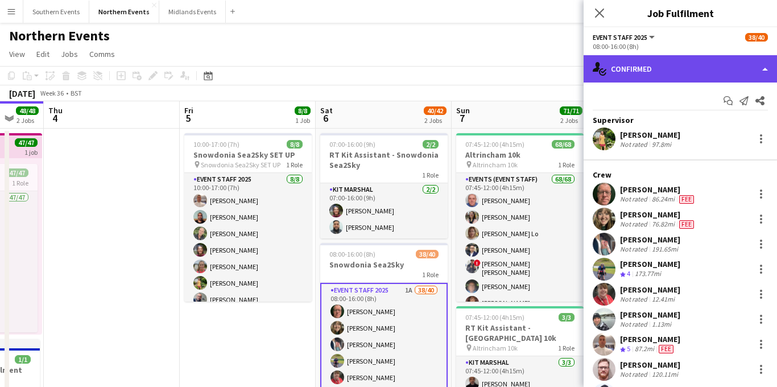
click at [696, 74] on div "single-neutral-actions-check-2 Confirmed" at bounding box center [679, 68] width 193 height 27
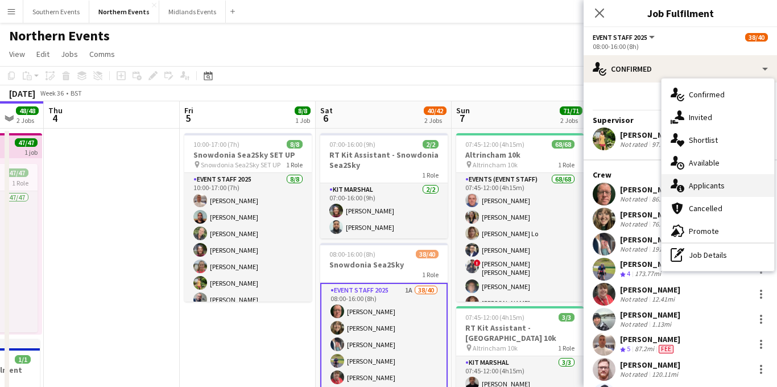
click at [702, 184] on span "Applicants" at bounding box center [706, 185] width 36 height 10
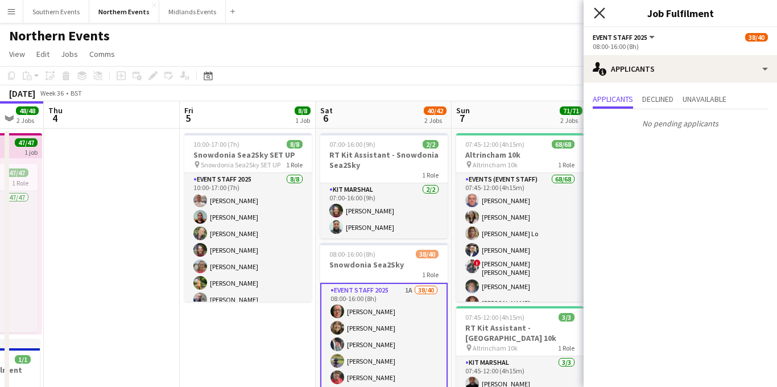
click at [602, 7] on icon "Close pop-in" at bounding box center [598, 12] width 11 height 11
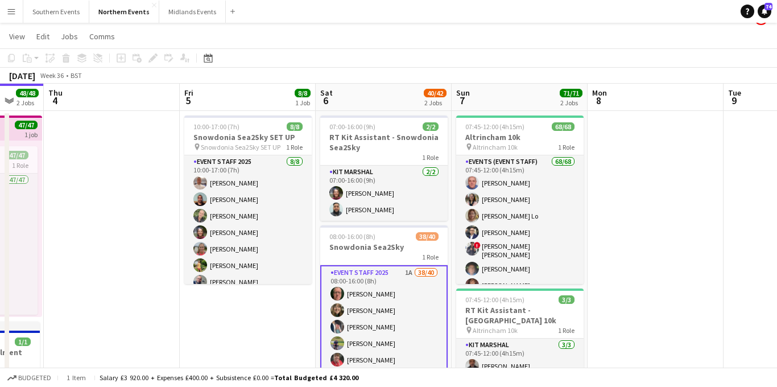
scroll to position [9, 0]
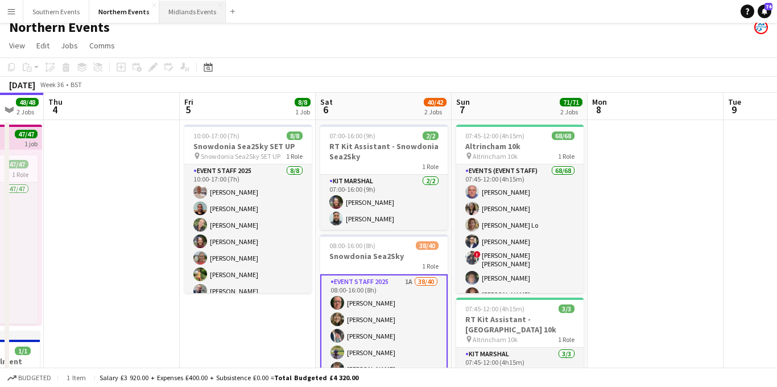
click at [176, 7] on button "Midlands Events Close" at bounding box center [192, 12] width 67 height 22
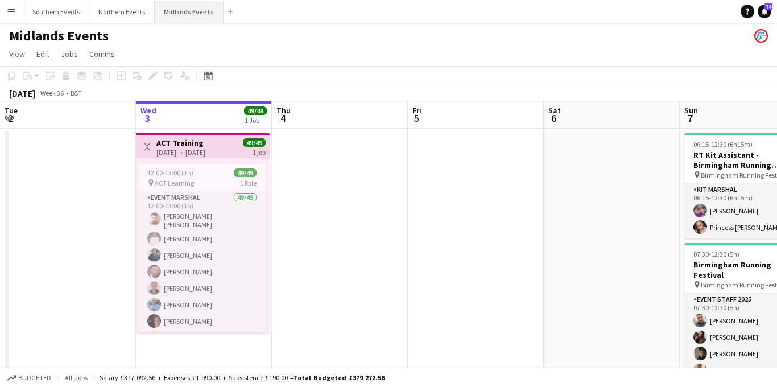
scroll to position [0, 356]
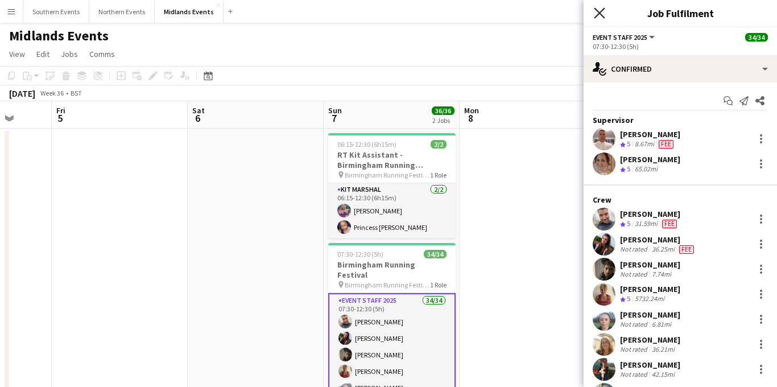
click at [598, 13] on icon at bounding box center [598, 12] width 11 height 11
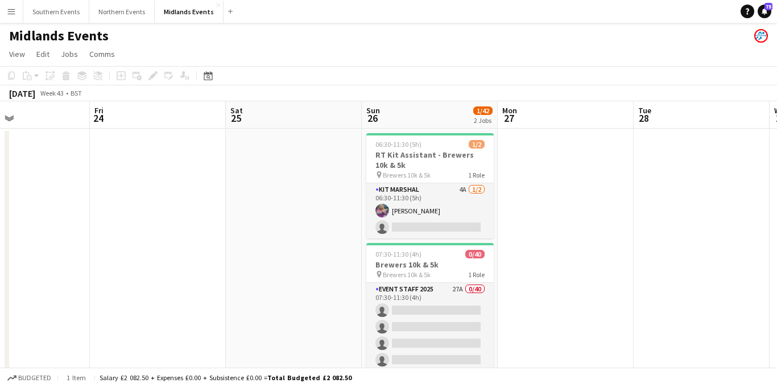
scroll to position [0, 362]
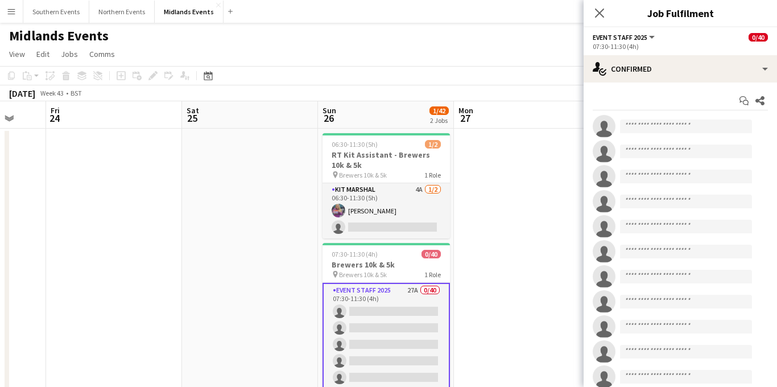
click at [608, 12] on div "Close pop-in" at bounding box center [599, 13] width 32 height 26
click at [604, 12] on icon "Close pop-in" at bounding box center [598, 12] width 11 height 11
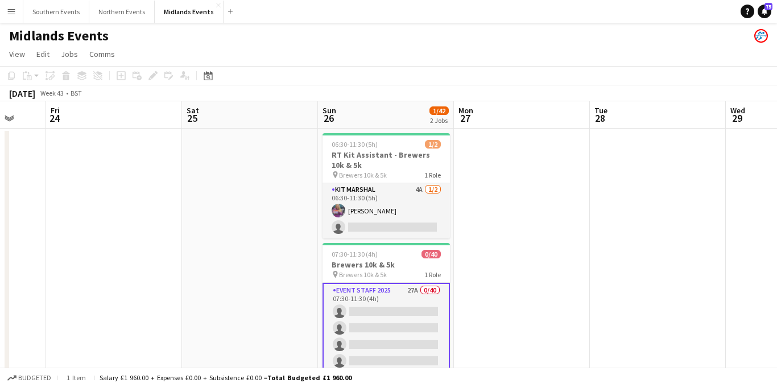
click at [12, 7] on app-icon "Menu" at bounding box center [11, 11] width 9 height 9
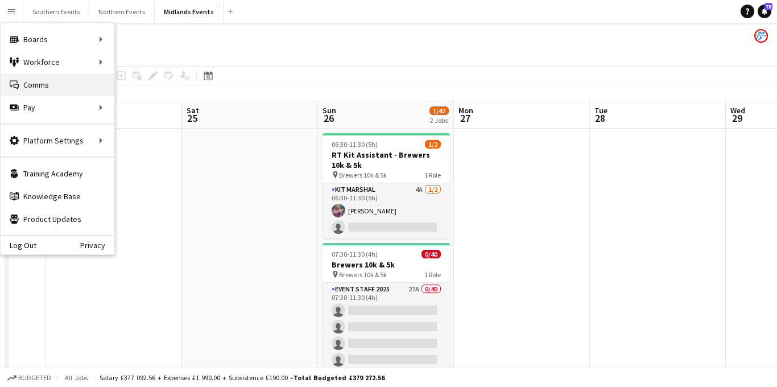
click at [43, 86] on link "Comms Comms" at bounding box center [58, 84] width 114 height 23
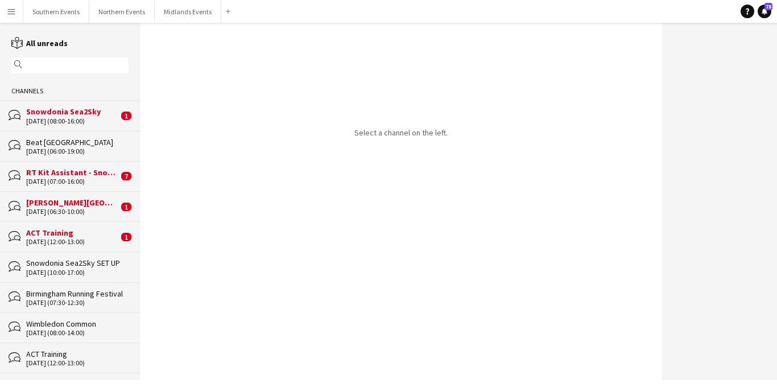
click at [103, 123] on div "[DATE] (08:00-16:00)" at bounding box center [72, 121] width 92 height 8
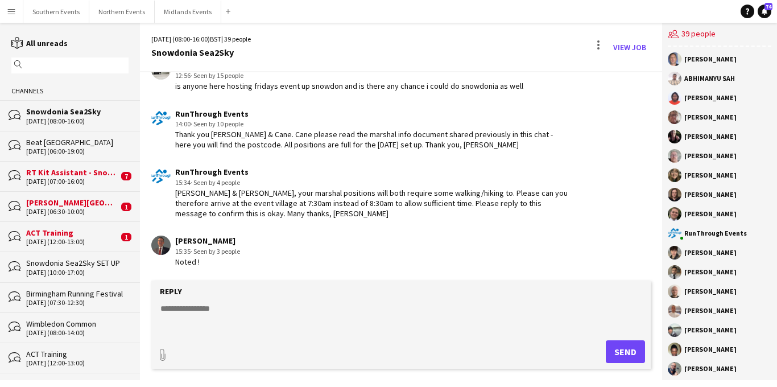
scroll to position [1587, 0]
